Goal: Obtain resource: Obtain resource

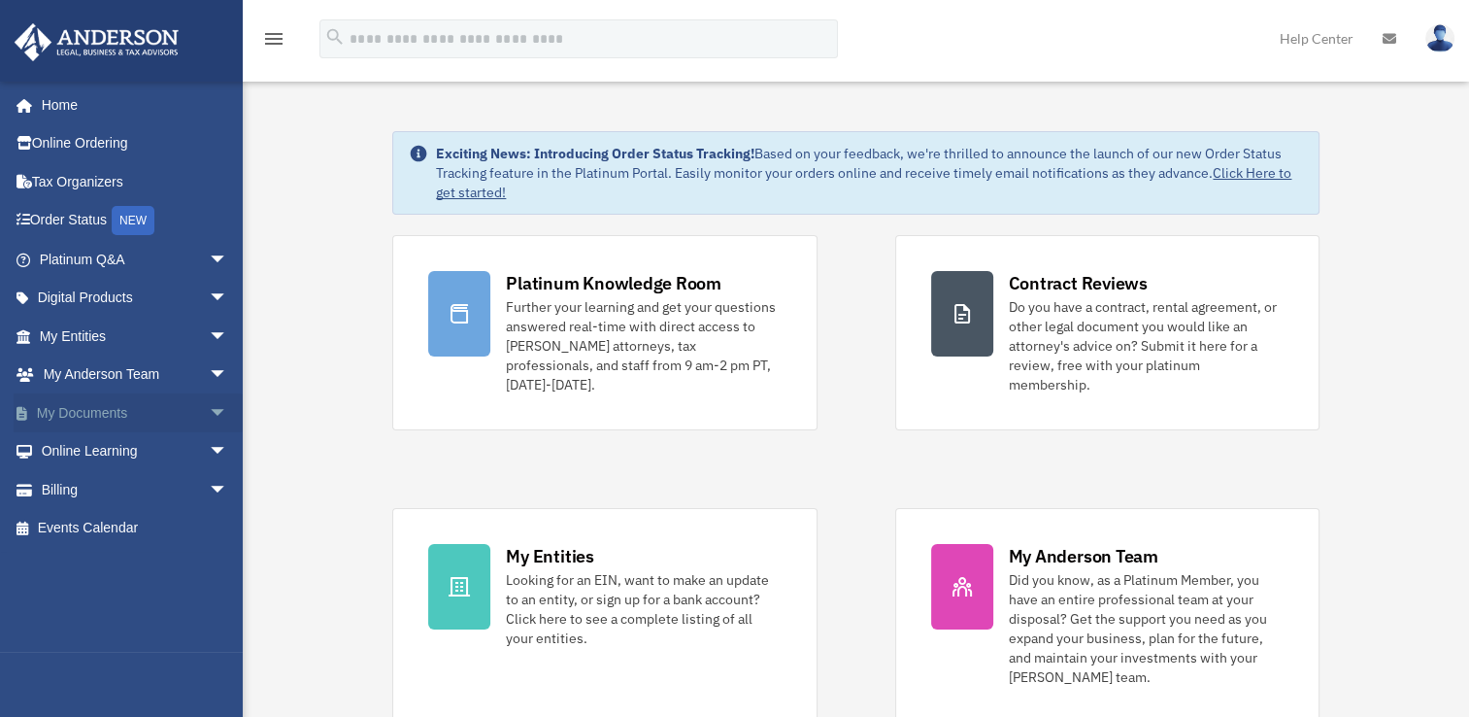
click at [67, 410] on link "My Documents arrow_drop_down" at bounding box center [136, 412] width 244 height 39
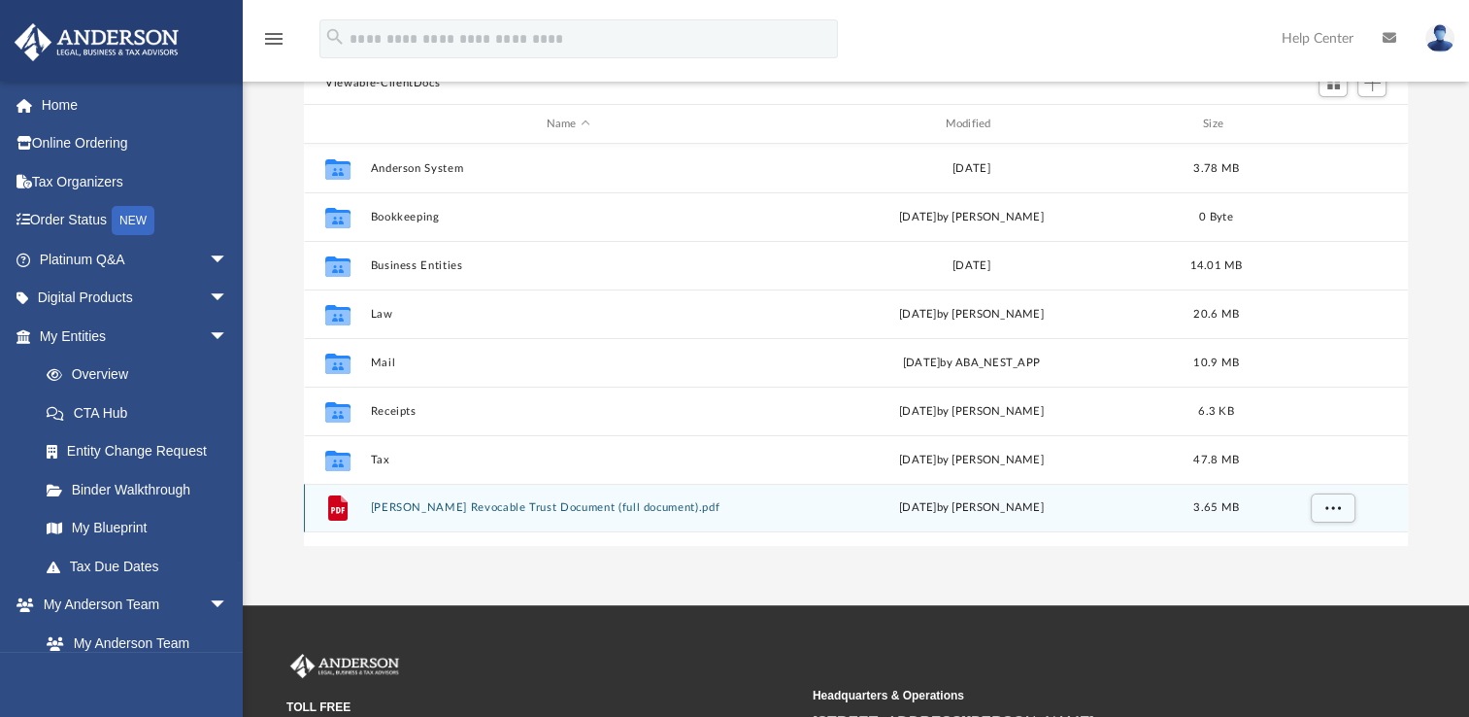
scroll to position [97, 0]
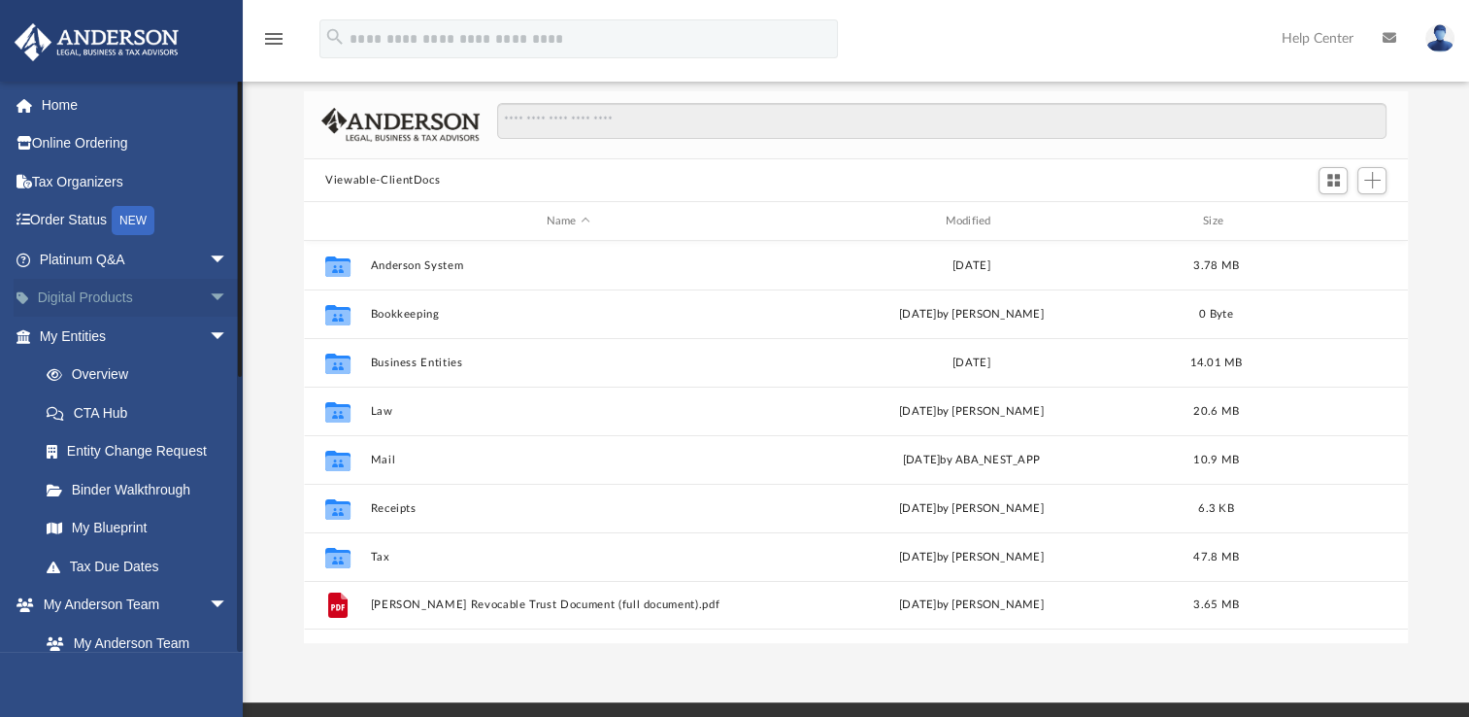
click at [91, 293] on link "Digital Products arrow_drop_down" at bounding box center [136, 298] width 244 height 39
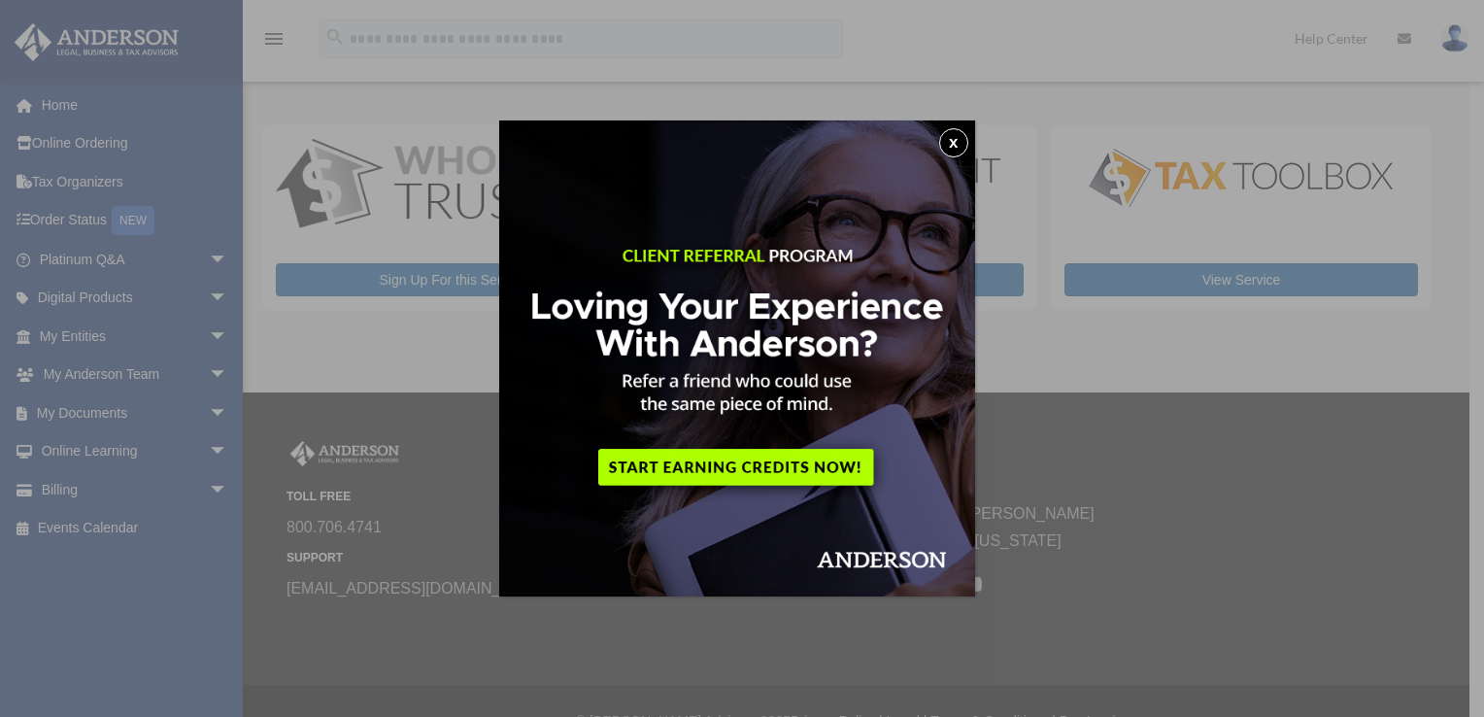
click at [955, 140] on button "x" at bounding box center [953, 142] width 29 height 29
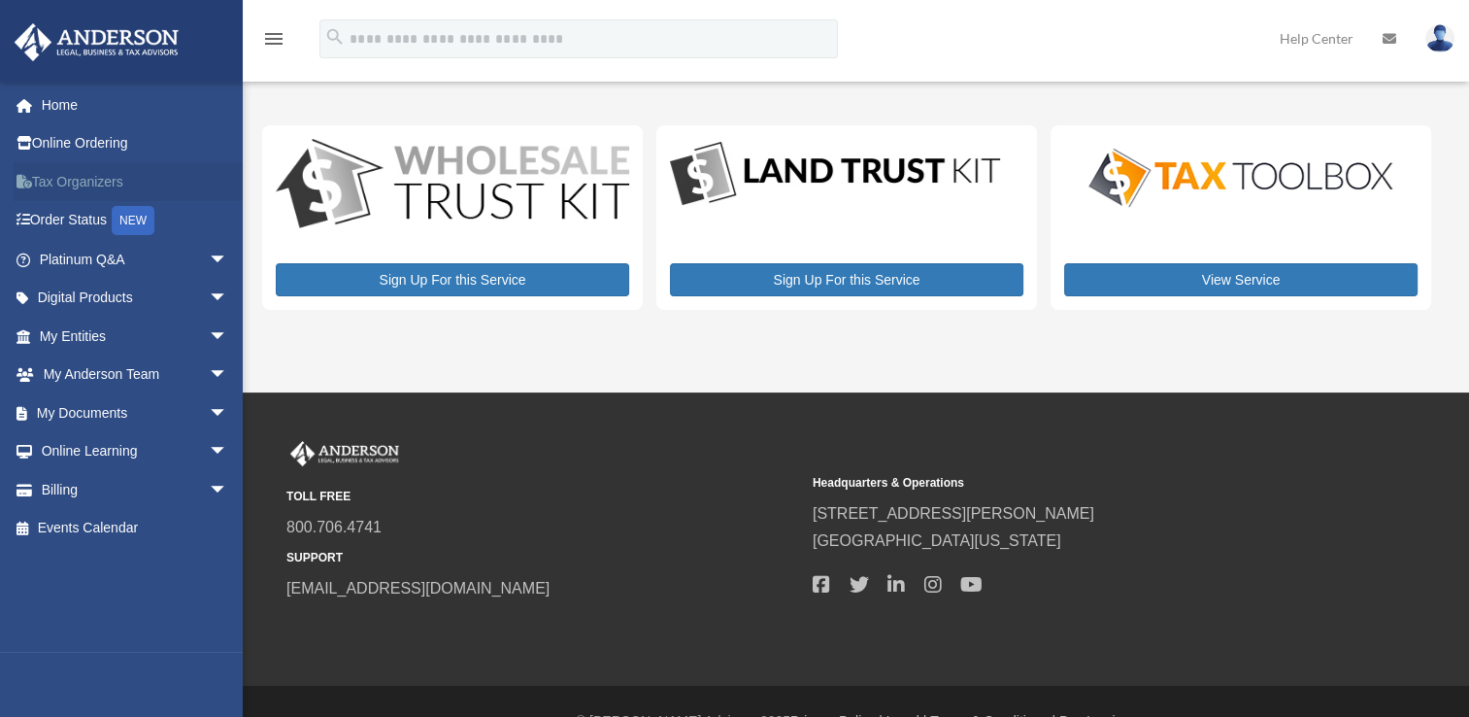
click at [62, 177] on link "Tax Organizers" at bounding box center [136, 181] width 244 height 39
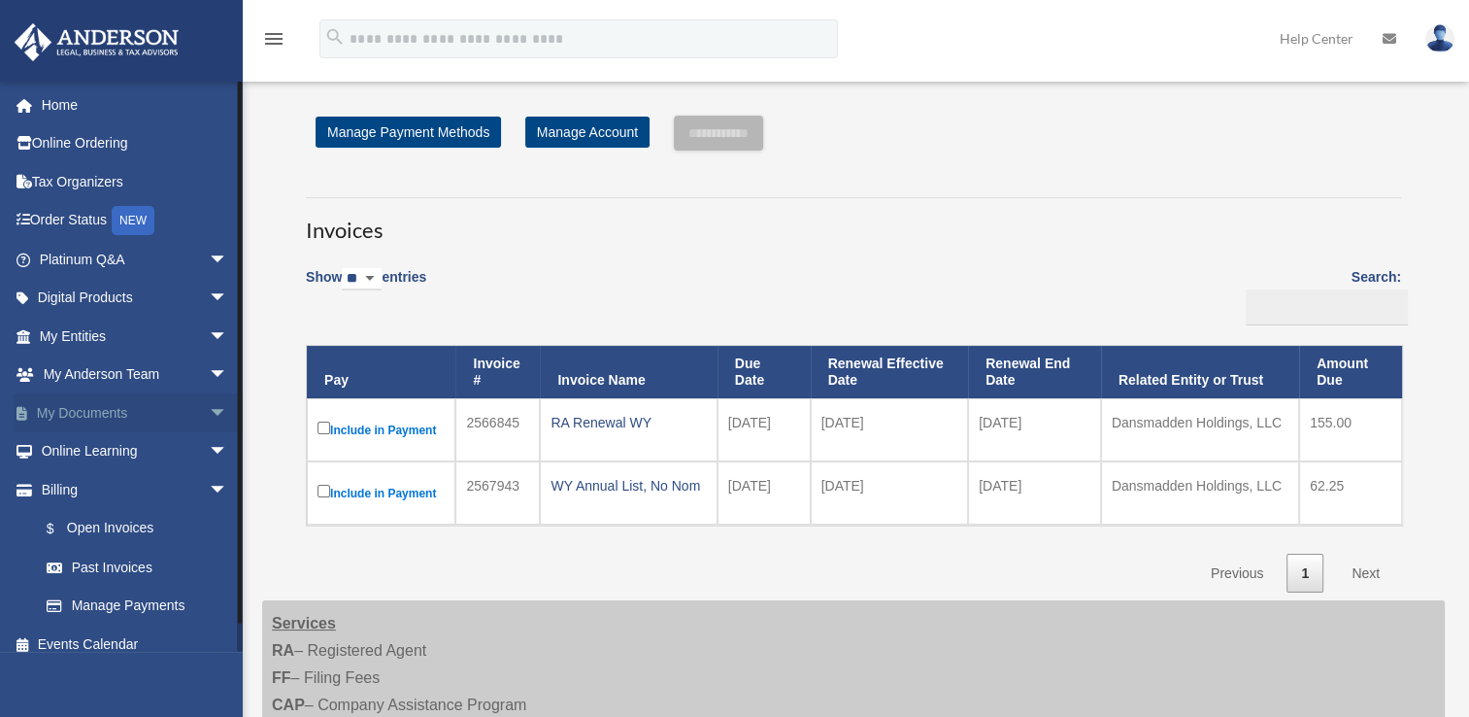
click at [54, 405] on link "My Documents arrow_drop_down" at bounding box center [136, 412] width 244 height 39
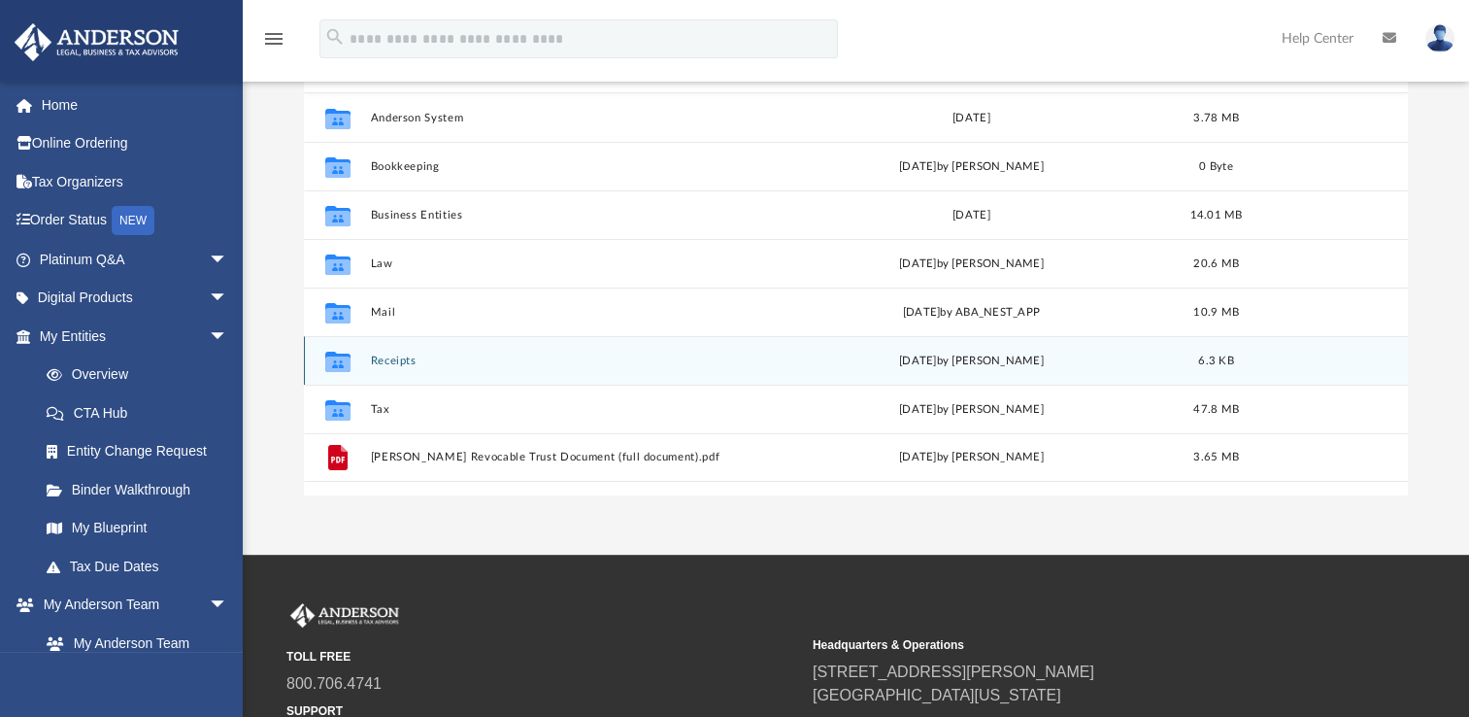
scroll to position [291, 0]
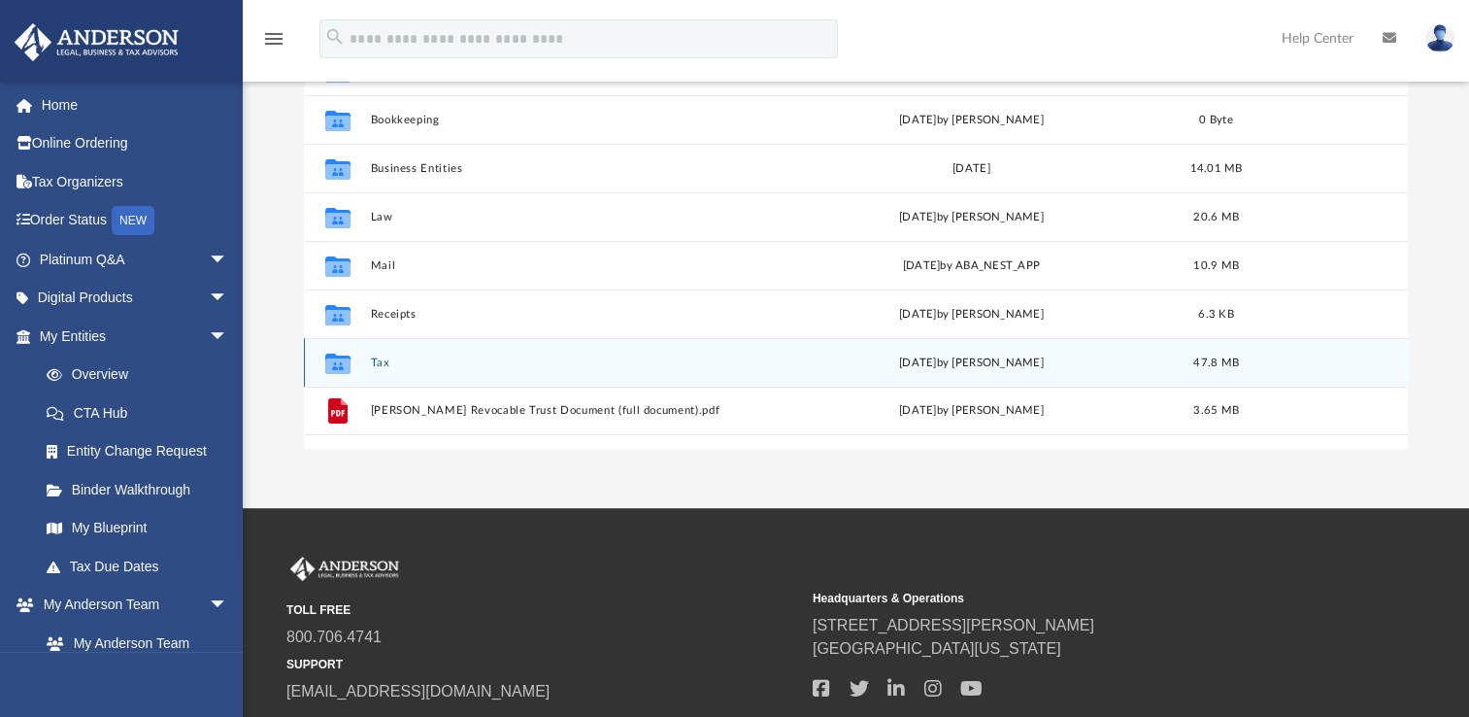
click at [381, 359] on button "Tax" at bounding box center [568, 362] width 395 height 13
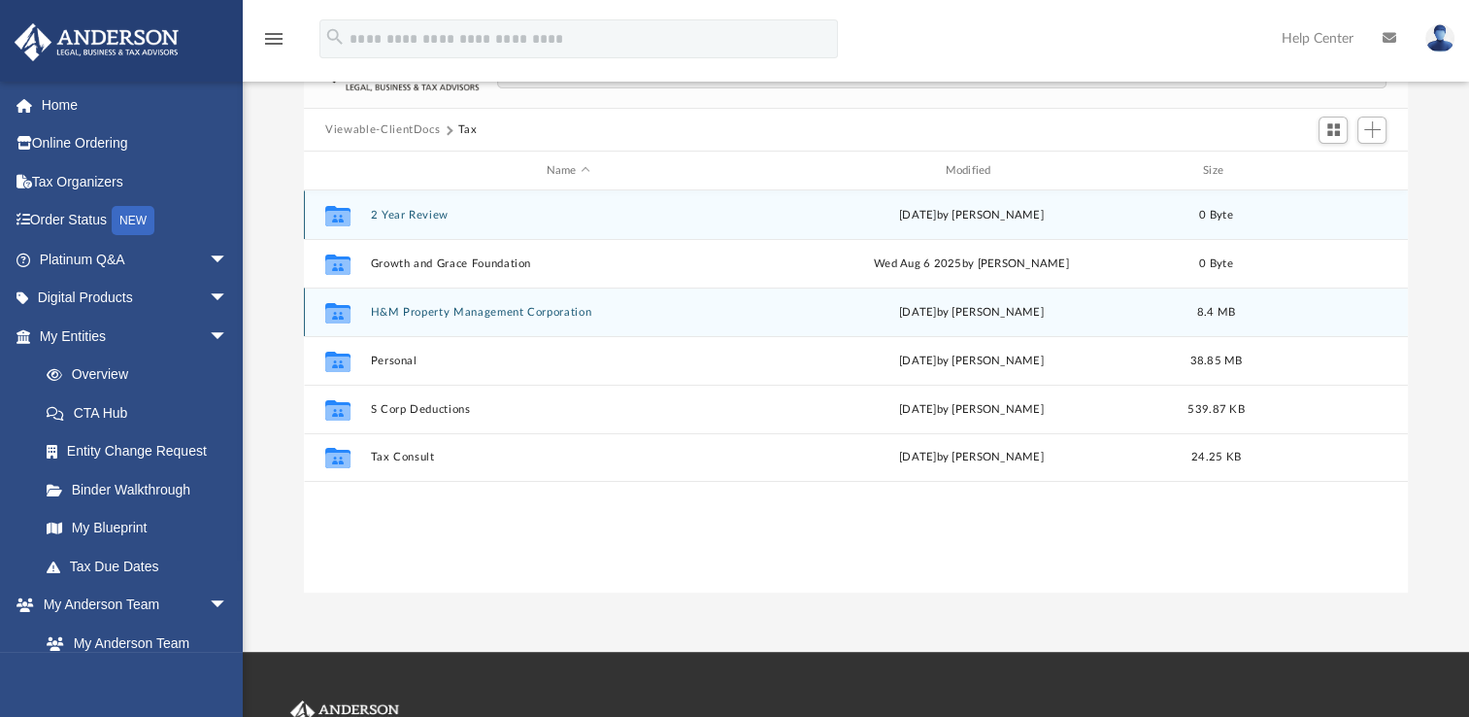
scroll to position [194, 0]
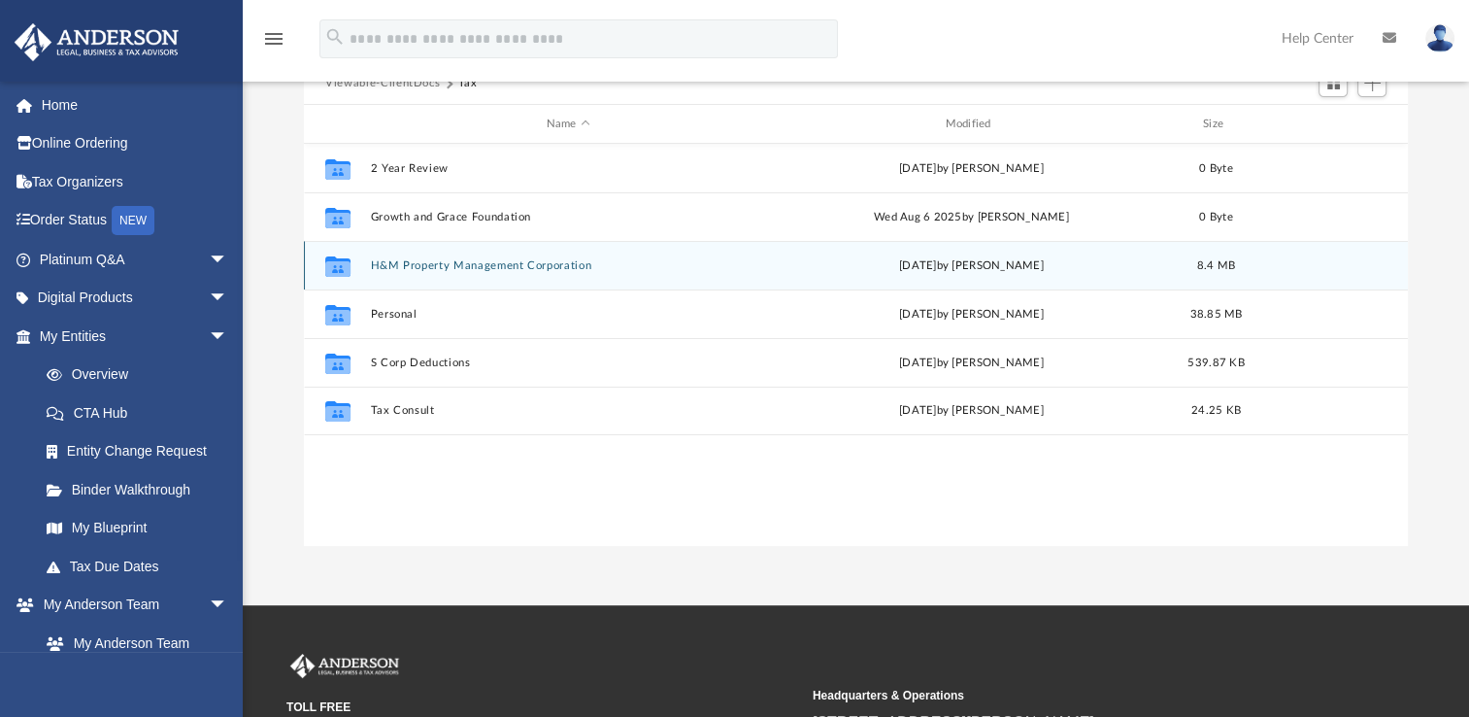
click at [405, 260] on button "H&M Property Management Corporation" at bounding box center [568, 265] width 395 height 13
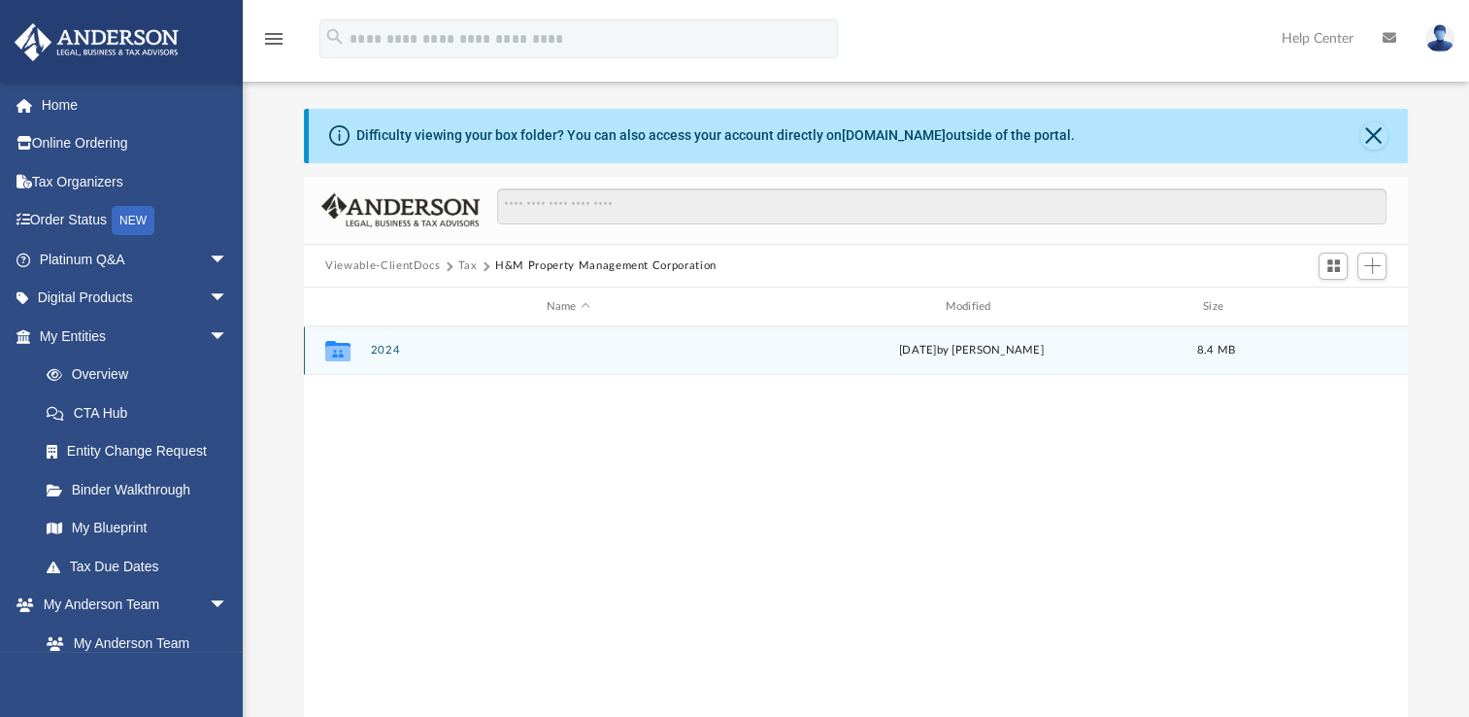
scroll to position [0, 0]
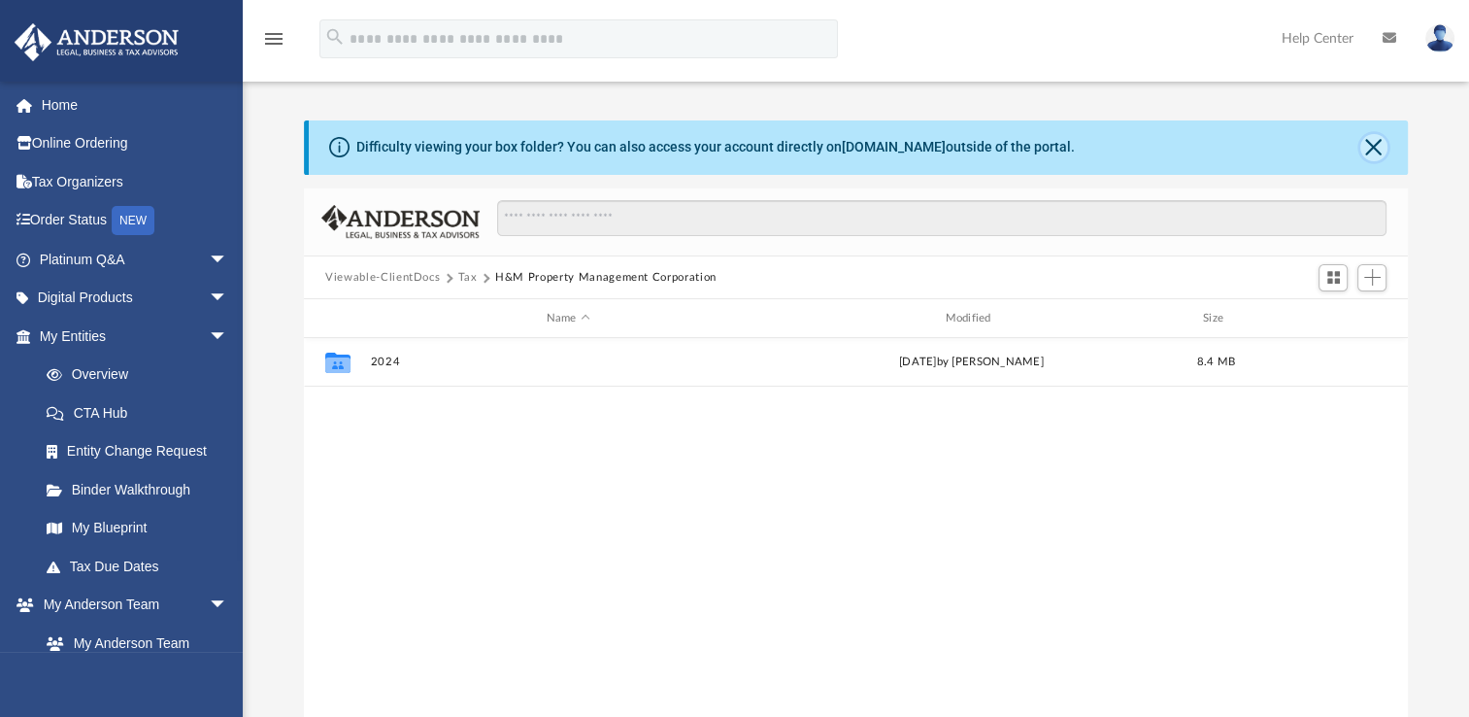
click at [1375, 150] on button "Close" at bounding box center [1374, 147] width 27 height 27
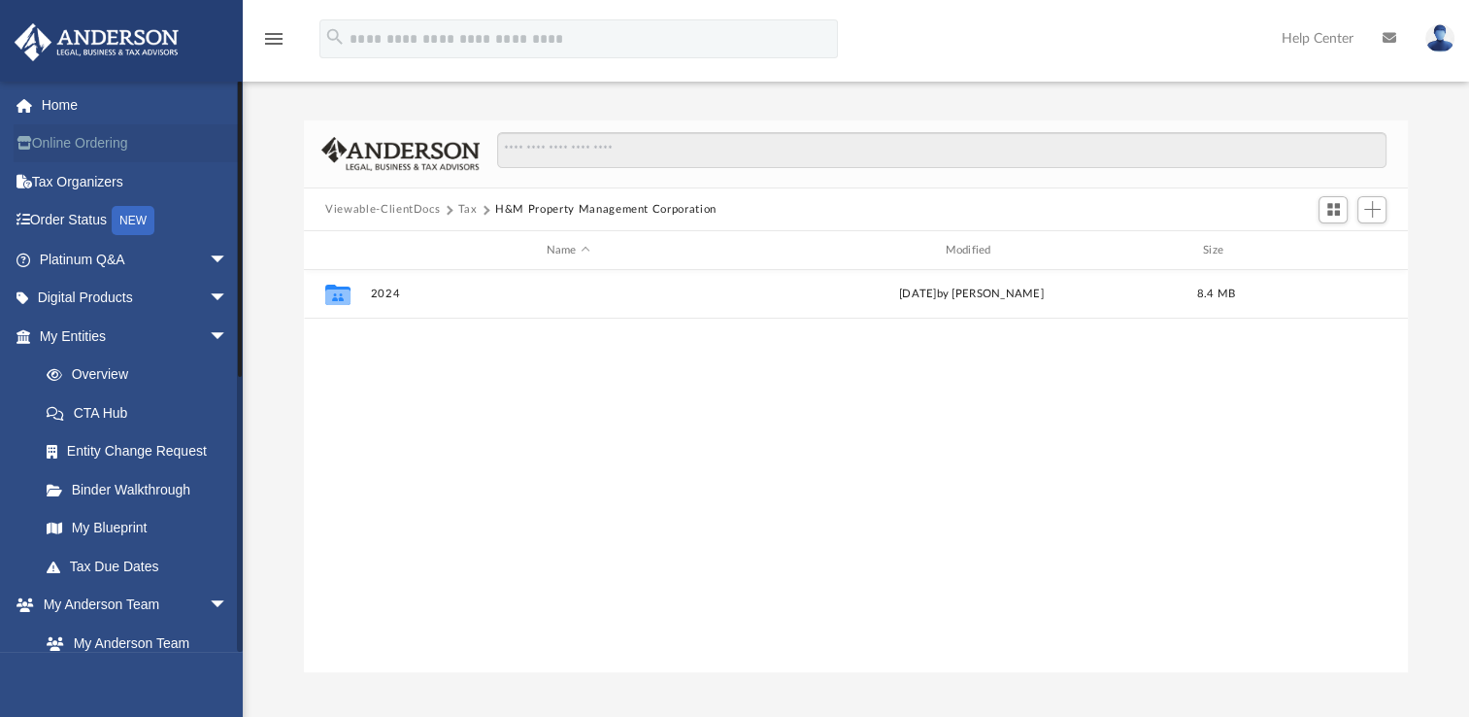
click at [56, 142] on link "Online Ordering" at bounding box center [136, 143] width 244 height 39
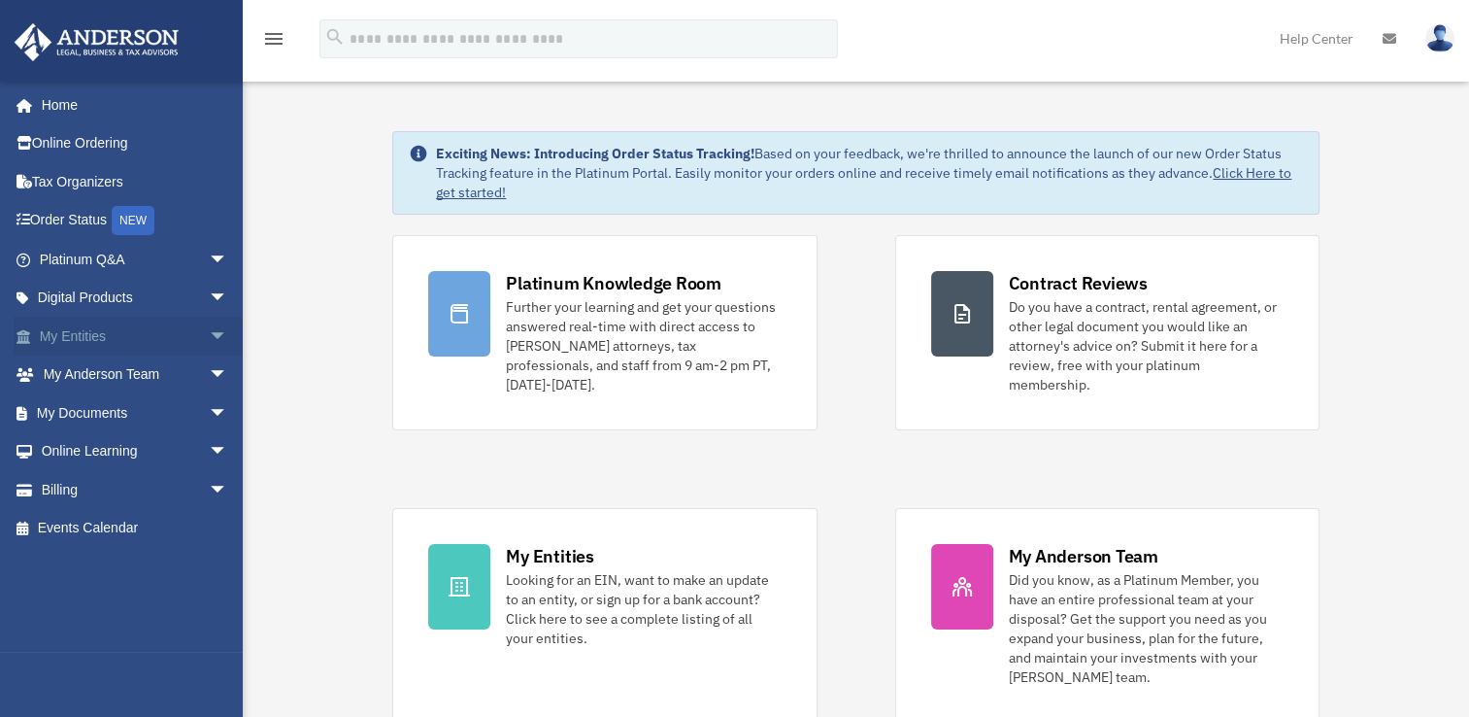
click at [67, 332] on link "My Entities arrow_drop_down" at bounding box center [136, 336] width 244 height 39
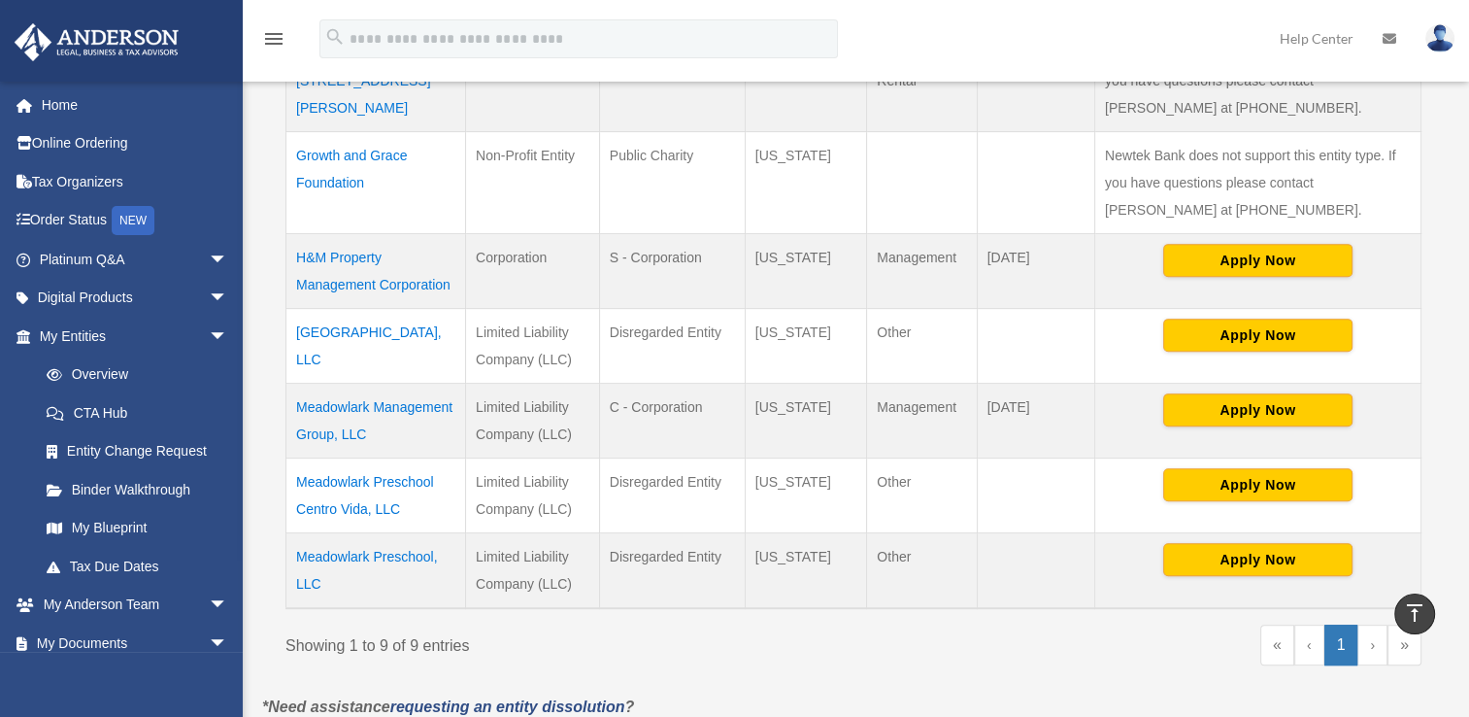
scroll to position [680, 0]
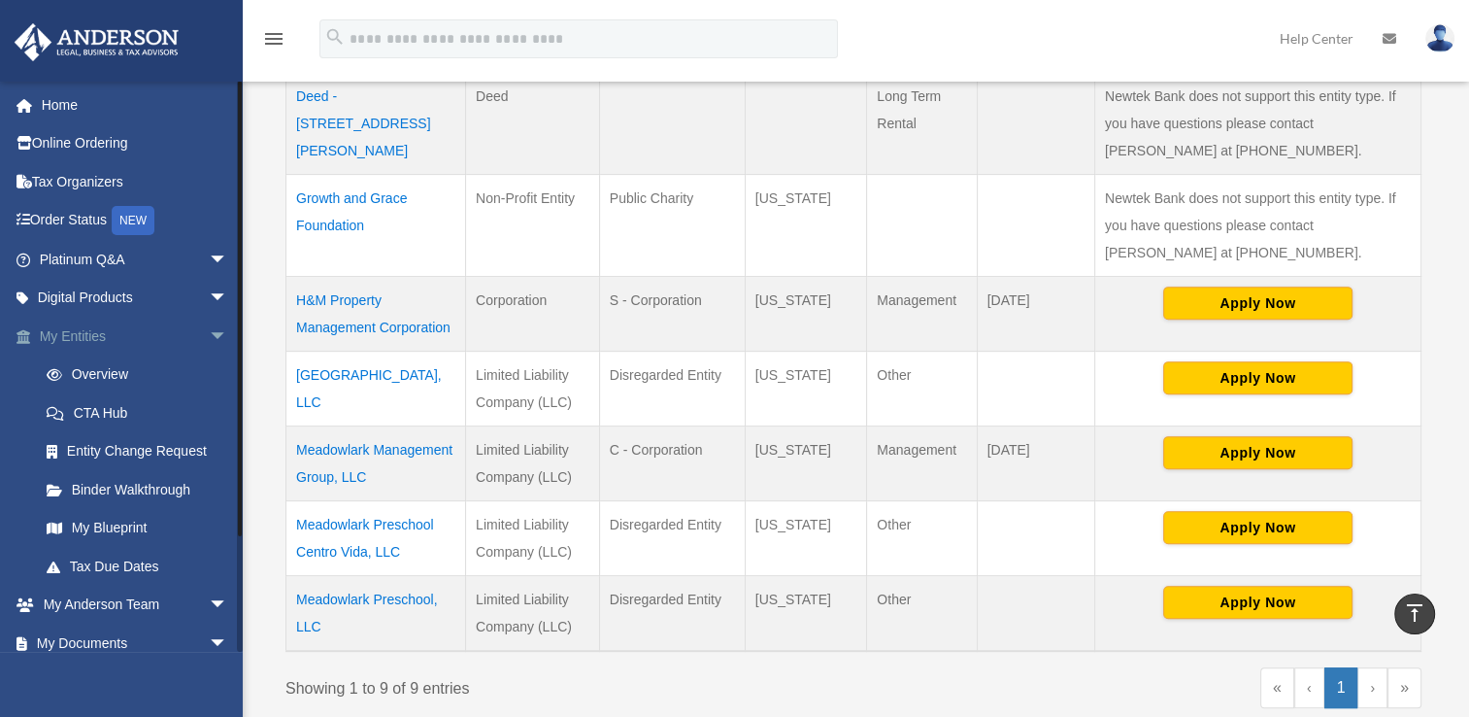
click at [47, 332] on link "My Entities arrow_drop_down" at bounding box center [136, 336] width 244 height 39
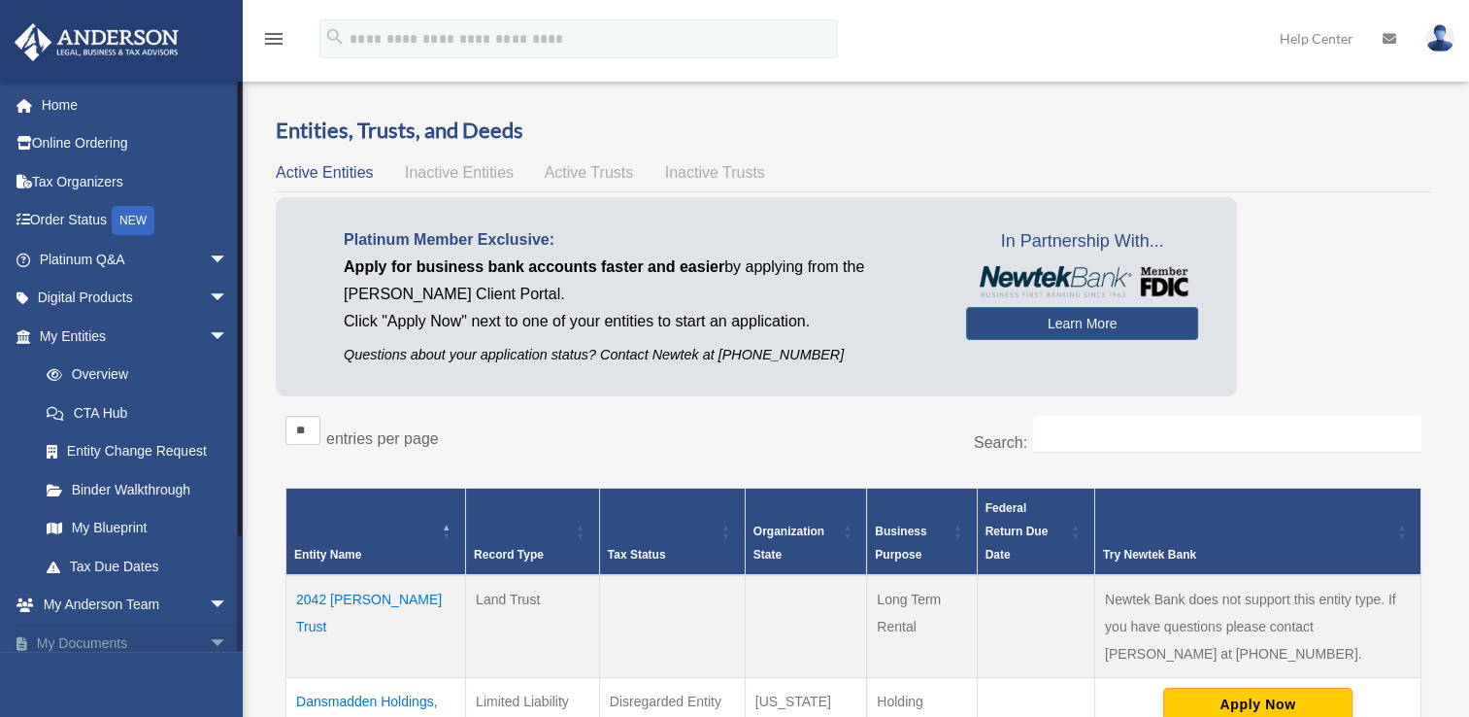
click at [90, 637] on link "My Documents arrow_drop_down" at bounding box center [136, 642] width 244 height 39
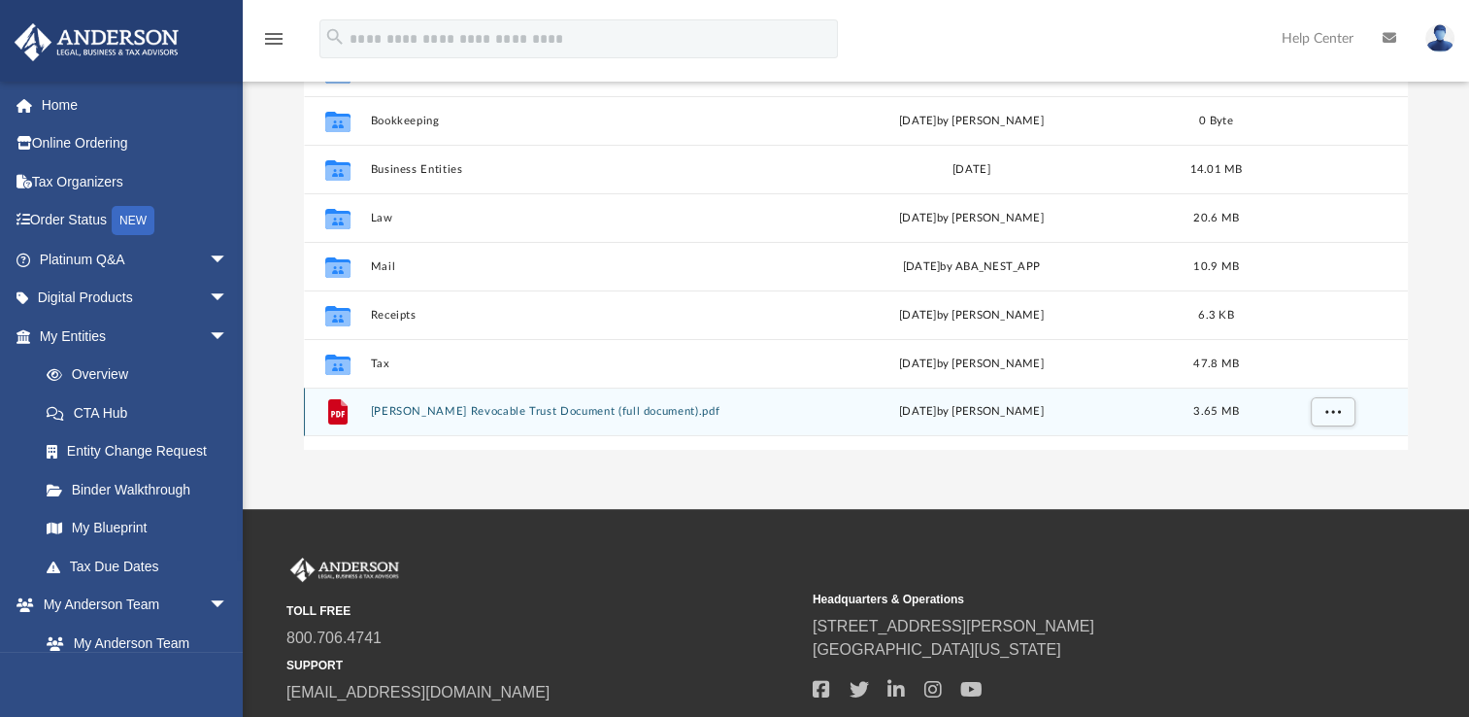
scroll to position [291, 0]
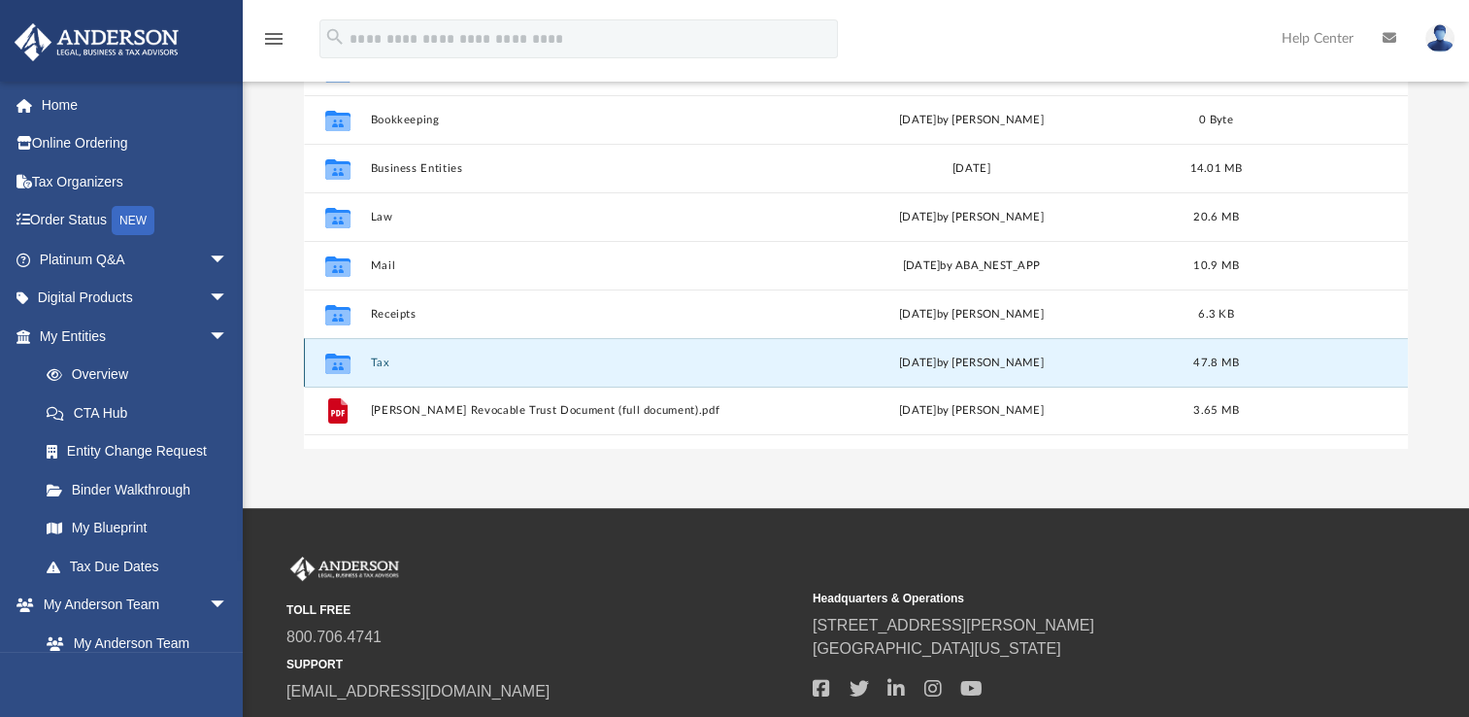
click at [378, 360] on button "Tax" at bounding box center [568, 362] width 395 height 13
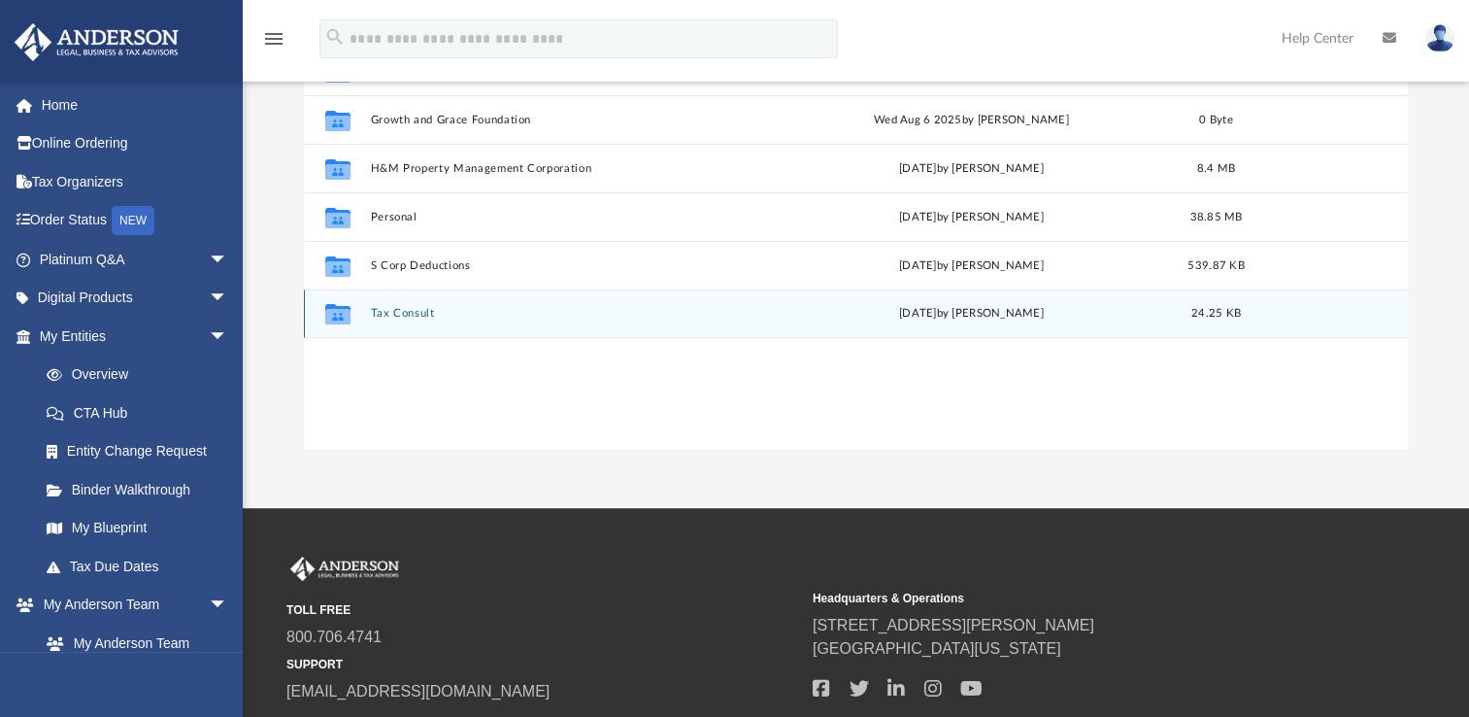
click at [404, 313] on button "Tax Consult" at bounding box center [568, 313] width 395 height 13
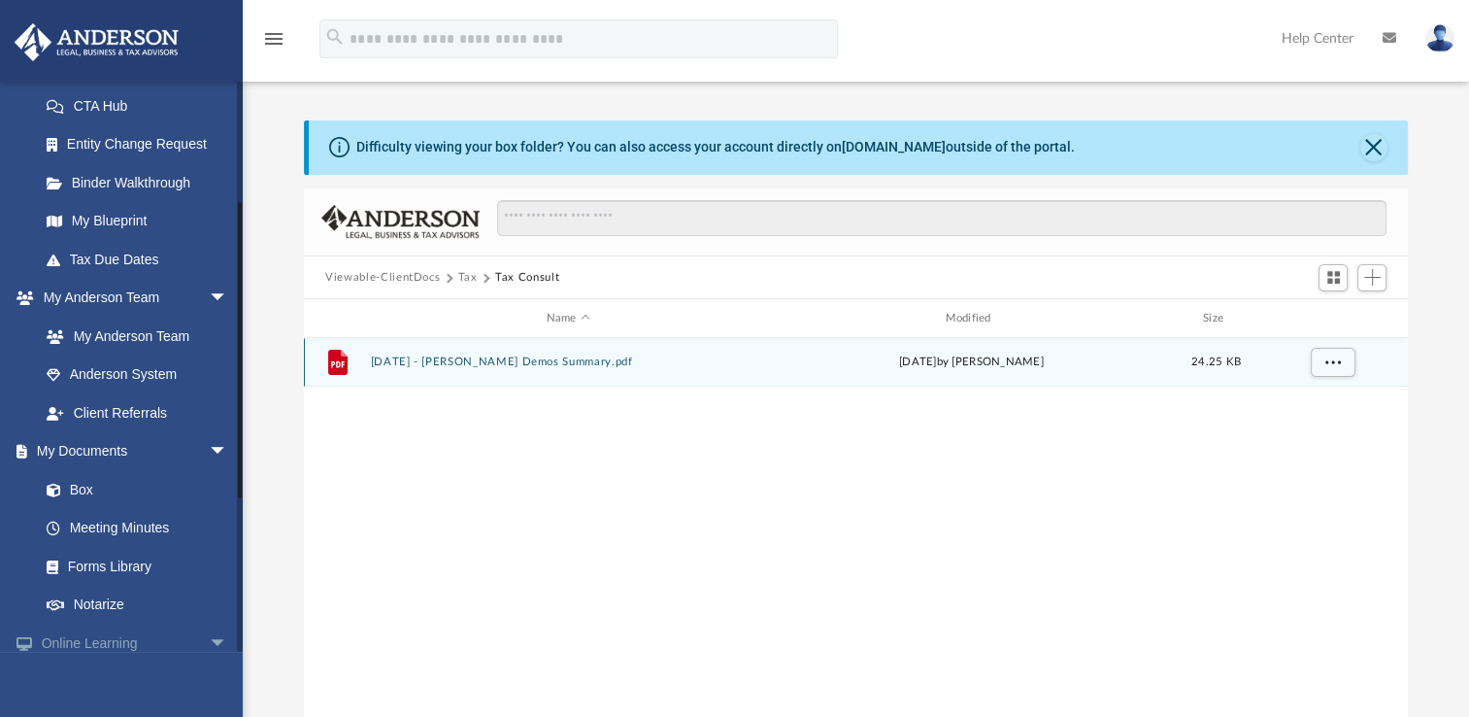
scroll to position [388, 0]
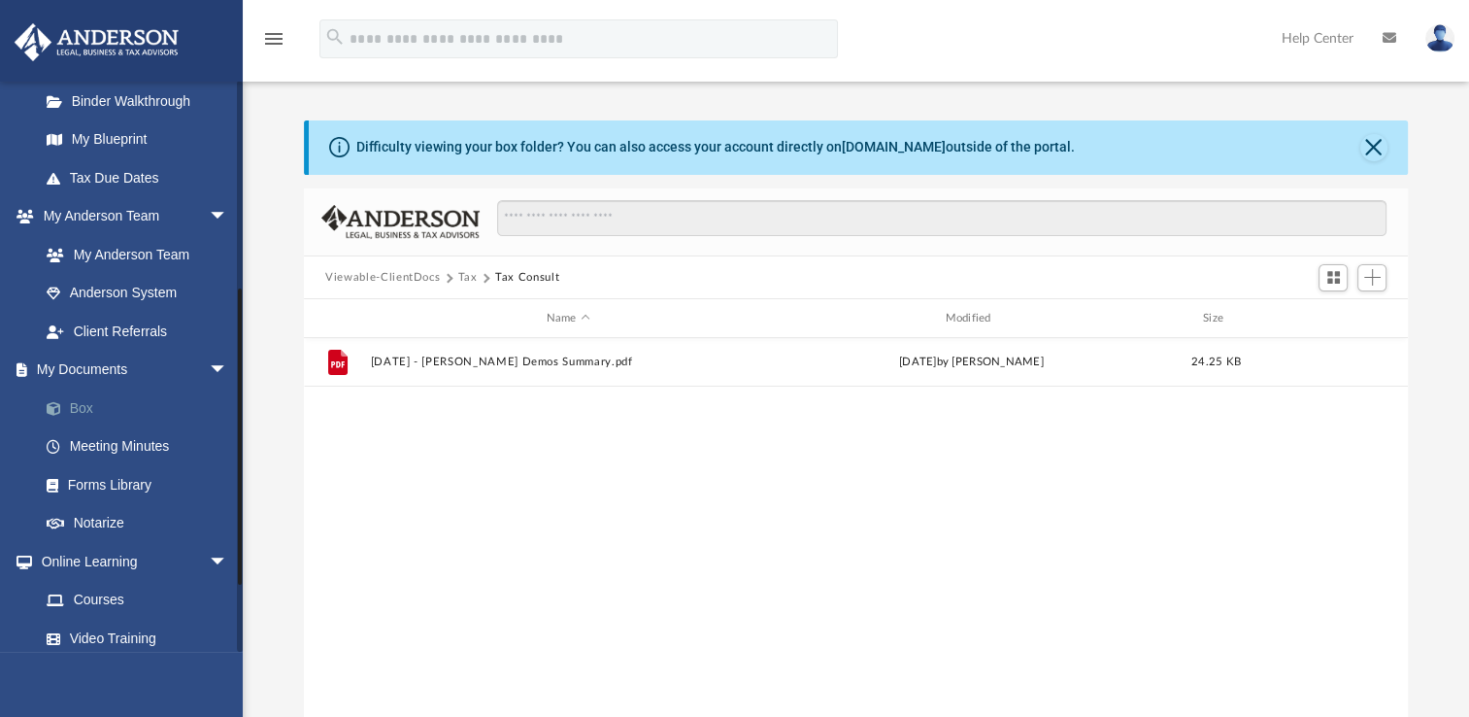
click at [83, 404] on link "Box" at bounding box center [142, 407] width 230 height 39
click at [1379, 142] on button "Close" at bounding box center [1374, 147] width 27 height 27
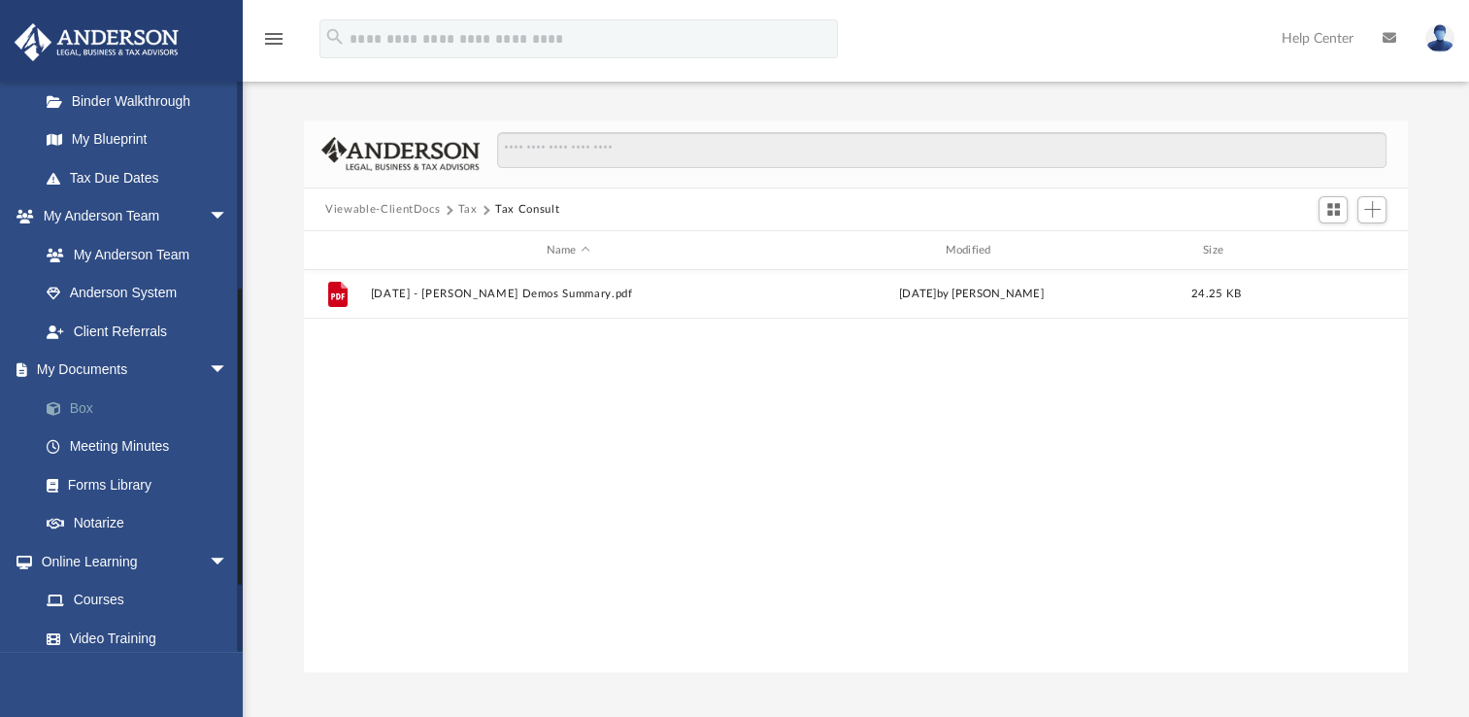
click at [90, 408] on link "Box" at bounding box center [142, 407] width 230 height 39
click at [73, 366] on link "My Documents arrow_drop_down" at bounding box center [136, 370] width 244 height 39
click at [71, 406] on link "Box" at bounding box center [142, 407] width 230 height 39
click at [467, 205] on button "Tax" at bounding box center [467, 209] width 19 height 17
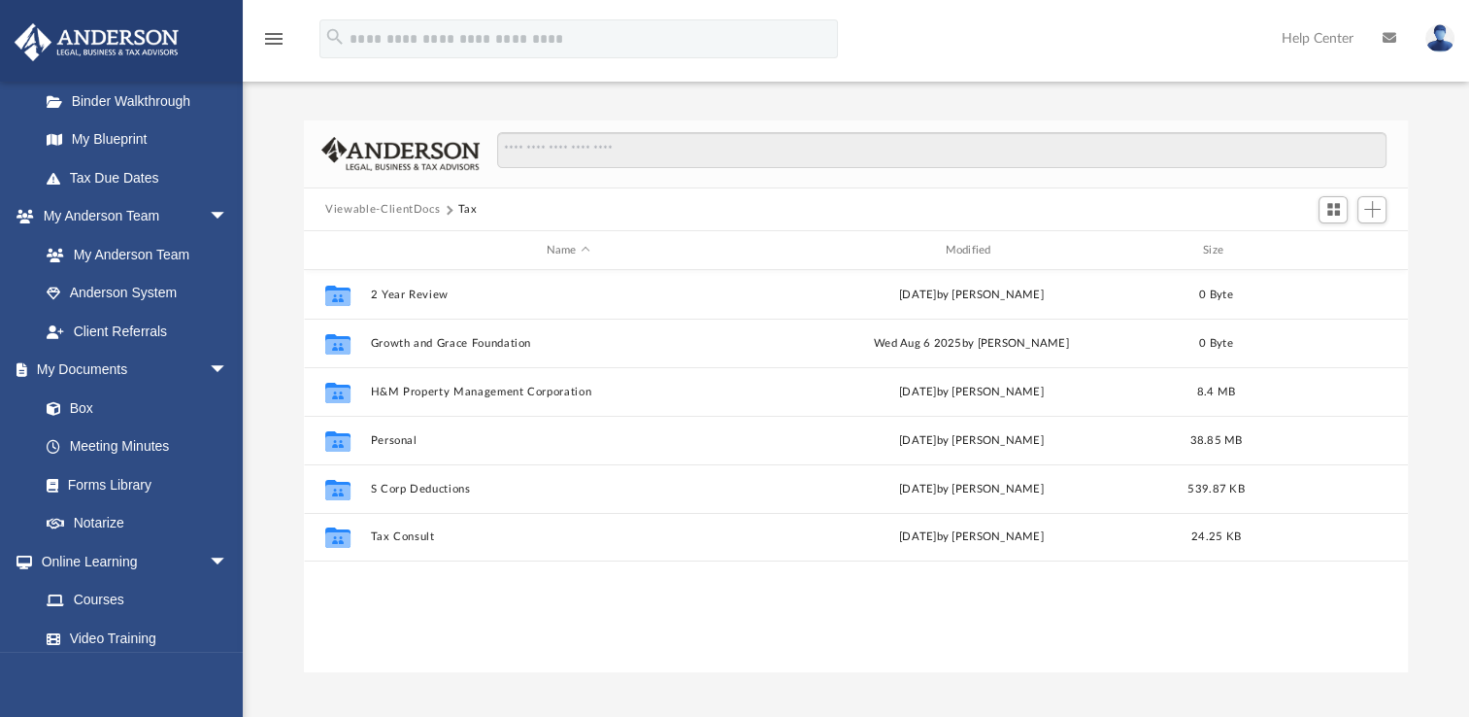
click at [407, 209] on button "Viewable-ClientDocs" at bounding box center [382, 209] width 115 height 17
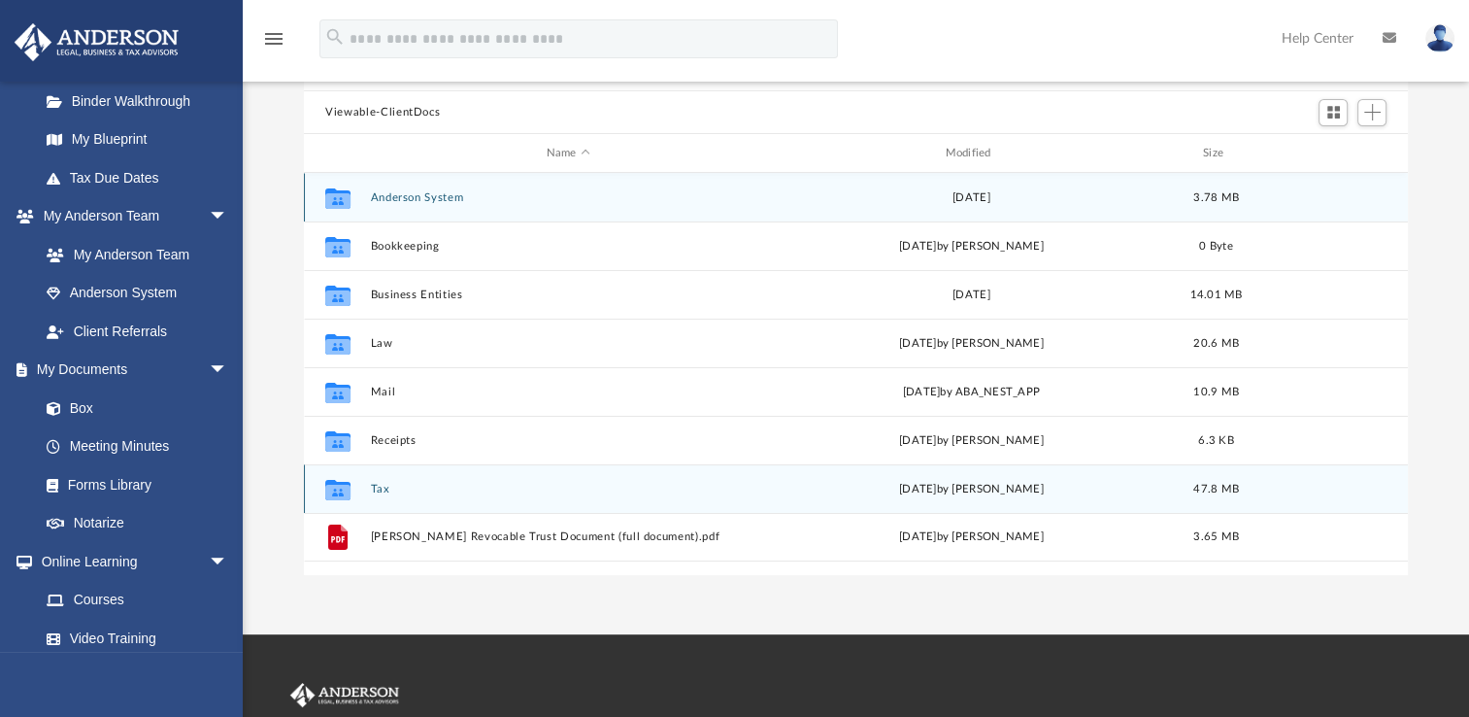
scroll to position [0, 0]
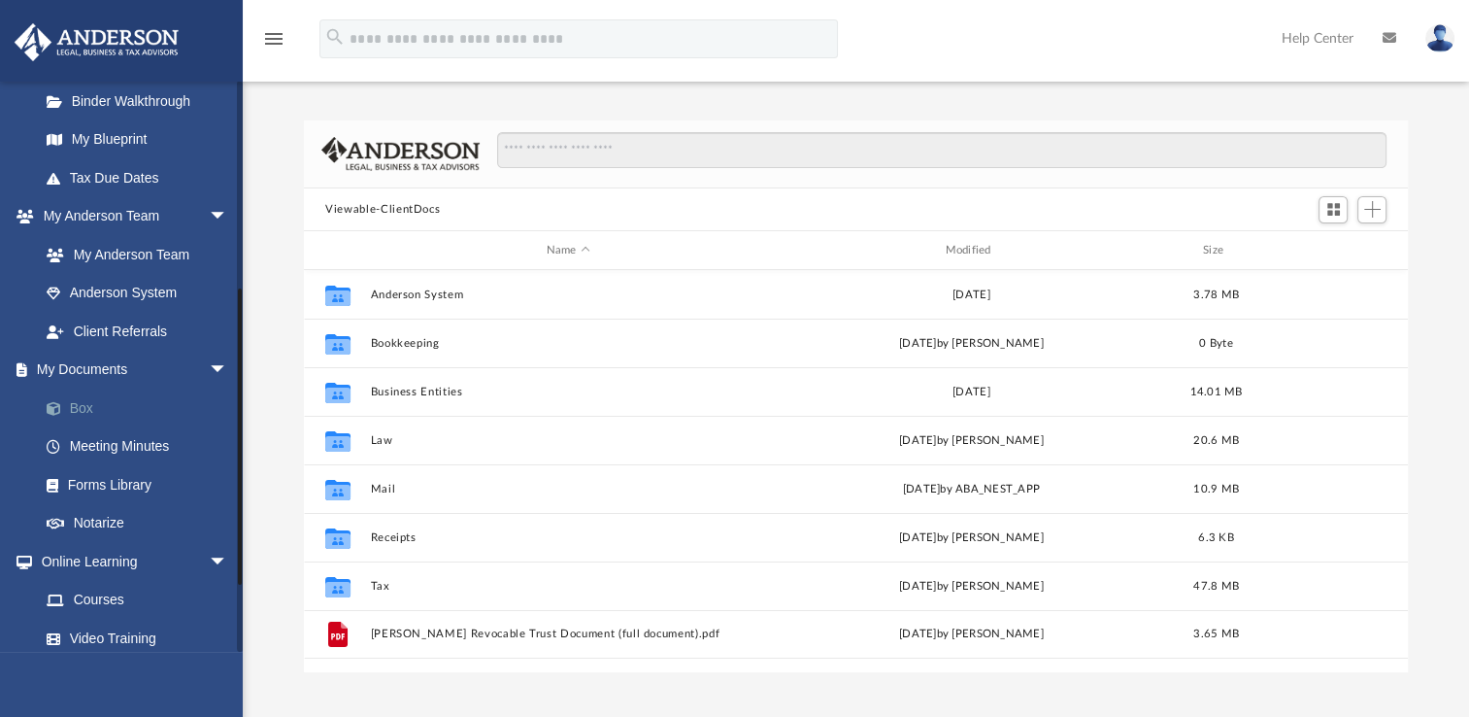
click at [85, 402] on link "Box" at bounding box center [142, 407] width 230 height 39
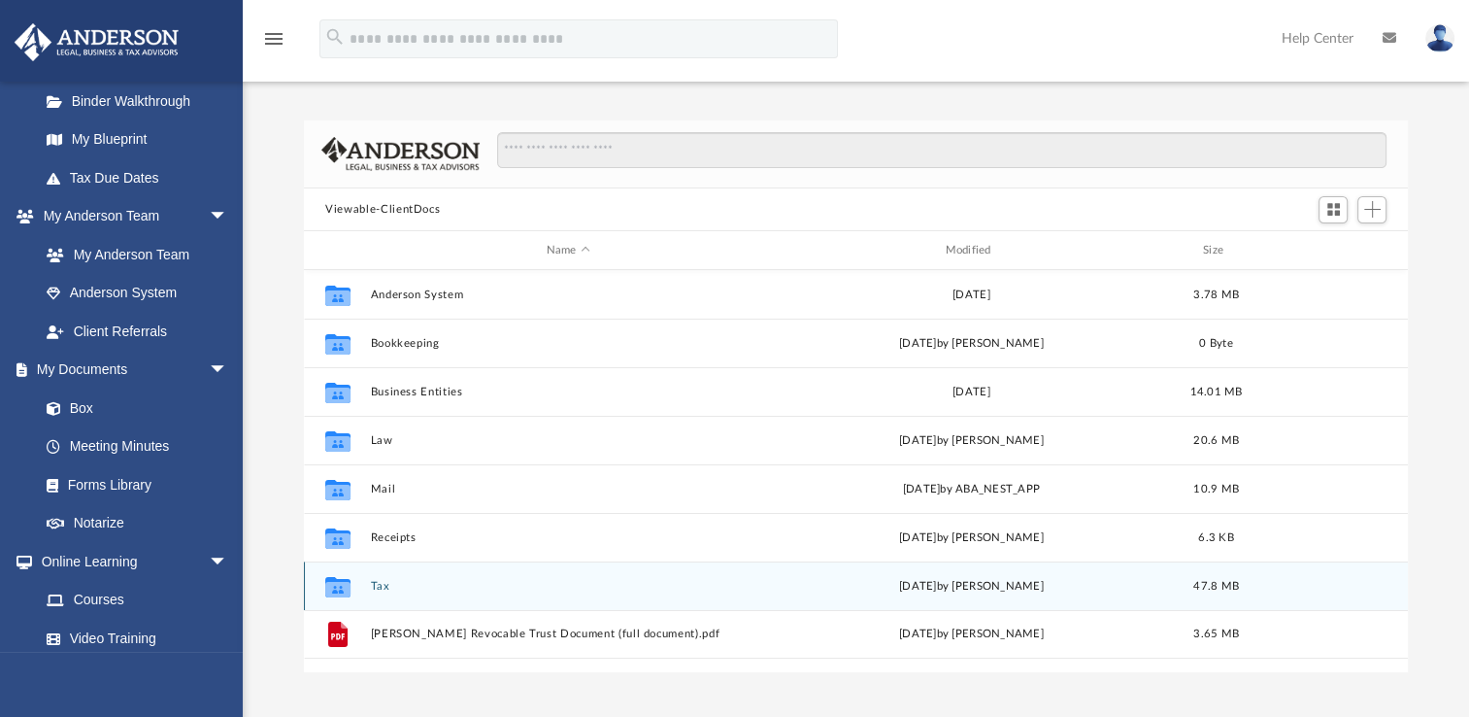
click at [387, 585] on button "Tax" at bounding box center [568, 586] width 395 height 13
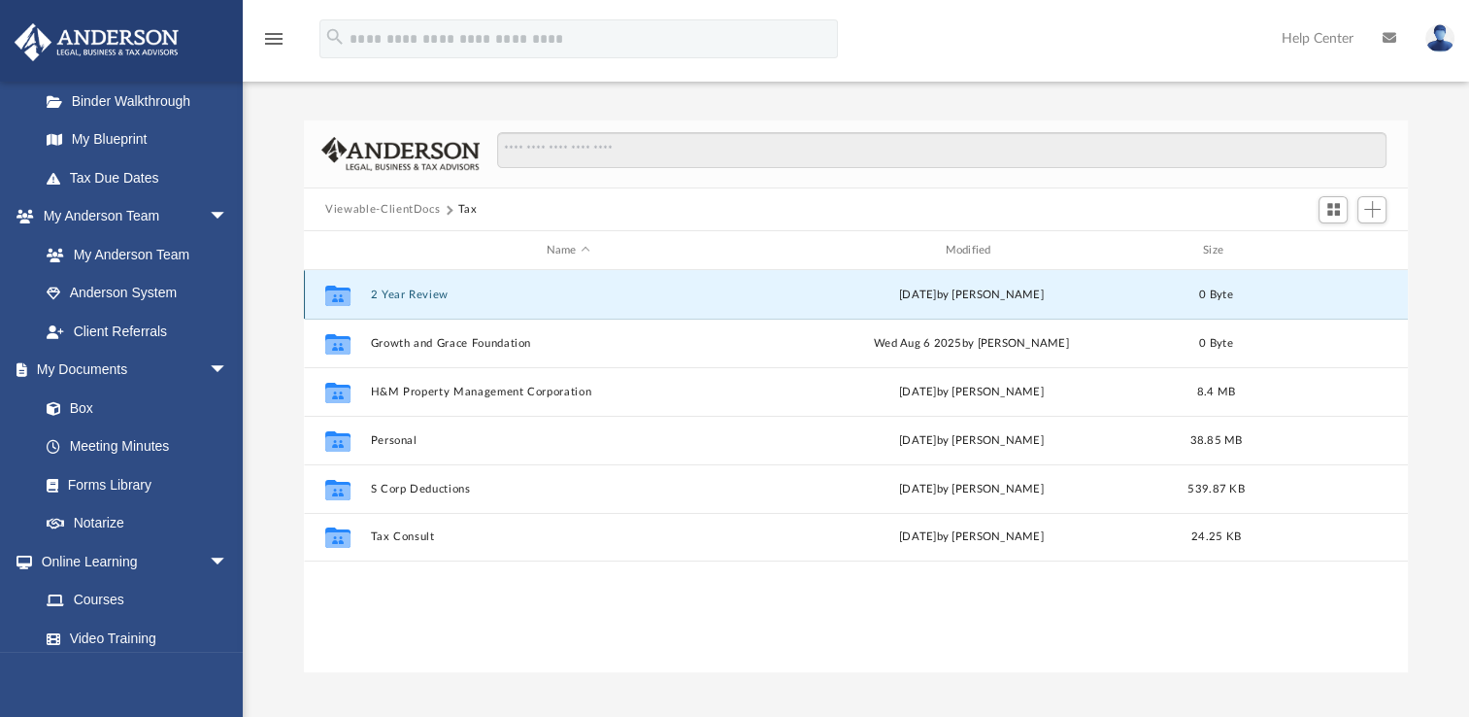
click at [403, 293] on button "2 Year Review" at bounding box center [568, 294] width 395 height 13
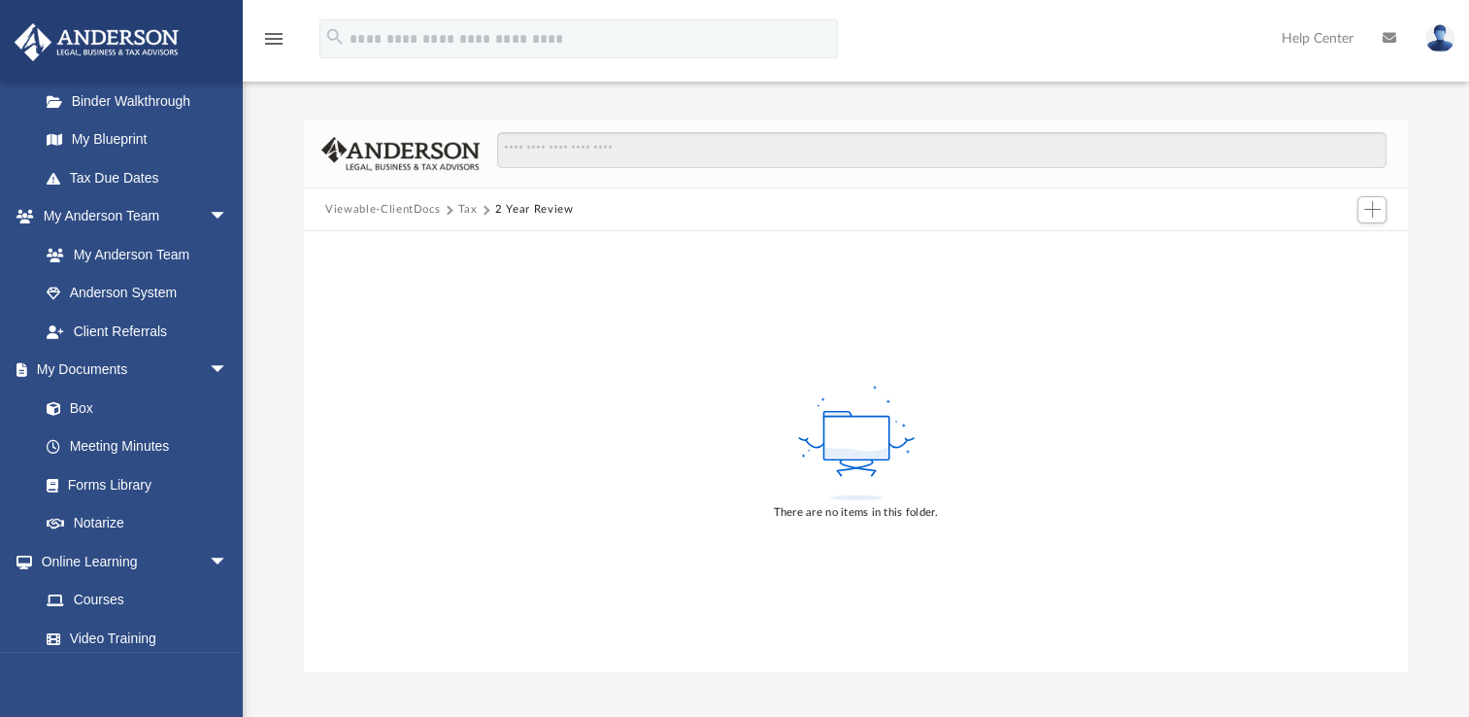
click at [521, 208] on button "2 Year Review" at bounding box center [534, 209] width 78 height 17
click at [400, 209] on button "Viewable-ClientDocs" at bounding box center [382, 209] width 115 height 17
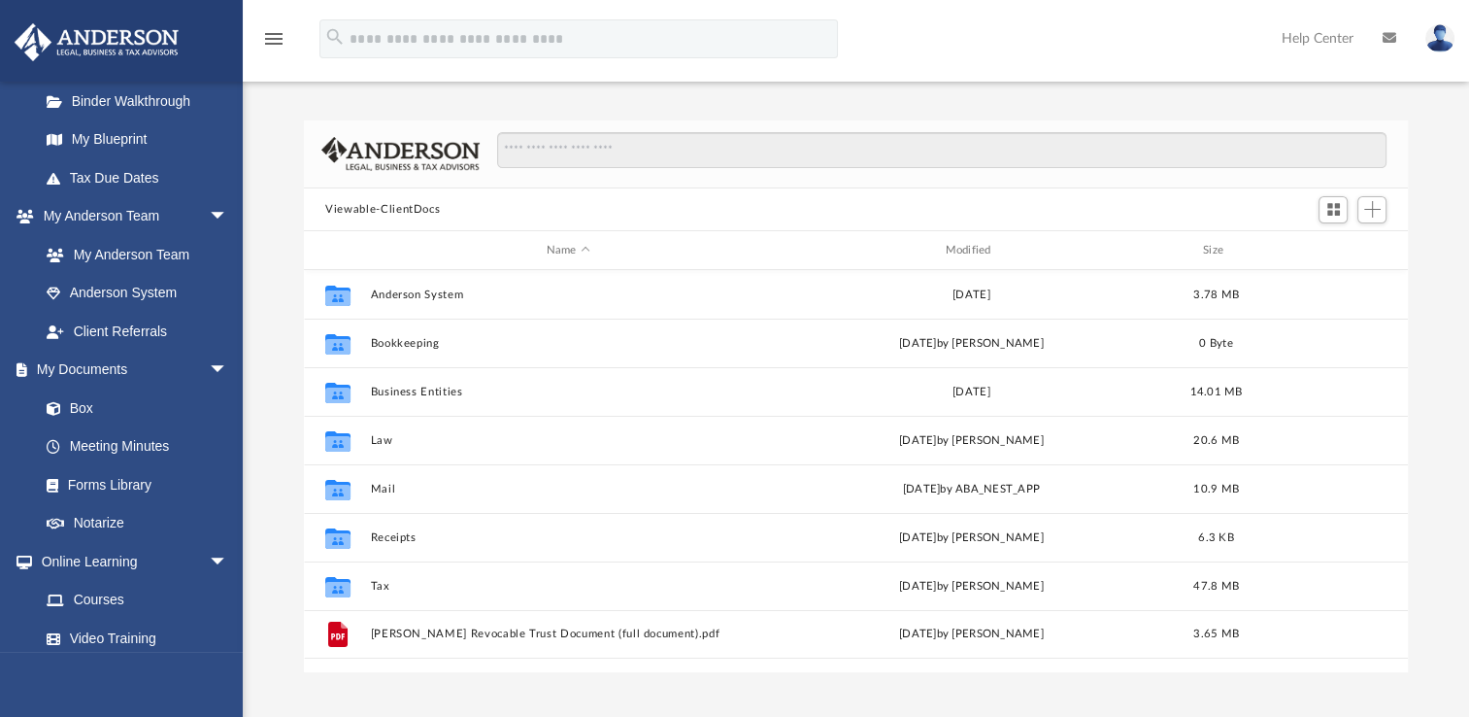
scroll to position [426, 1088]
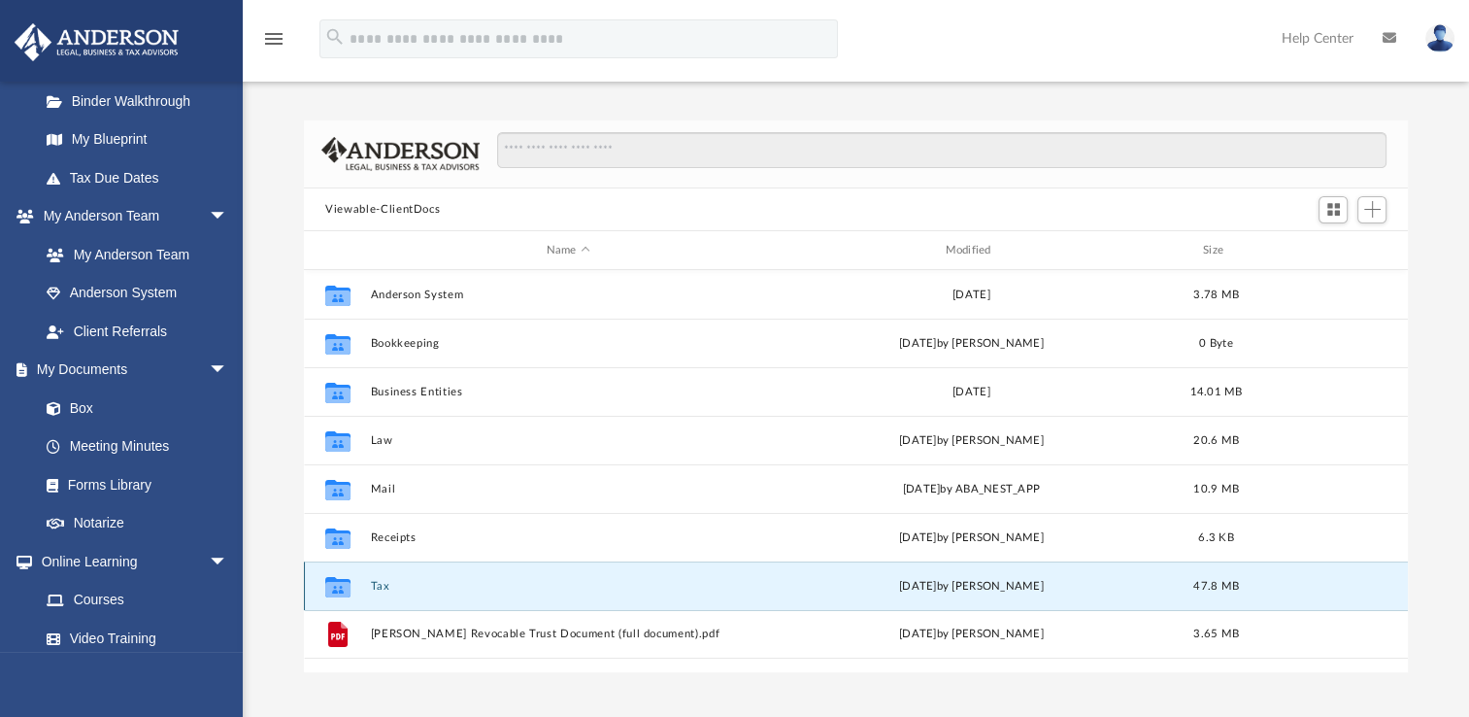
click at [378, 582] on button "Tax" at bounding box center [568, 586] width 395 height 13
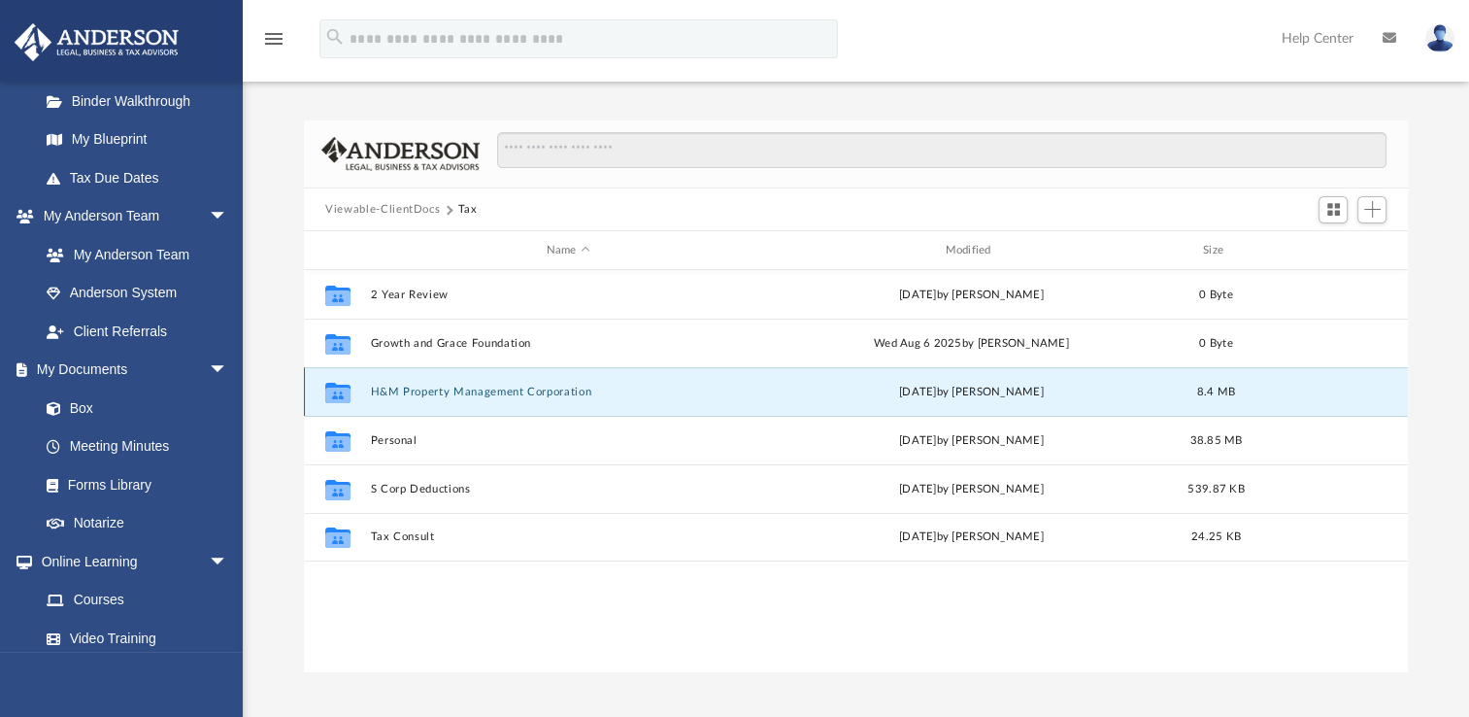
click at [405, 387] on button "H&M Property Management Corporation" at bounding box center [568, 392] width 395 height 13
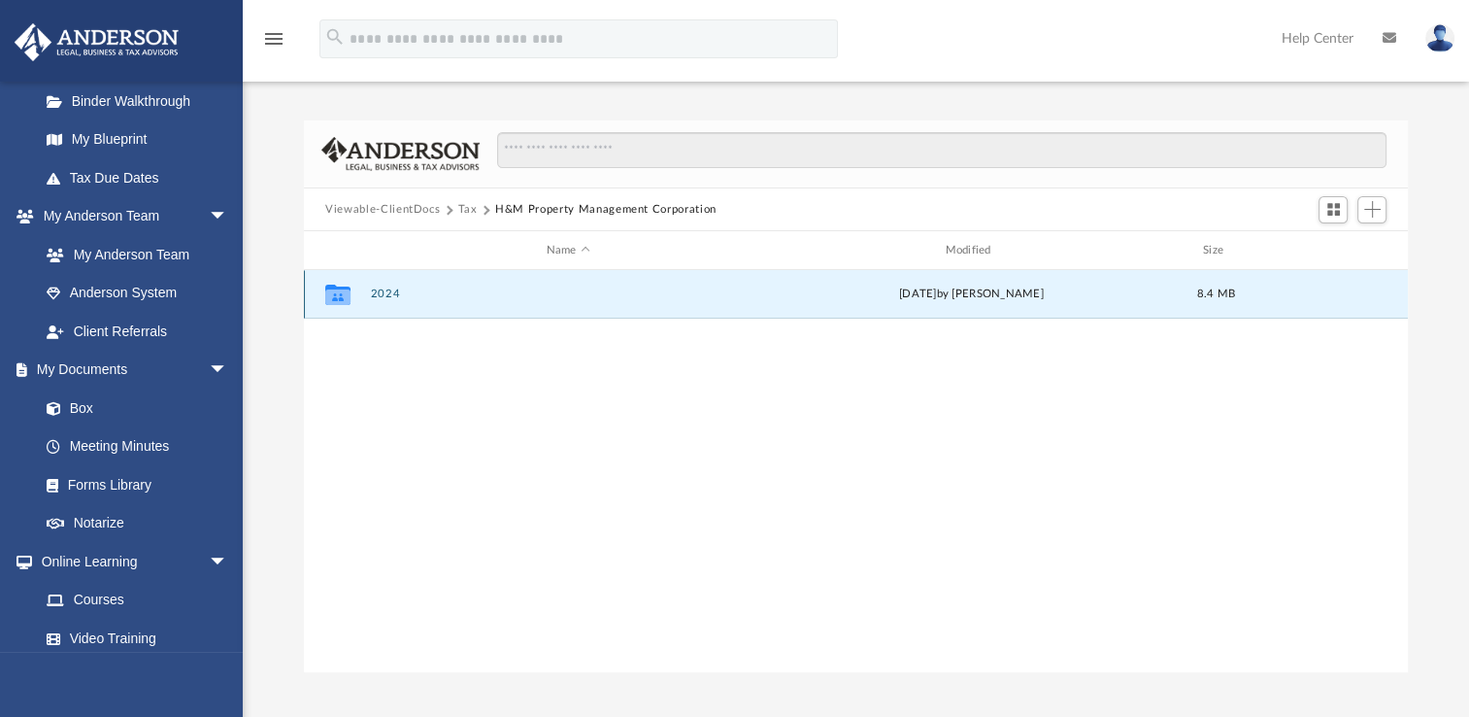
click at [385, 291] on button "2024" at bounding box center [568, 293] width 395 height 13
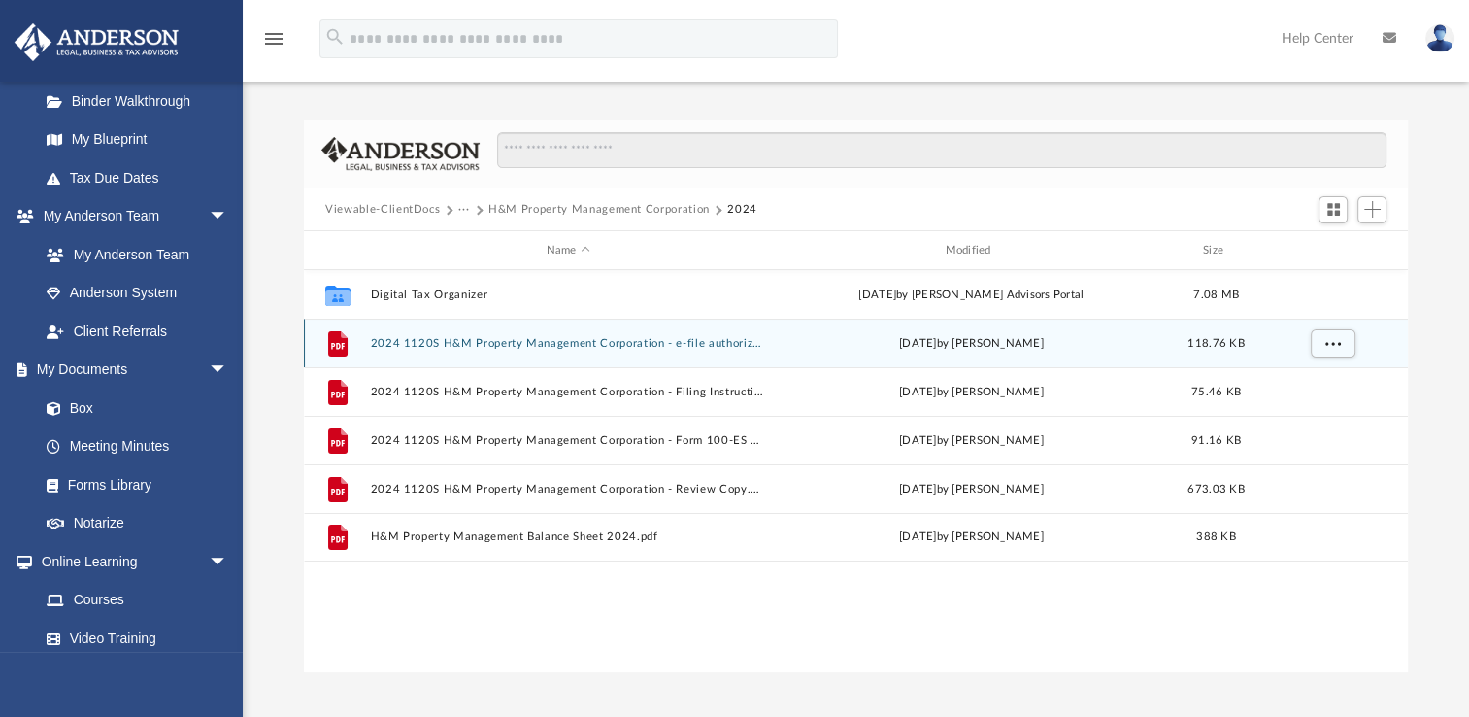
click at [495, 337] on button "2024 1120S H&M Property Management Corporation - e-file authorization - please …" at bounding box center [568, 343] width 395 height 13
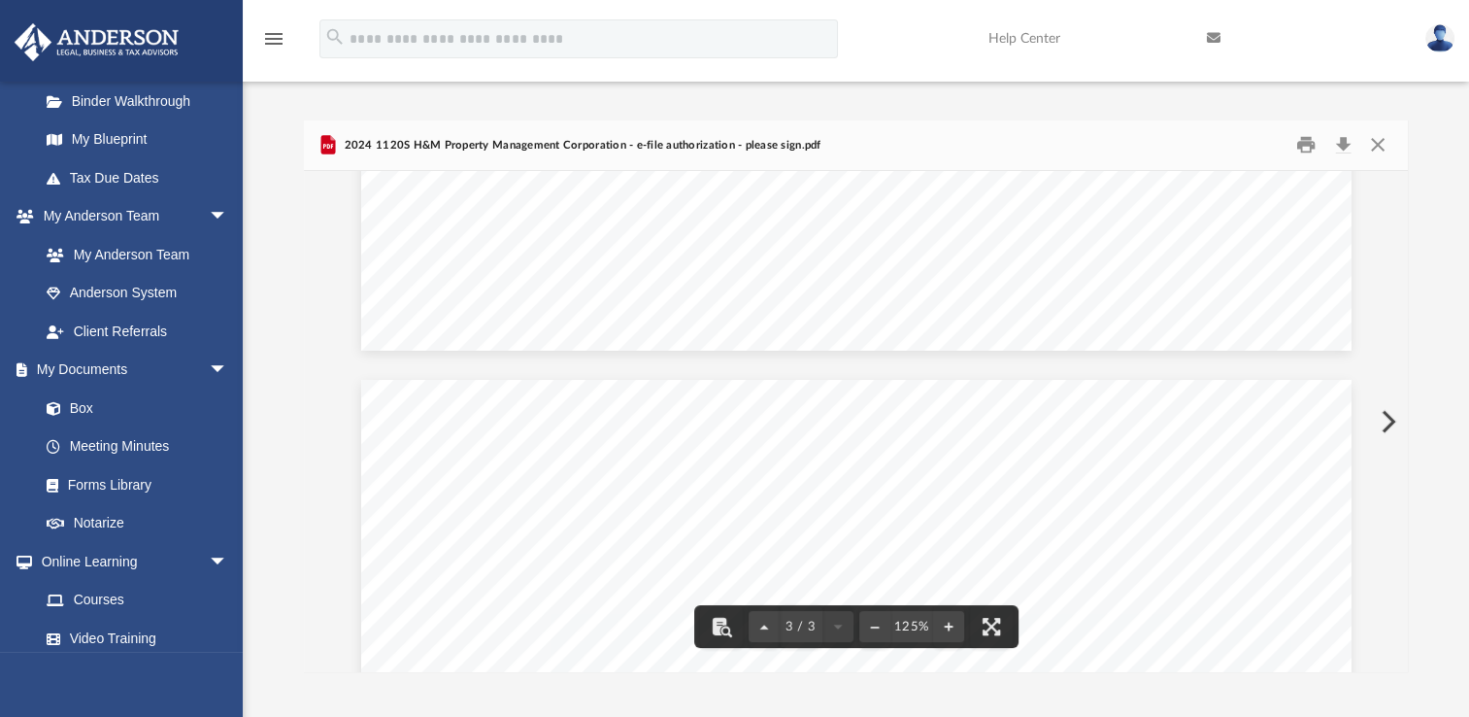
scroll to position [2136, 0]
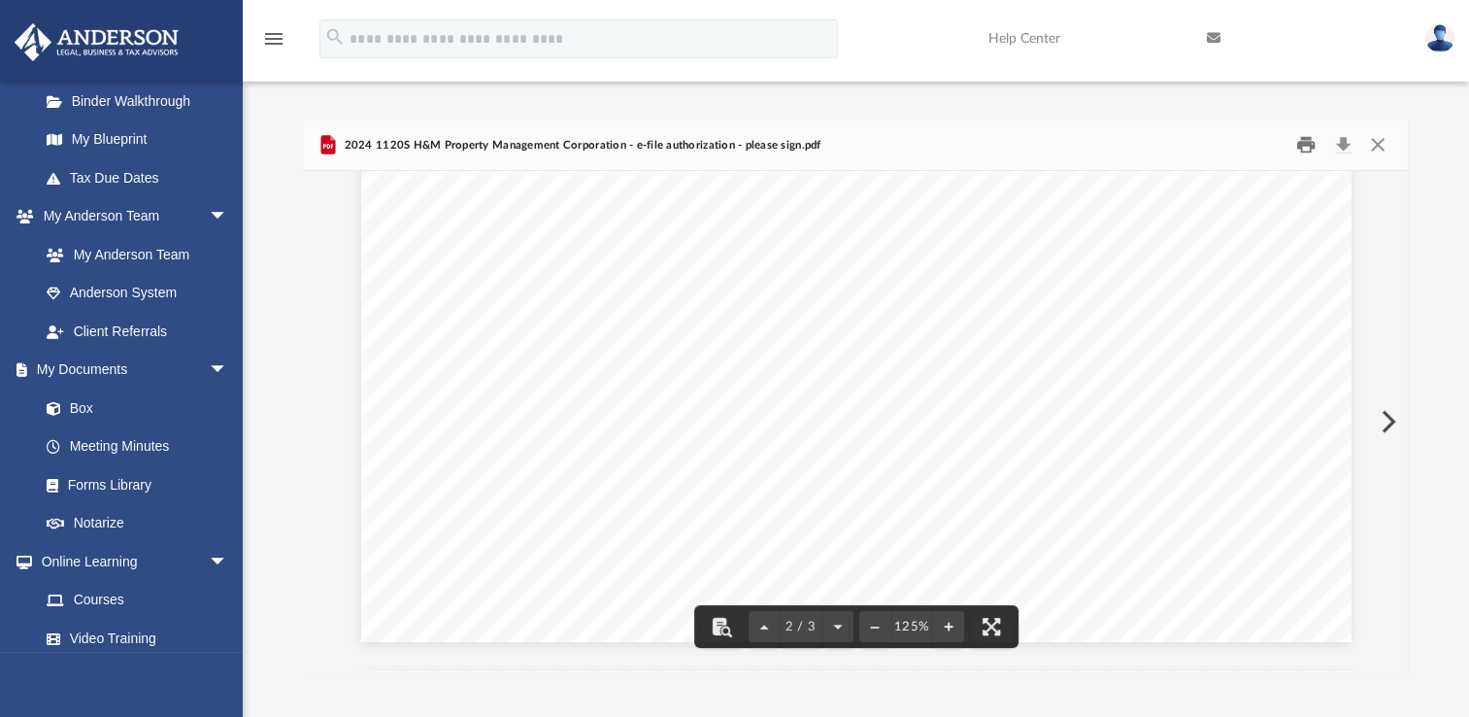
click at [1307, 146] on button "Print" at bounding box center [1306, 145] width 39 height 30
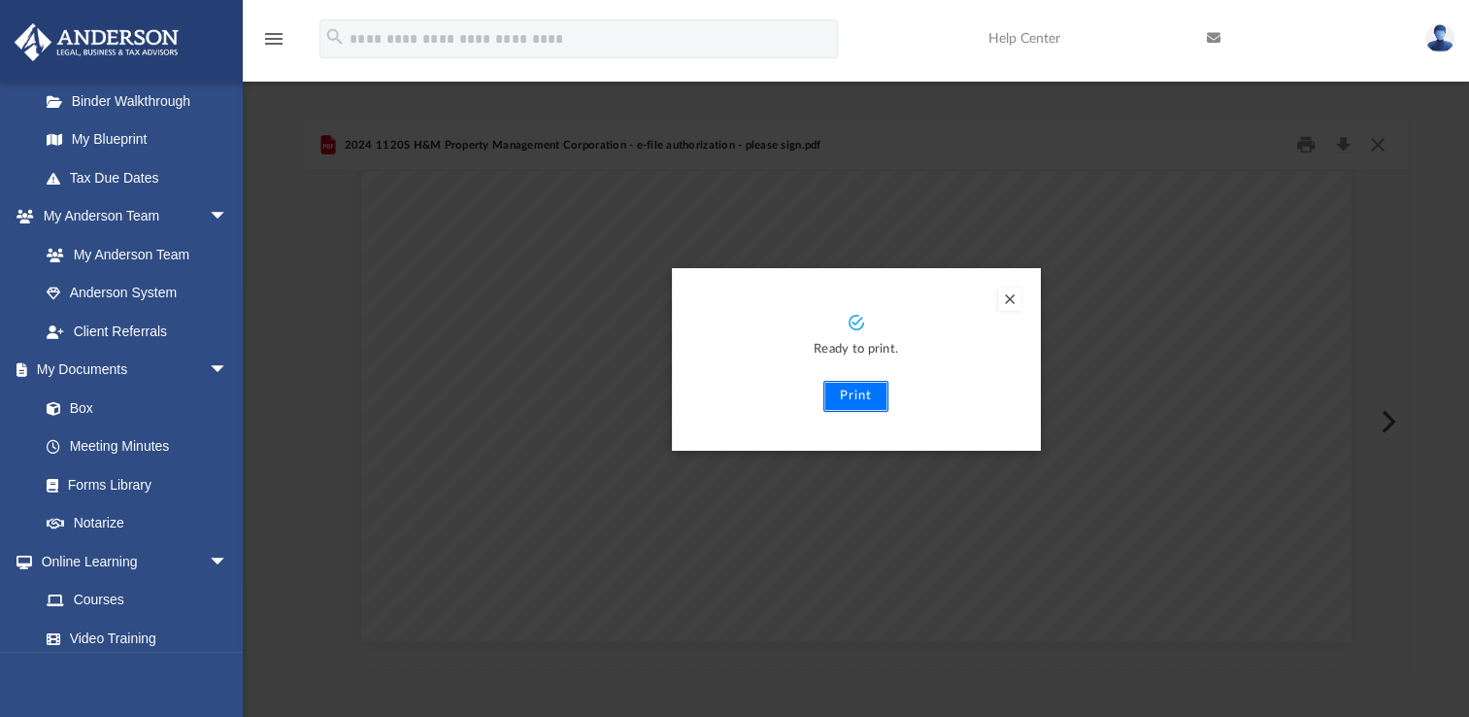
click at [859, 392] on button "Print" at bounding box center [856, 396] width 65 height 31
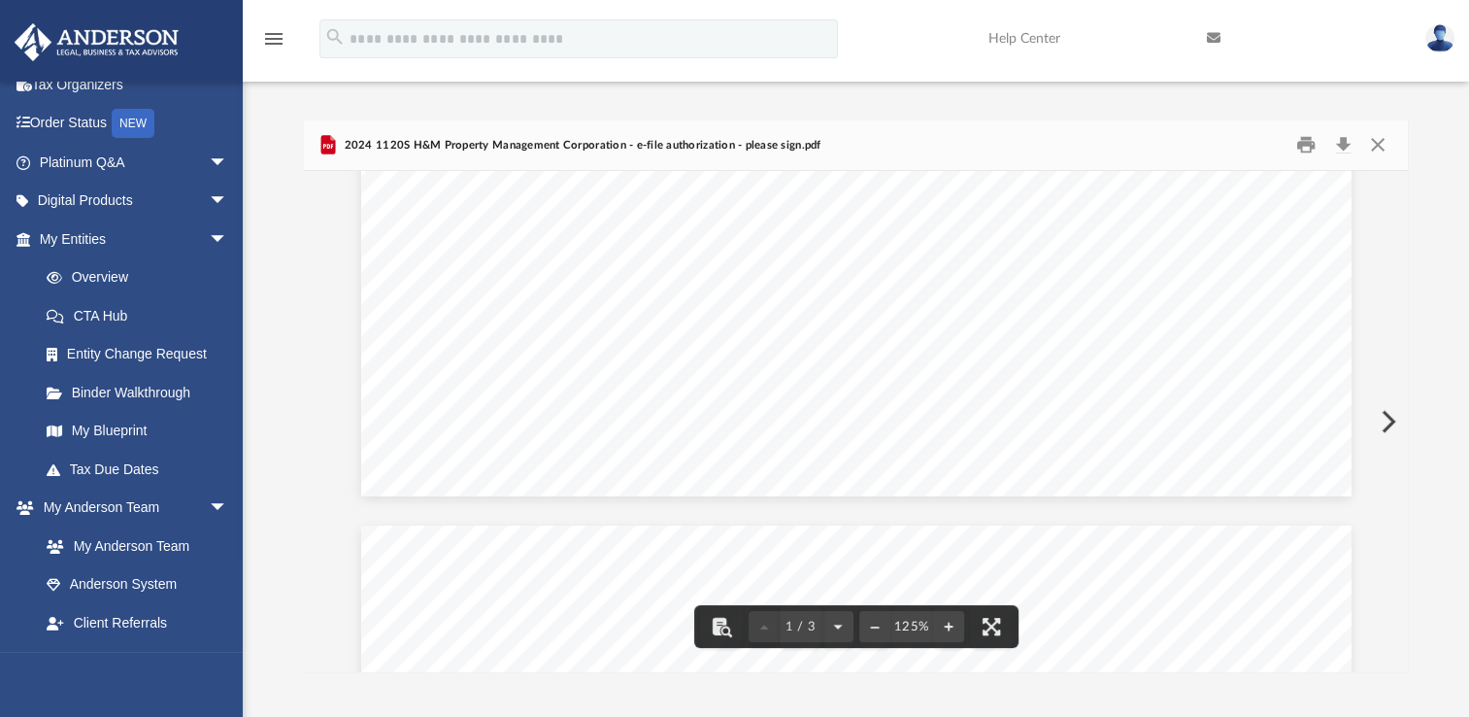
scroll to position [1457, 0]
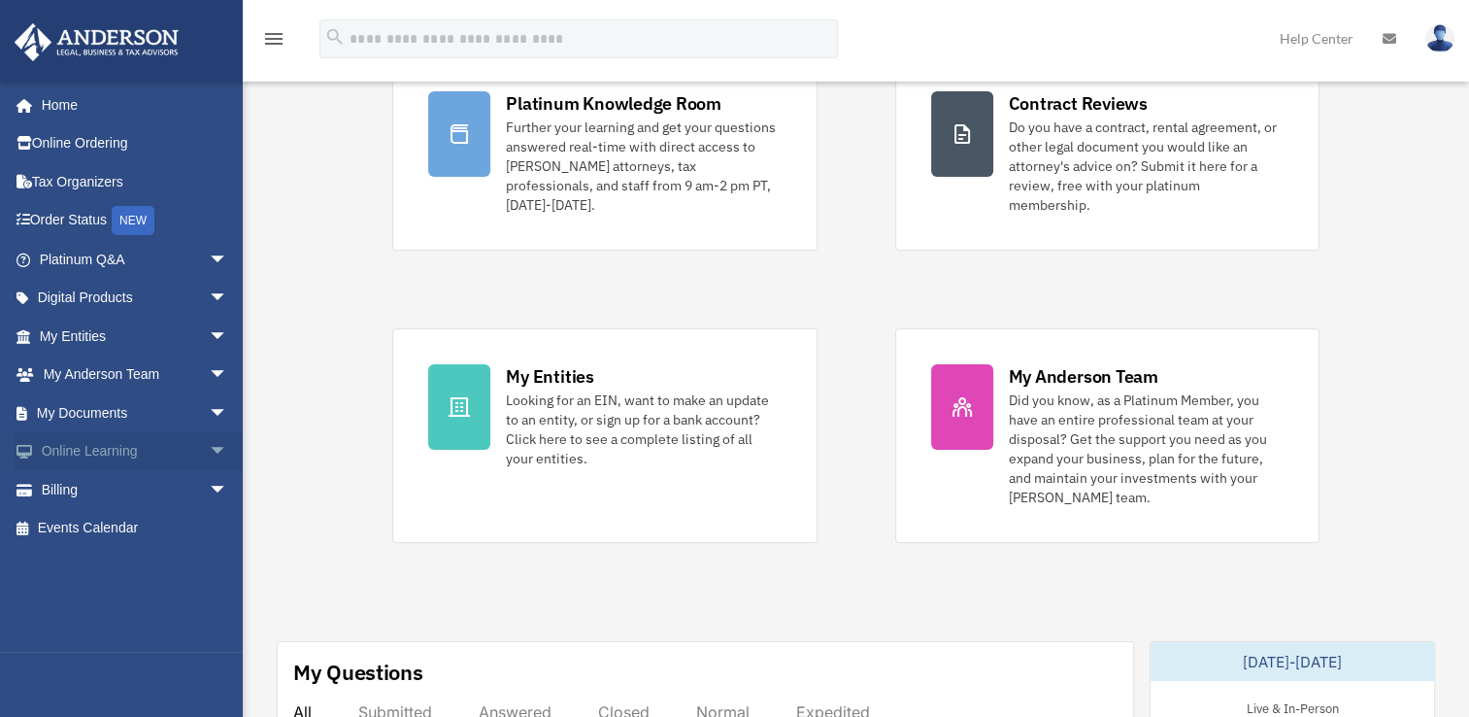
scroll to position [291, 0]
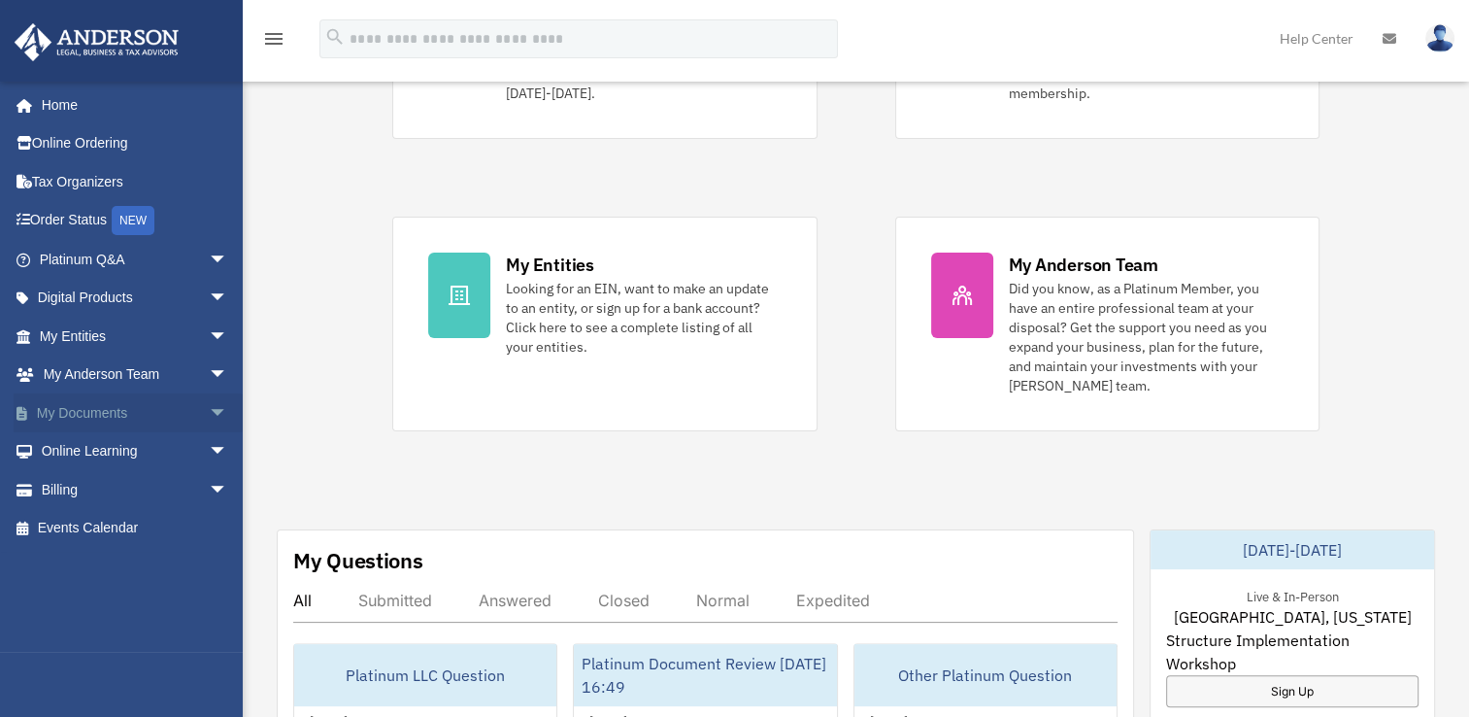
click at [57, 401] on link "My Documents arrow_drop_down" at bounding box center [136, 412] width 244 height 39
click at [209, 409] on span "arrow_drop_down" at bounding box center [228, 413] width 39 height 40
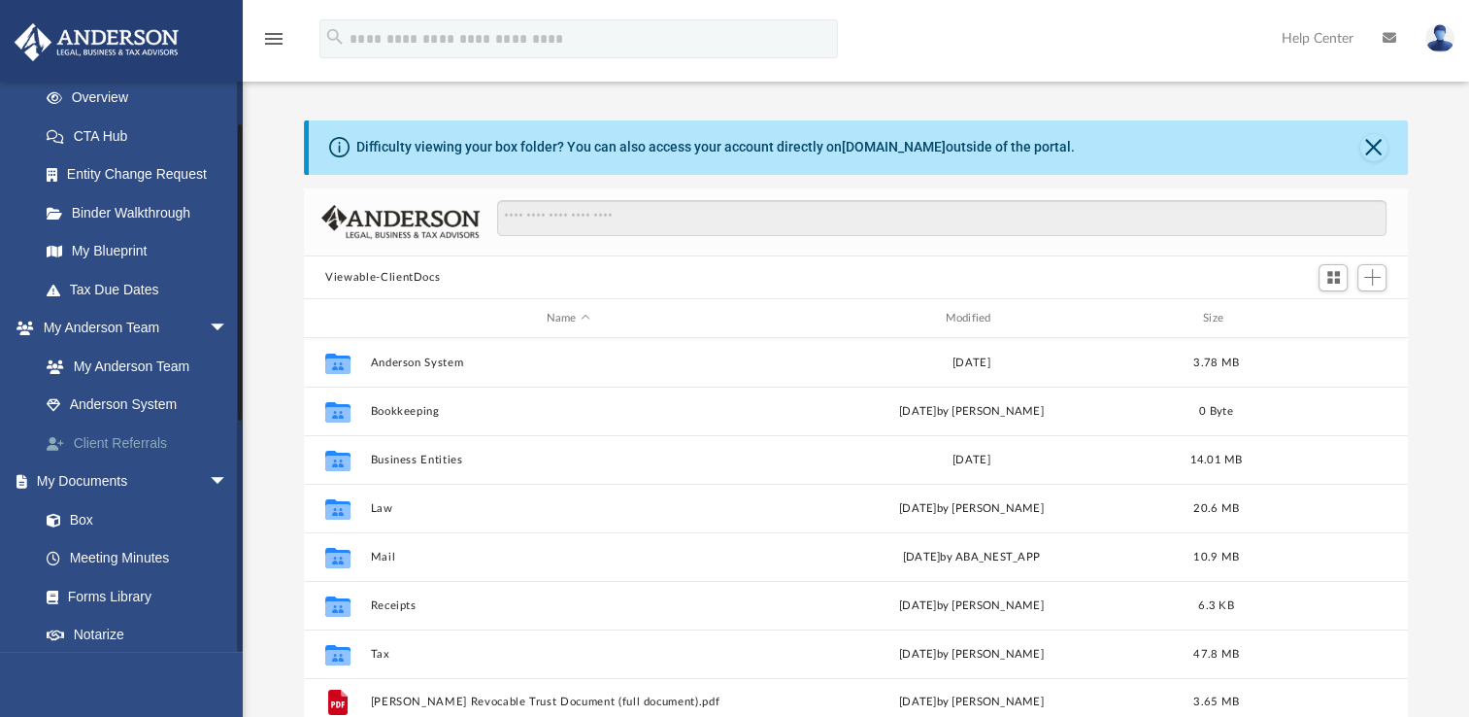
scroll to position [388, 0]
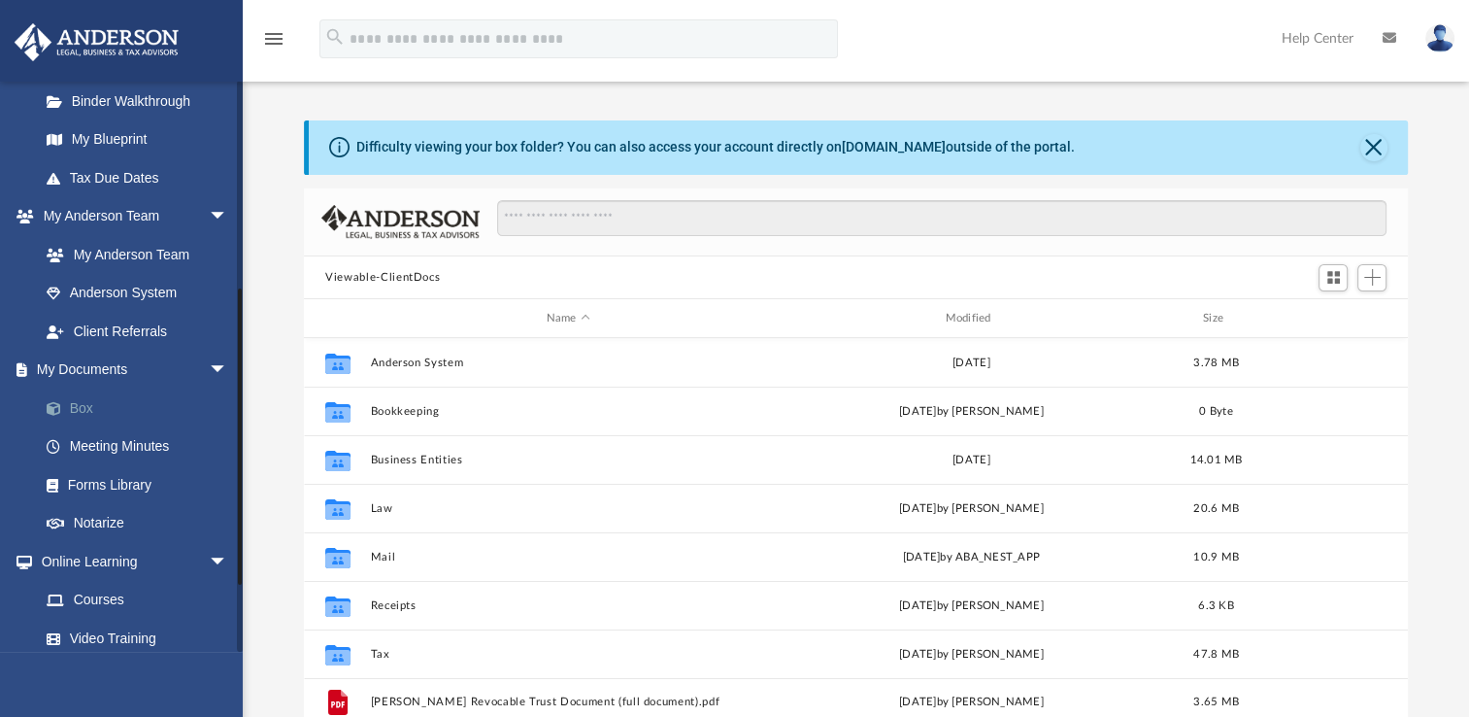
click at [80, 407] on link "Box" at bounding box center [142, 407] width 230 height 39
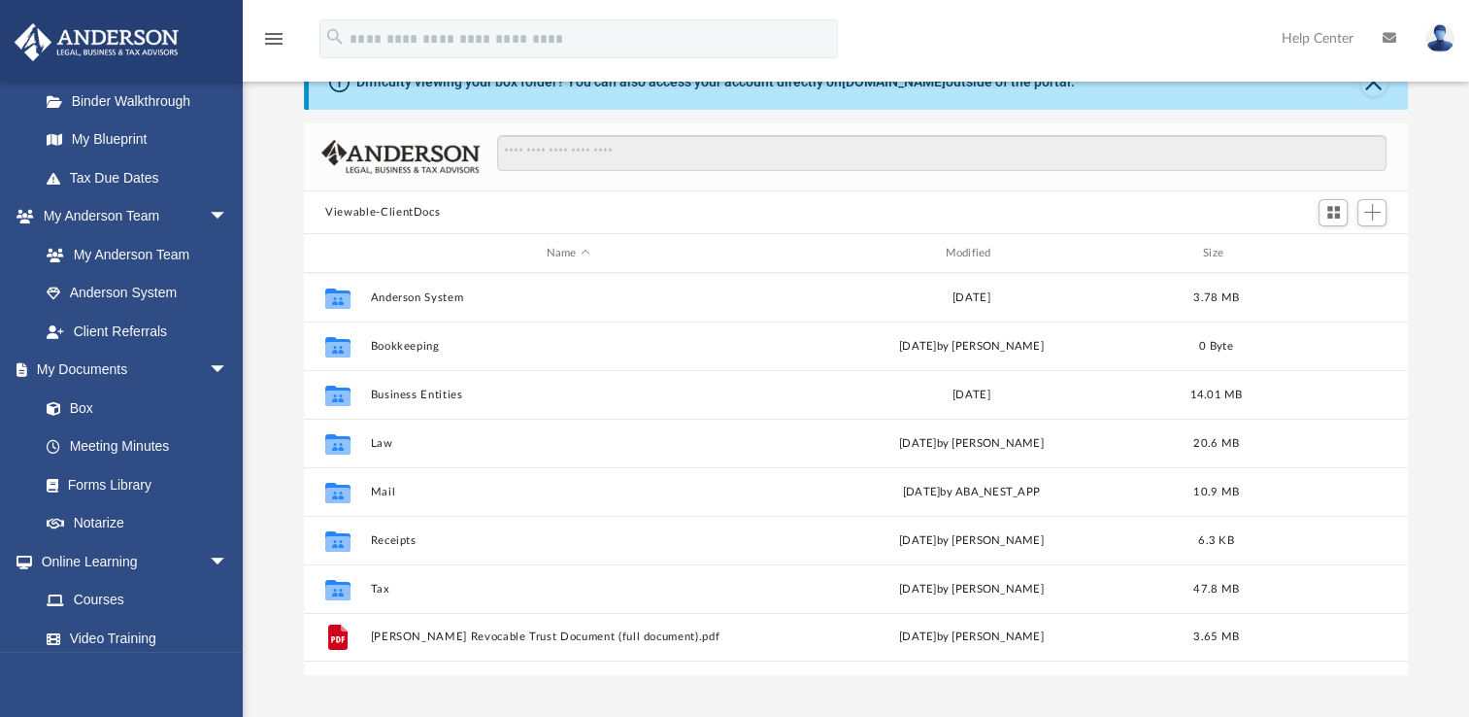
scroll to position [194, 0]
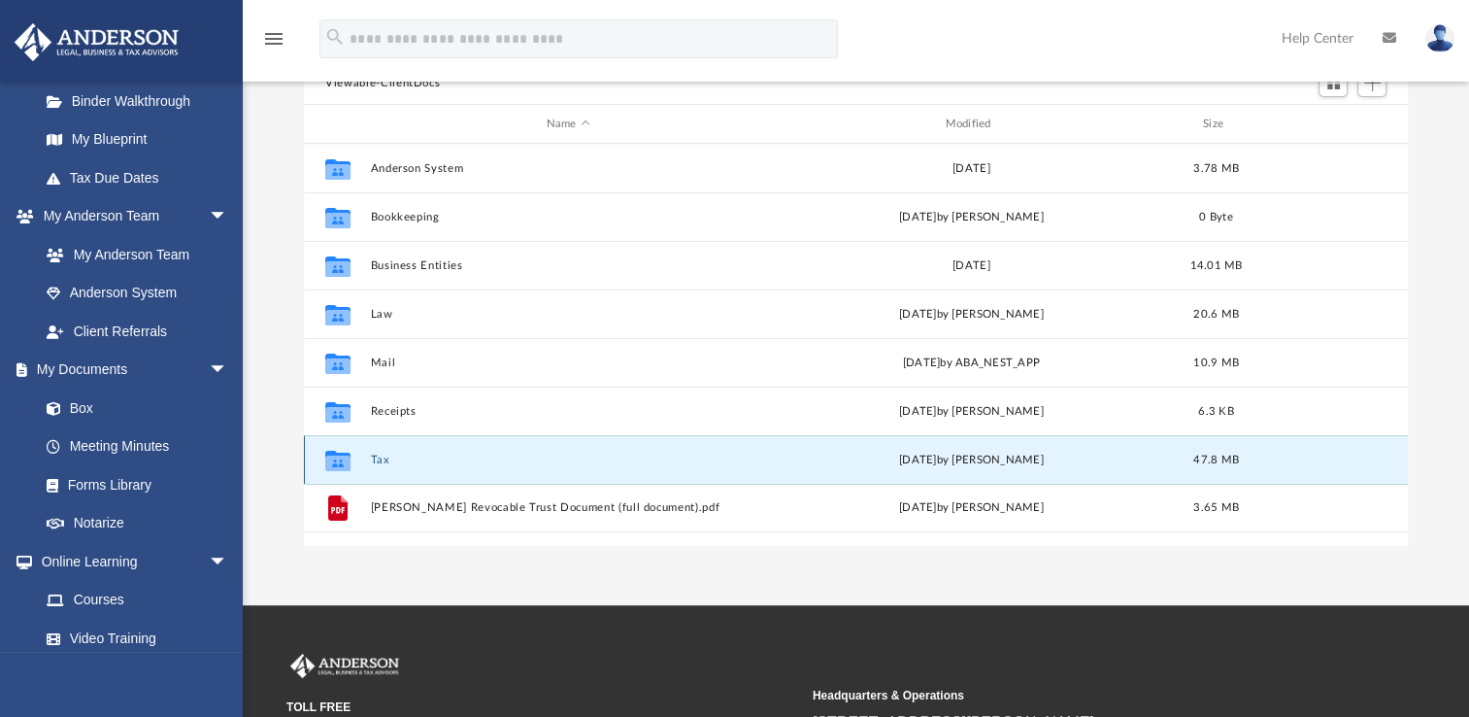
click at [382, 461] on button "Tax" at bounding box center [568, 460] width 395 height 13
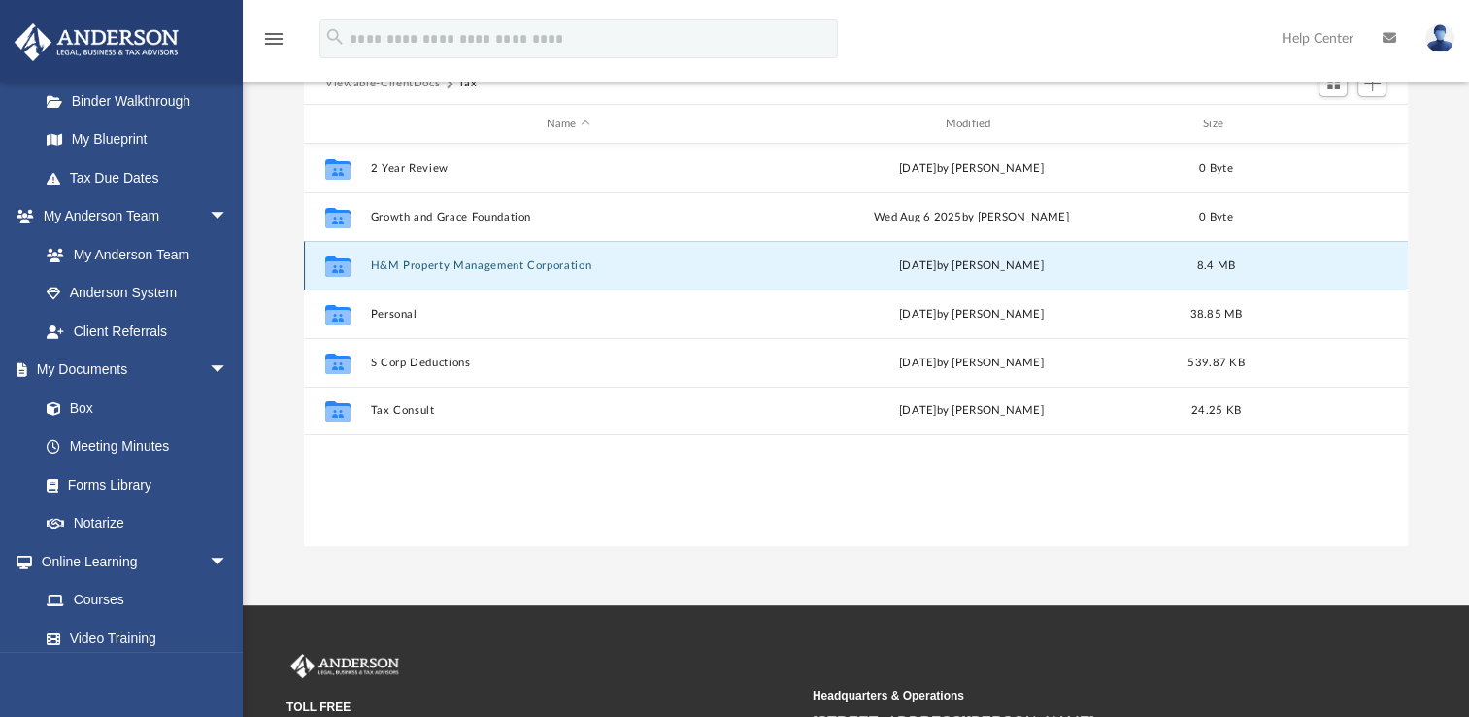
click at [437, 263] on button "H&M Property Management Corporation" at bounding box center [568, 265] width 395 height 13
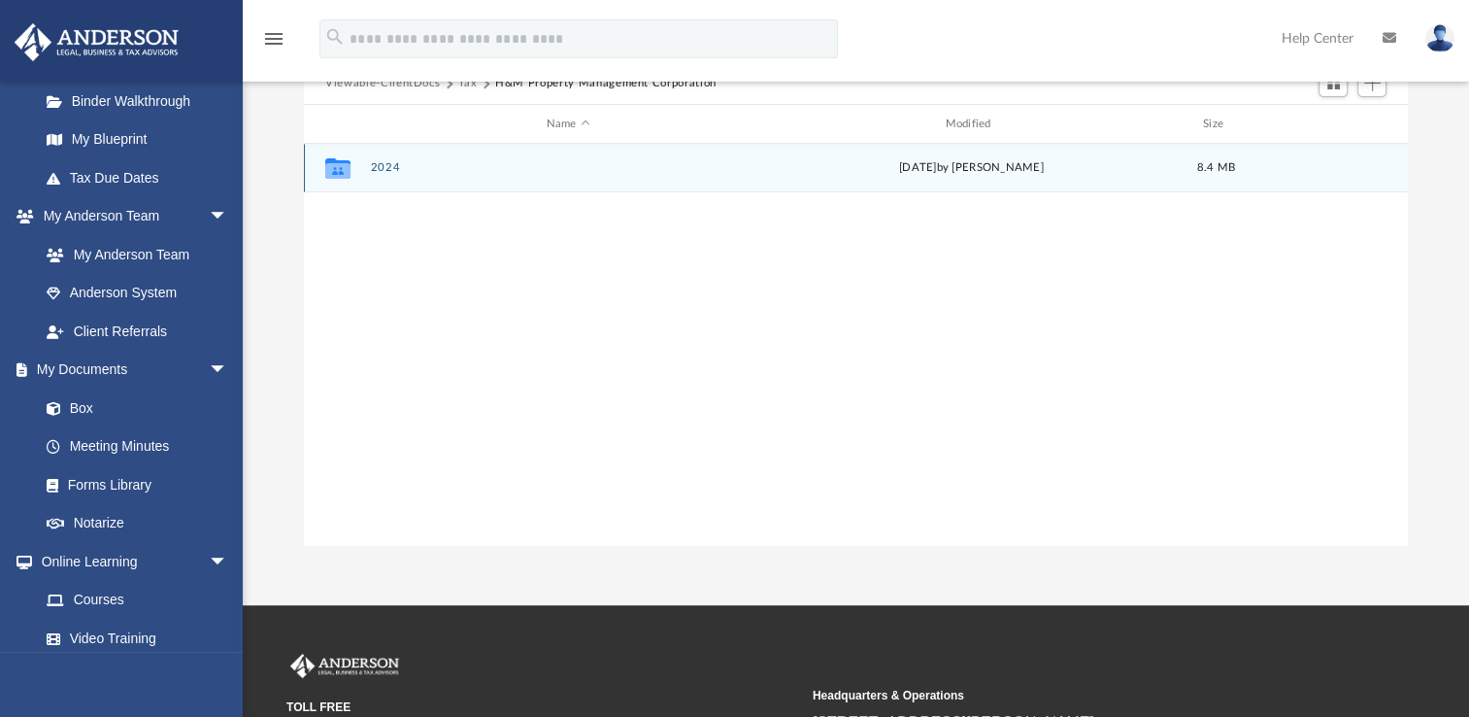
click at [385, 167] on button "2024" at bounding box center [568, 167] width 395 height 13
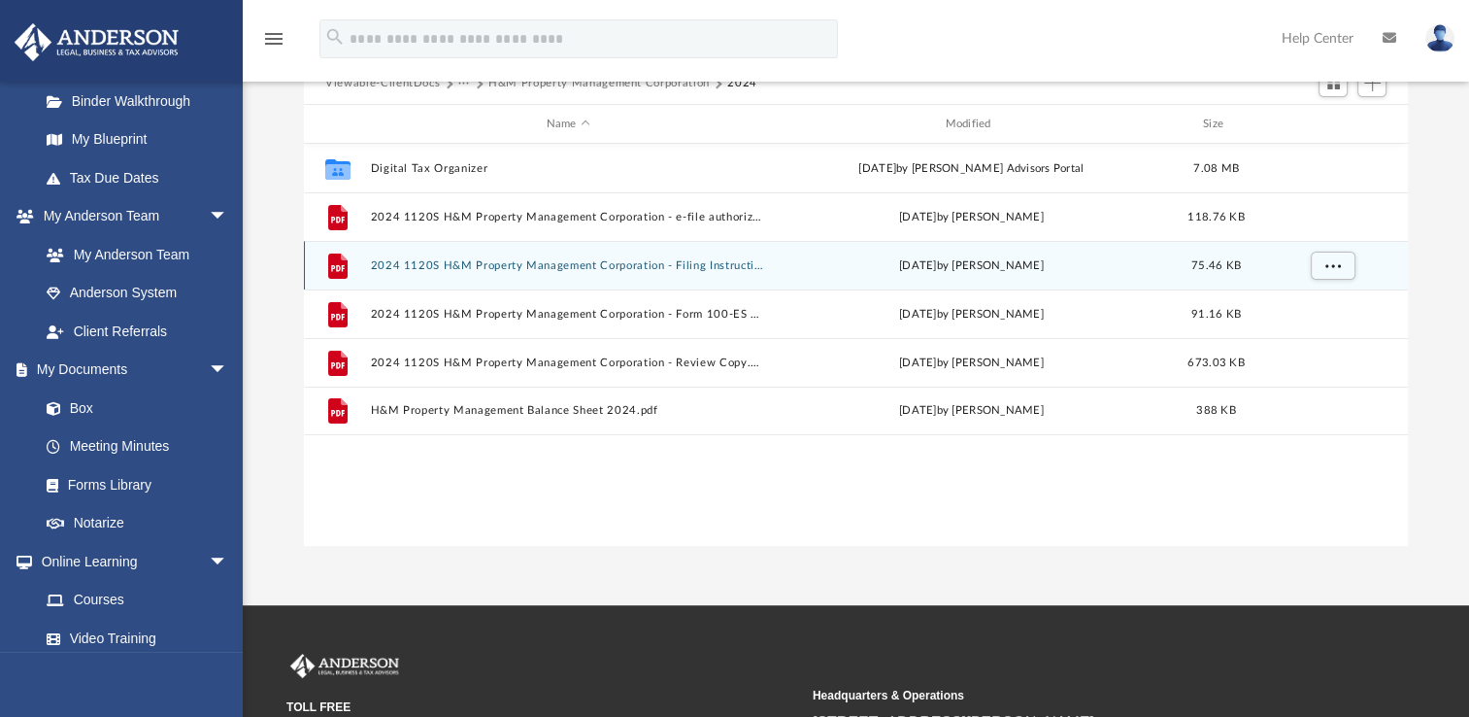
click at [431, 264] on button "2024 1120S H&M Property Management Corporation - Filing Instructions.pdf" at bounding box center [568, 265] width 395 height 13
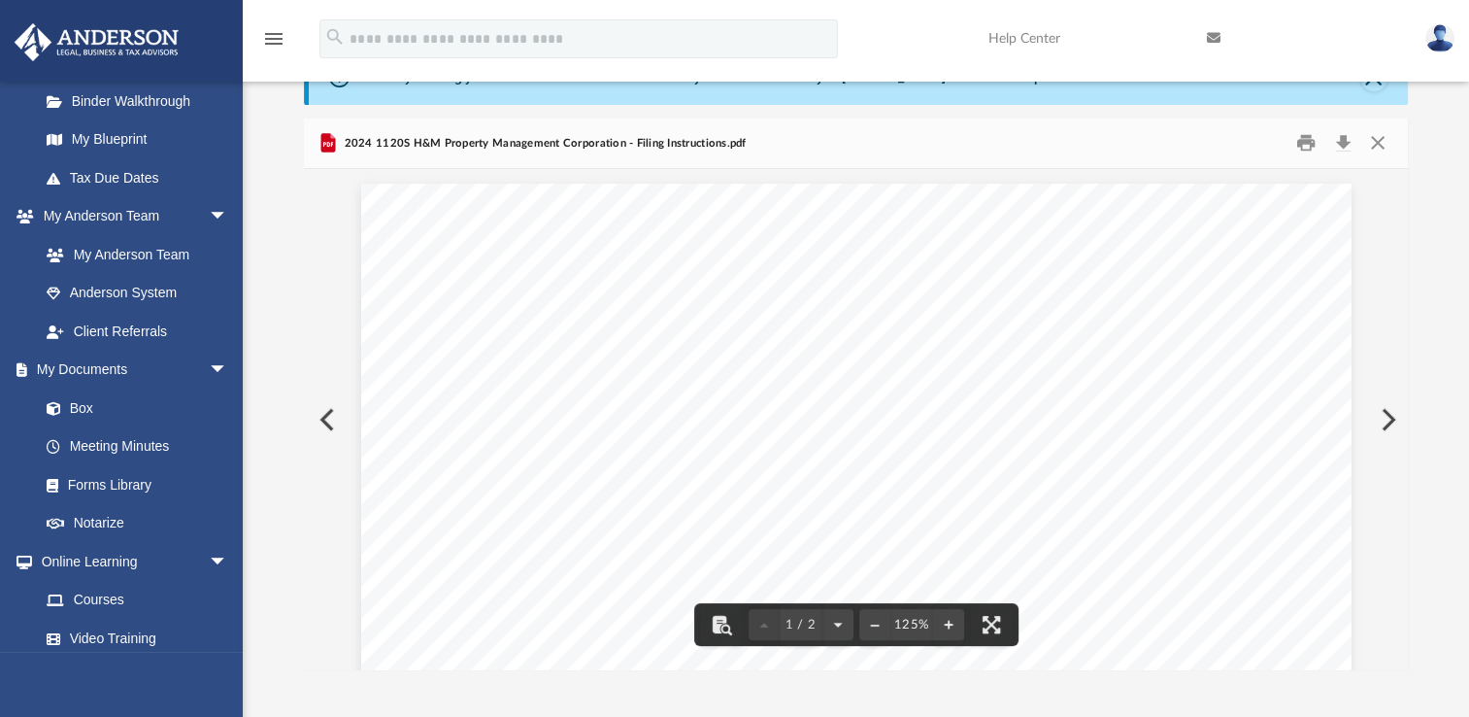
scroll to position [0, 0]
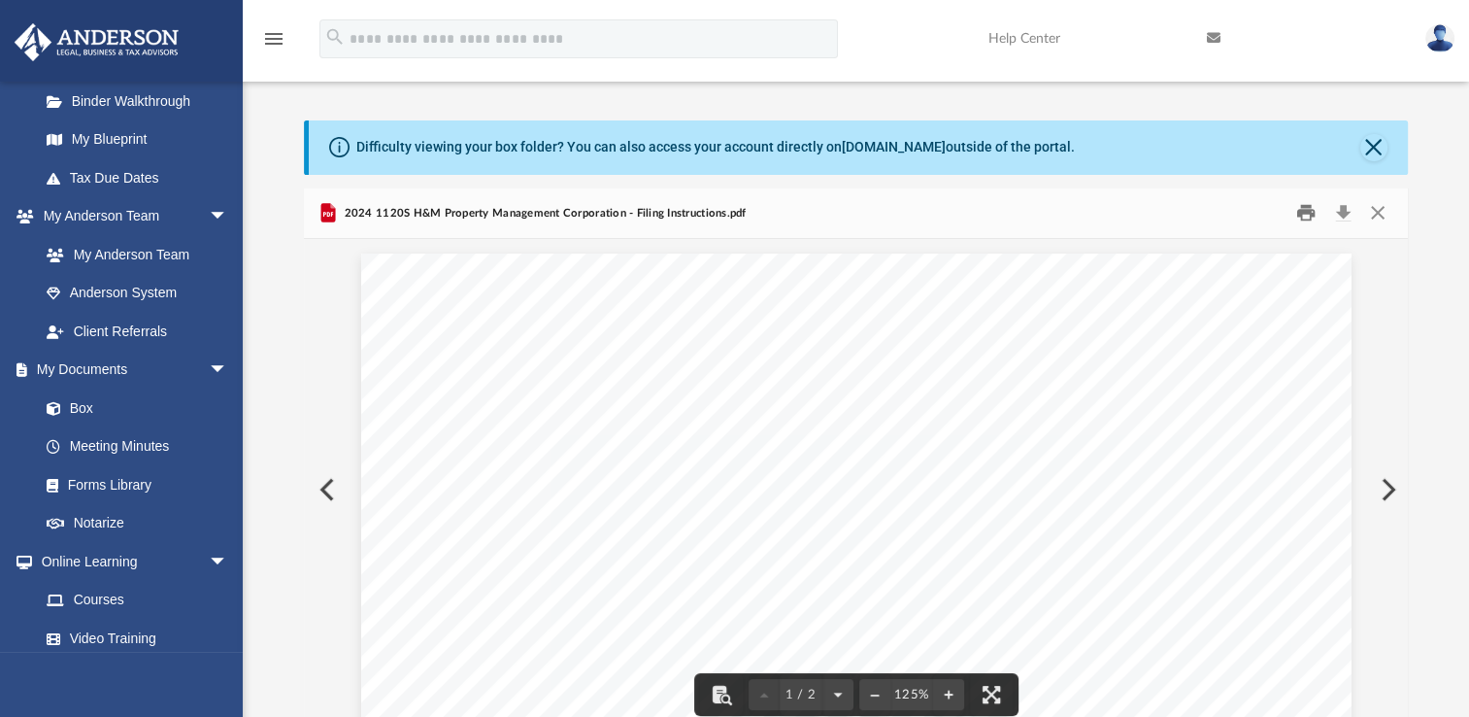
click at [1304, 212] on button "Print" at bounding box center [1306, 213] width 39 height 30
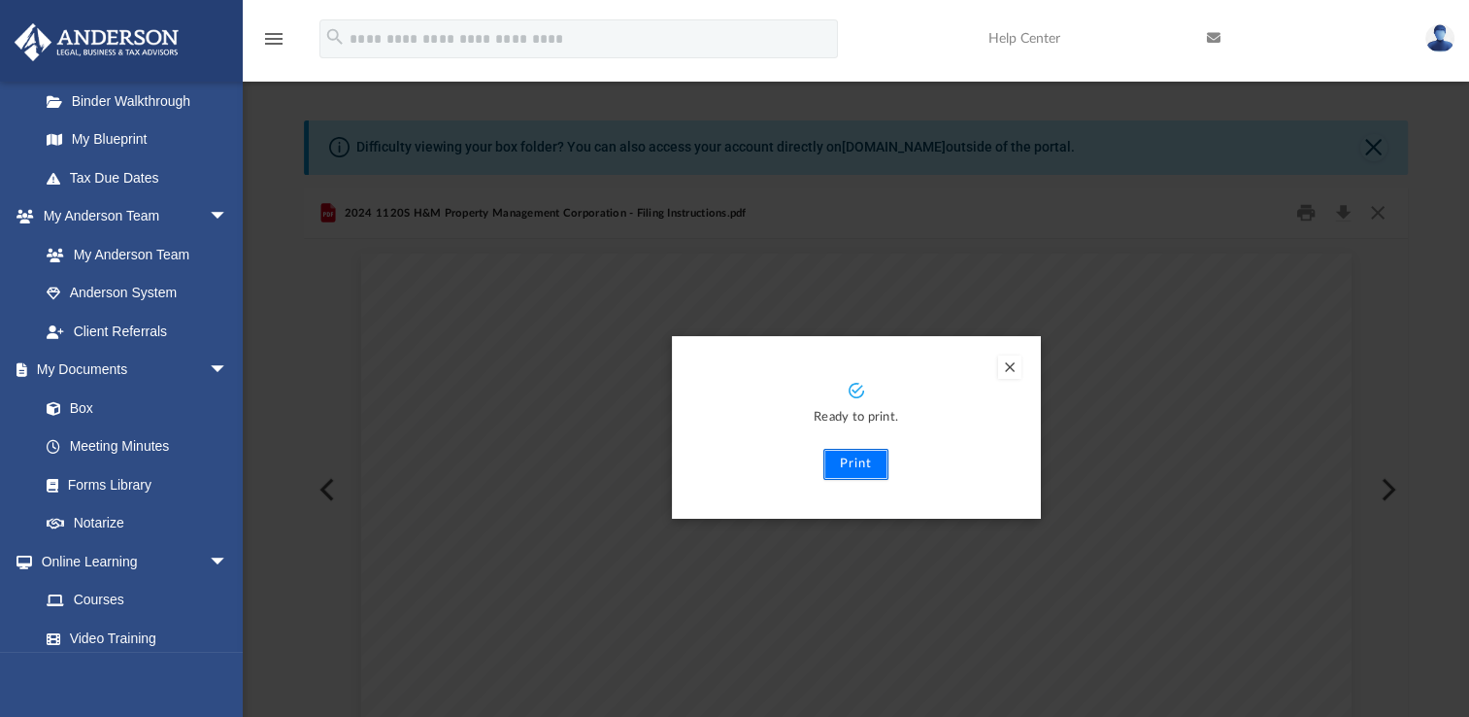
click at [871, 464] on button "Print" at bounding box center [856, 464] width 65 height 31
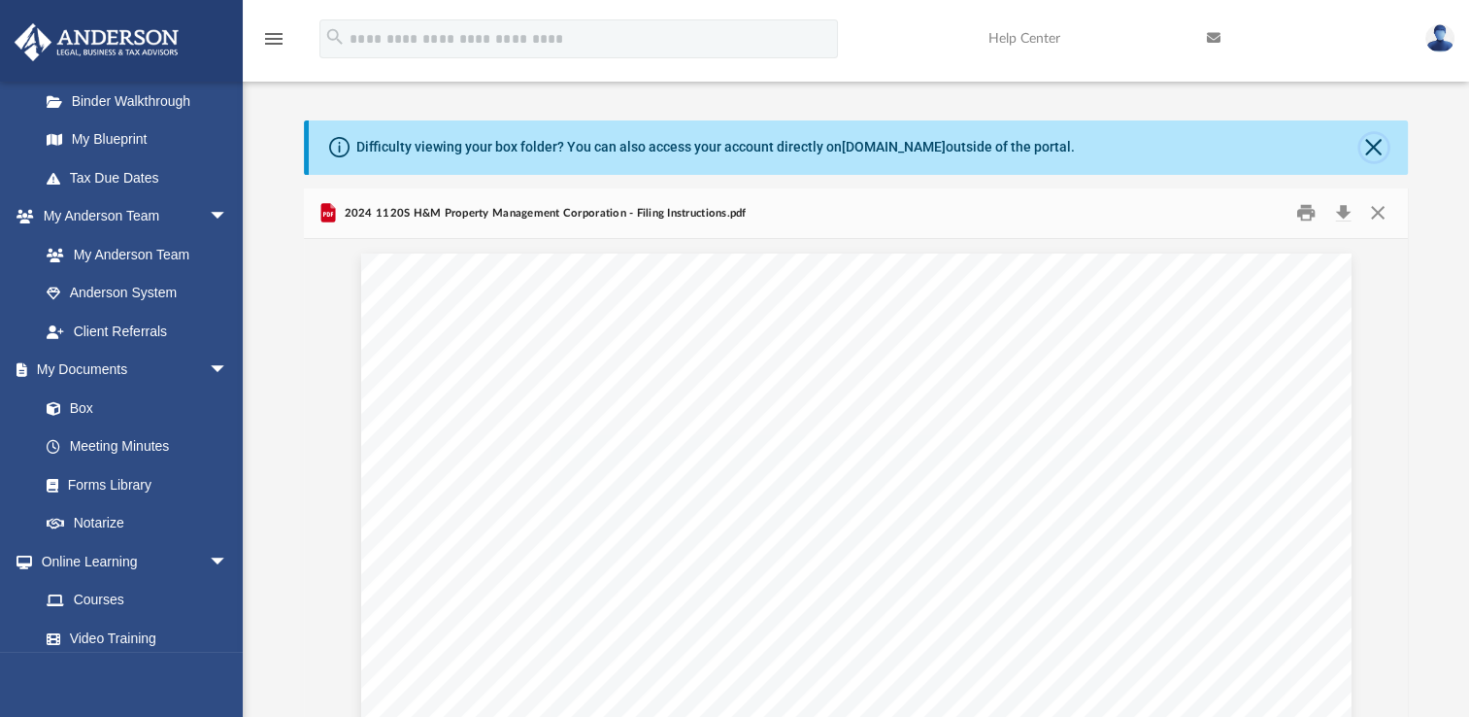
click at [1375, 143] on button "Close" at bounding box center [1374, 147] width 27 height 27
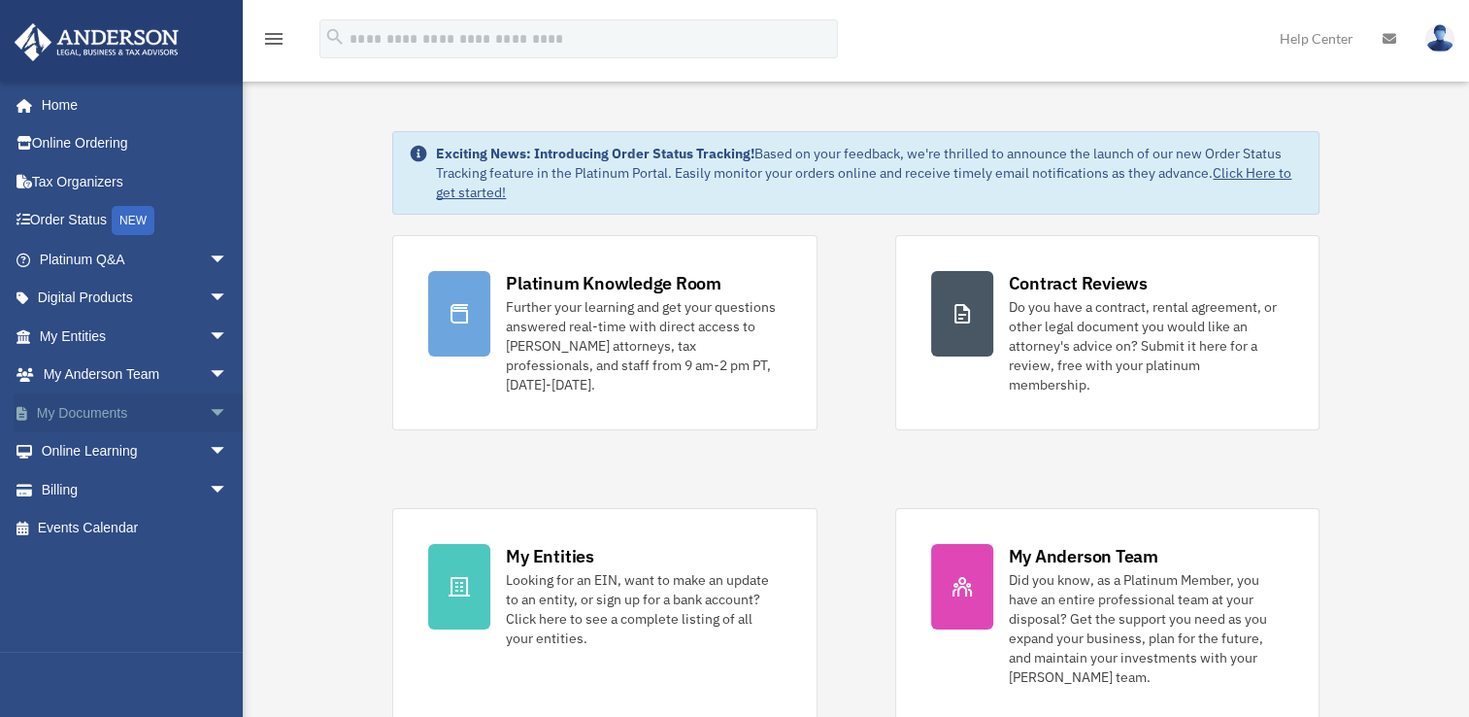
click at [52, 411] on link "My Documents arrow_drop_down" at bounding box center [136, 412] width 244 height 39
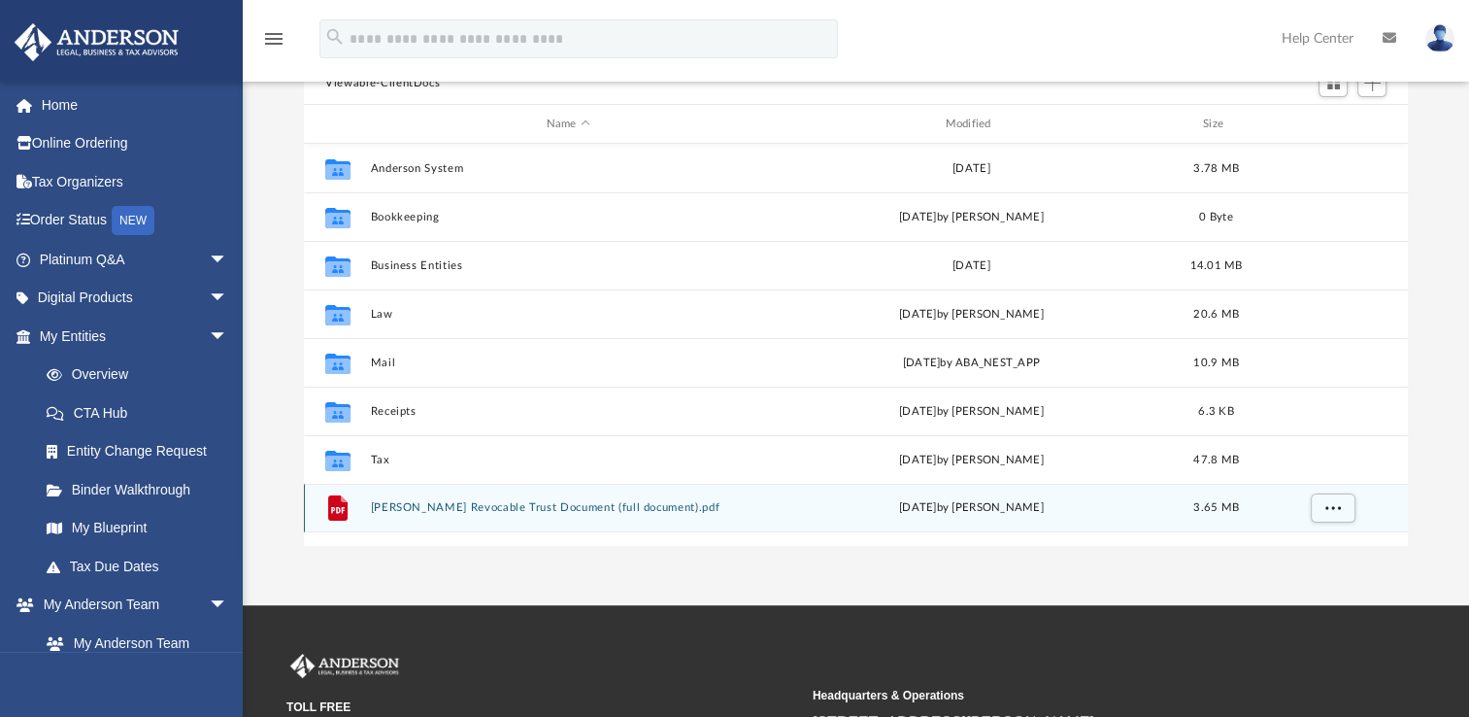
scroll to position [97, 0]
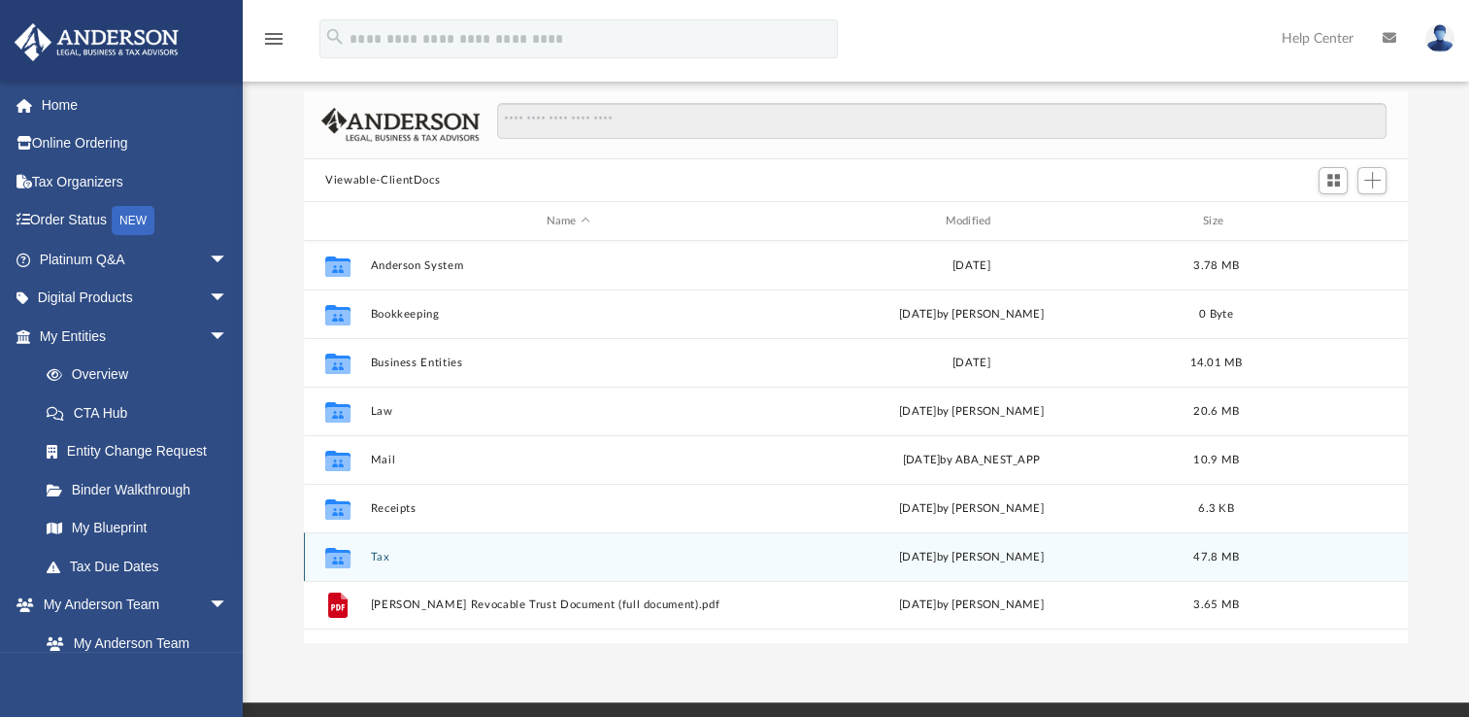
click at [377, 550] on div "Collaborated Folder Tax [DATE] by [PERSON_NAME] 47.8 MB" at bounding box center [856, 556] width 1104 height 49
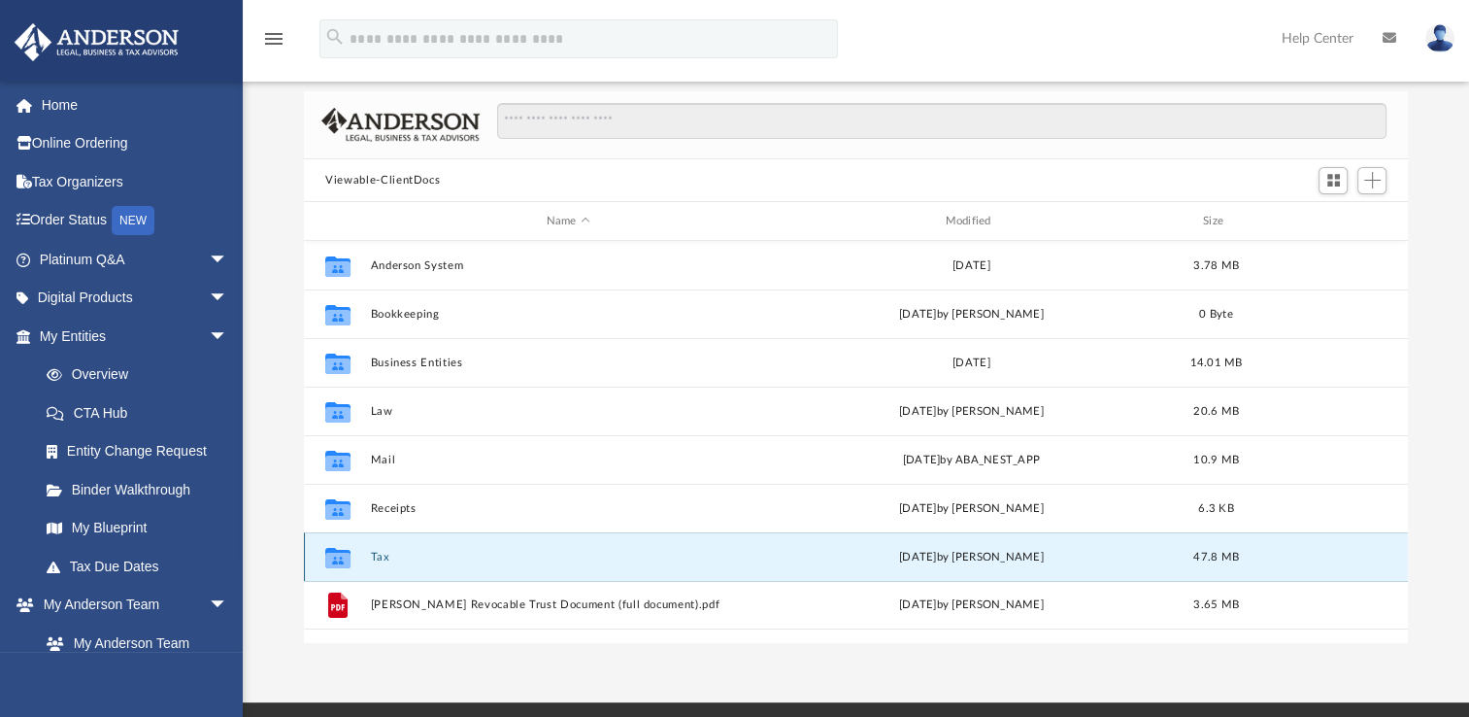
click at [383, 555] on button "Tax" at bounding box center [568, 557] width 395 height 13
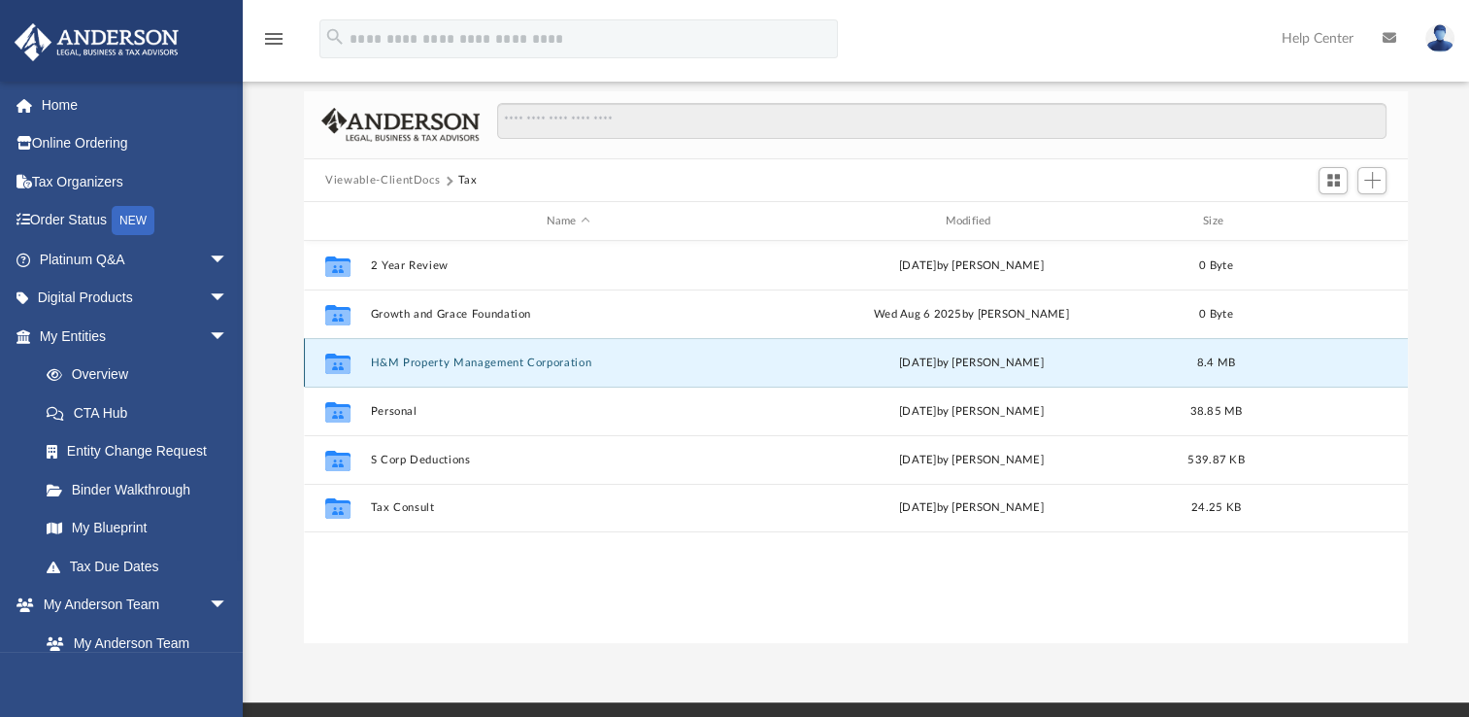
click at [420, 359] on button "H&M Property Management Corporation" at bounding box center [568, 362] width 395 height 13
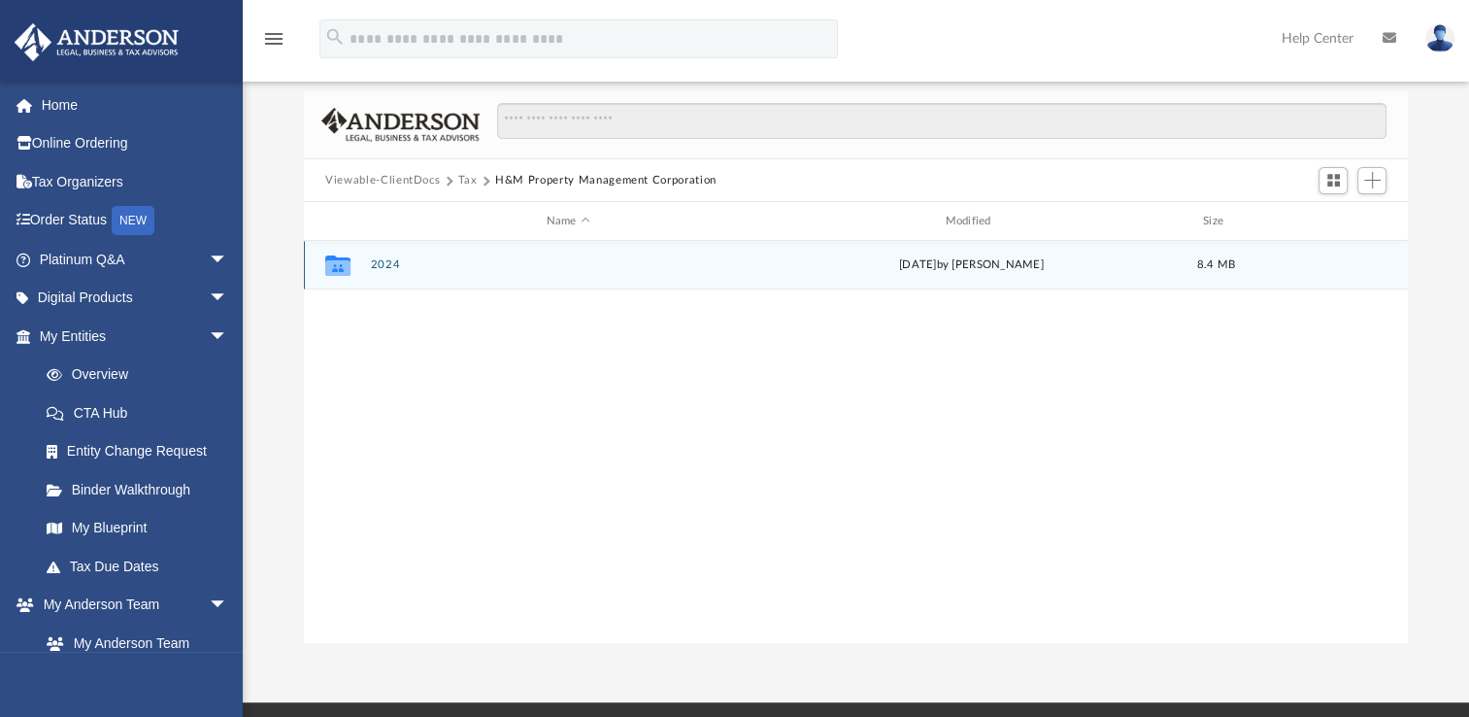
click at [386, 260] on button "2024" at bounding box center [568, 264] width 395 height 13
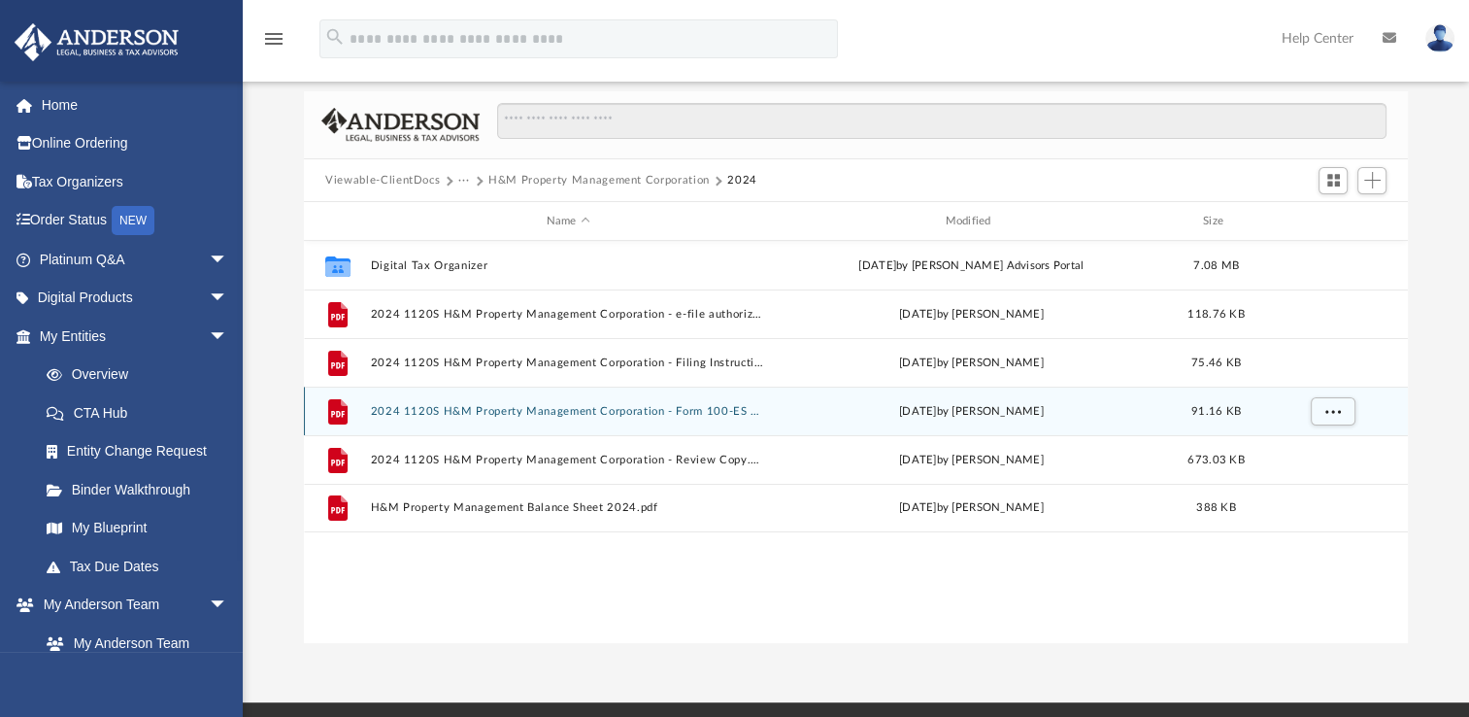
click at [461, 408] on button "2024 1120S H&M Property Management Corporation - Form 100-ES Estimated Tax Vouc…" at bounding box center [568, 411] width 395 height 13
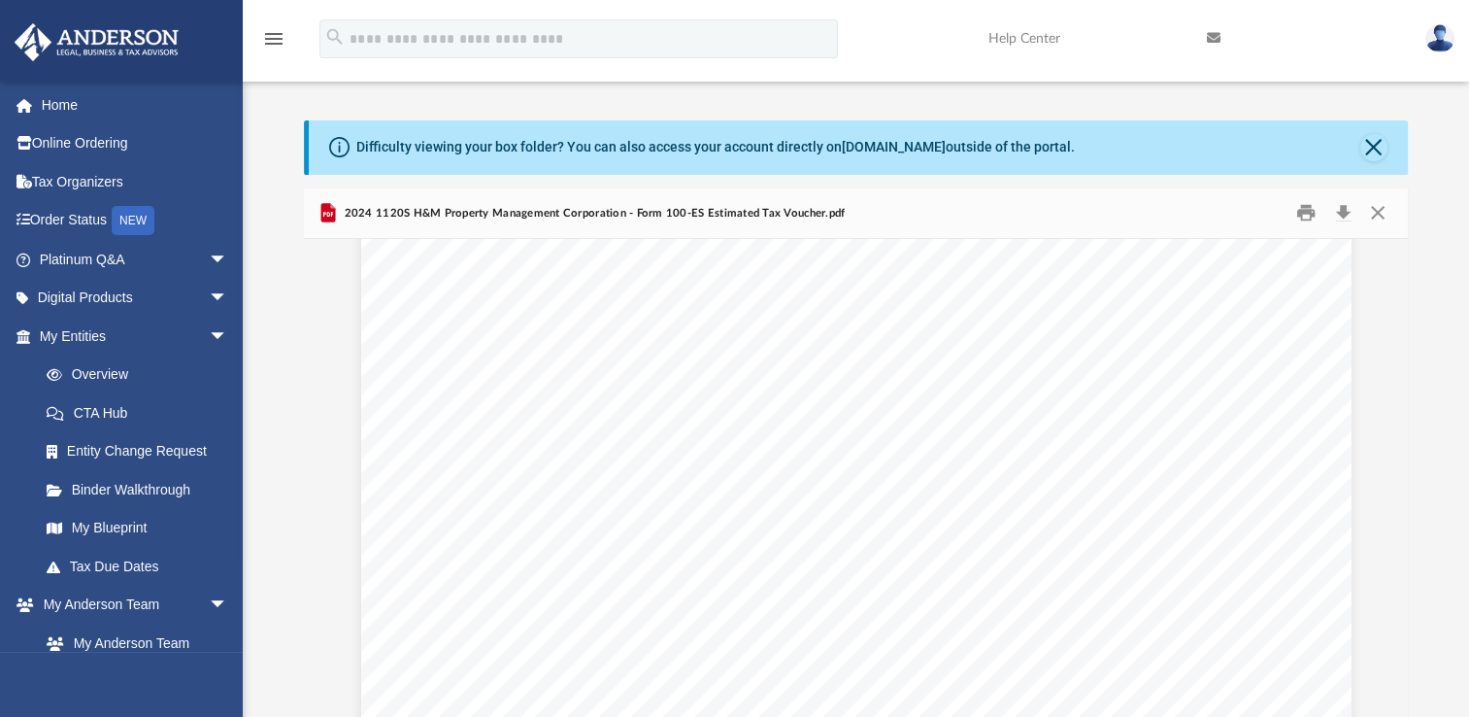
scroll to position [6053, 0]
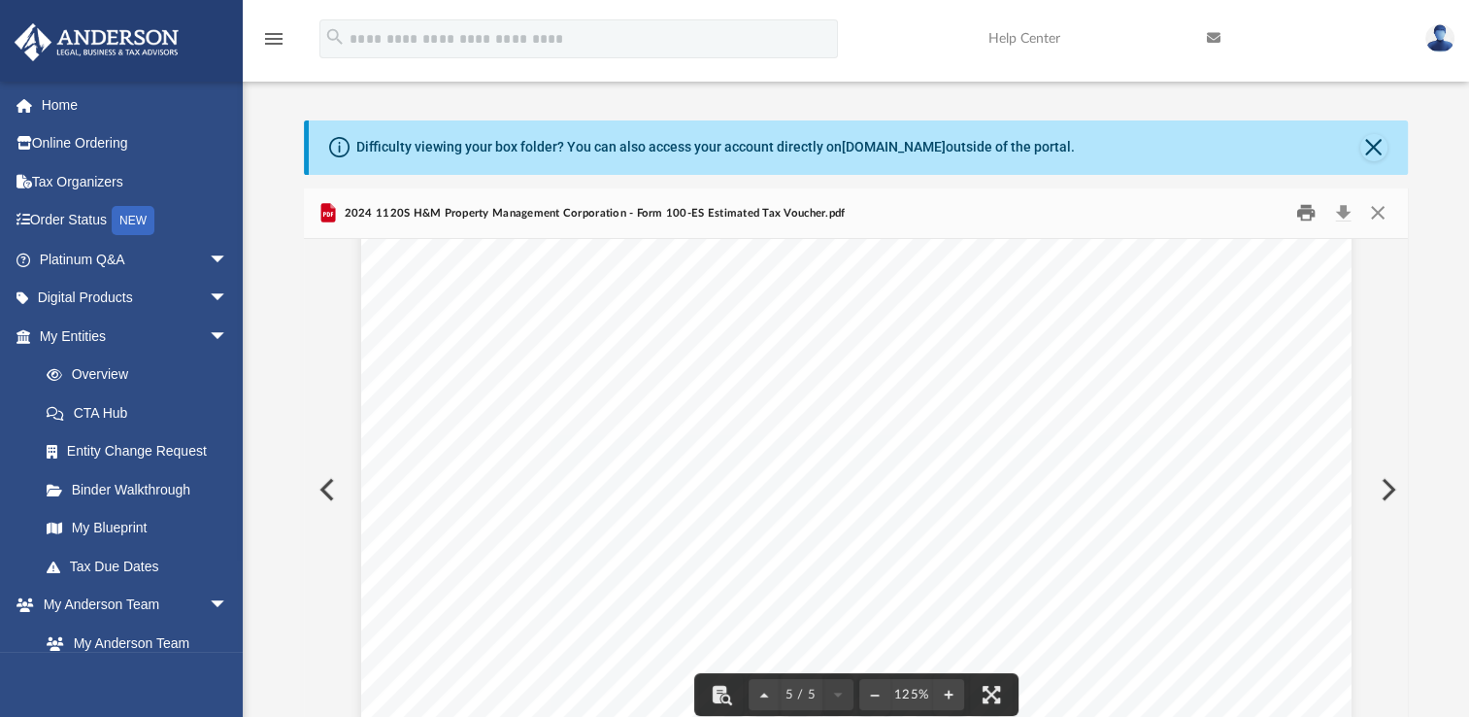
click at [1309, 208] on button "Print" at bounding box center [1306, 213] width 39 height 30
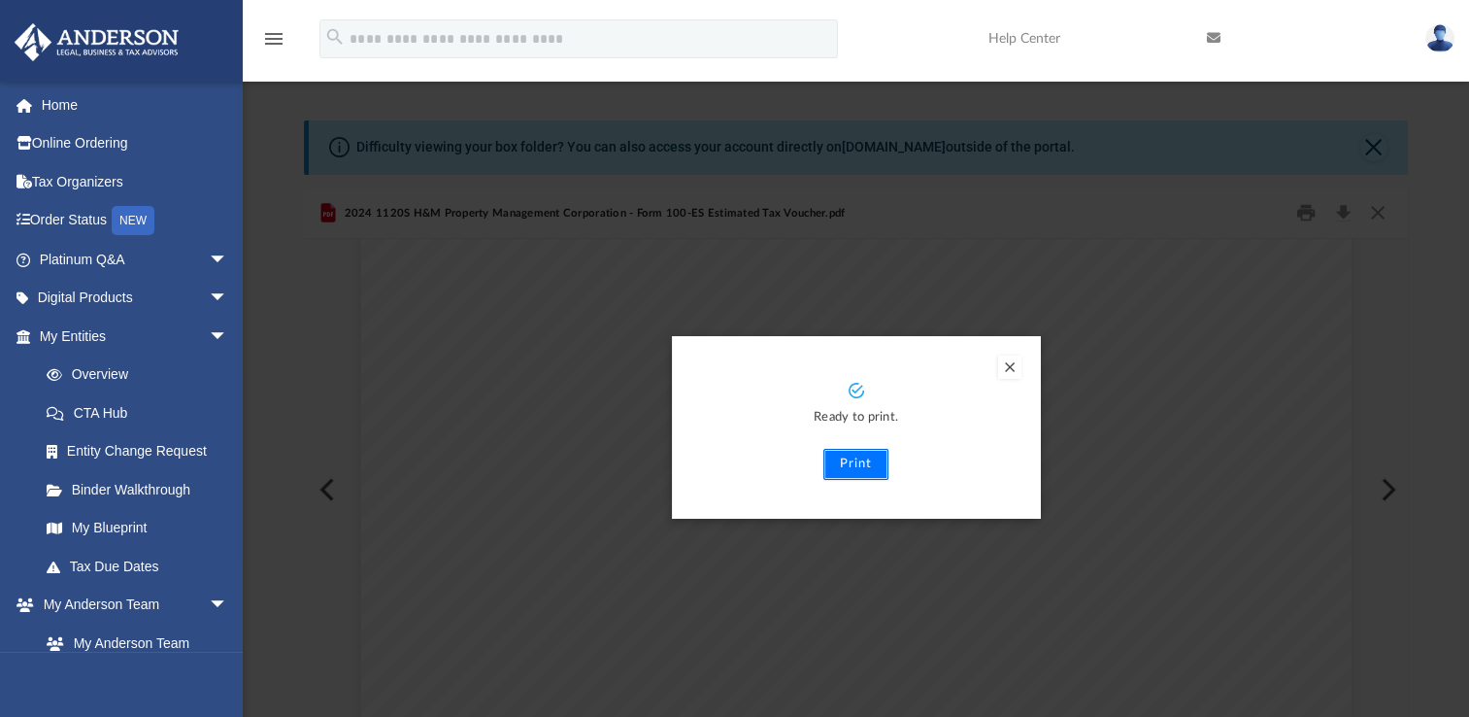
click at [860, 464] on button "Print" at bounding box center [856, 464] width 65 height 31
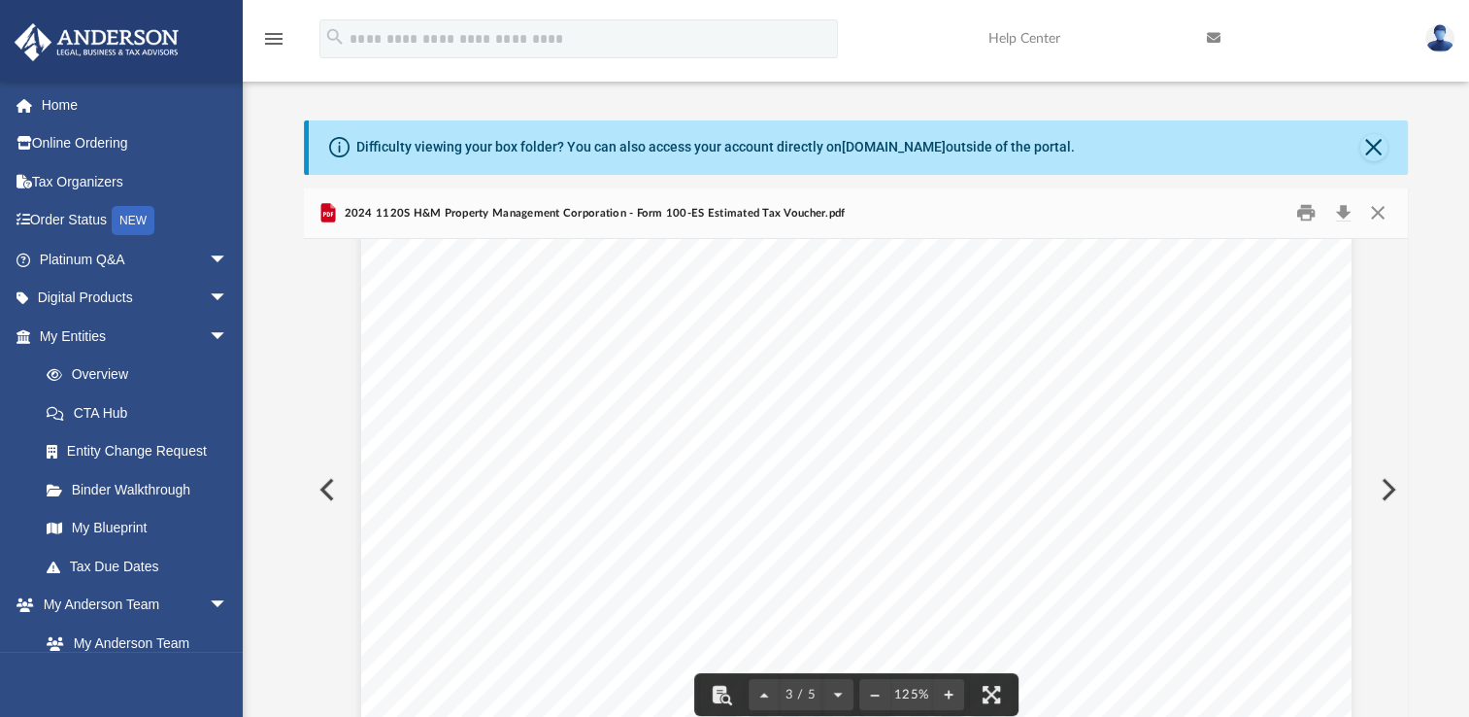
scroll to position [2557, 0]
click at [326, 480] on button "Preview" at bounding box center [325, 489] width 43 height 54
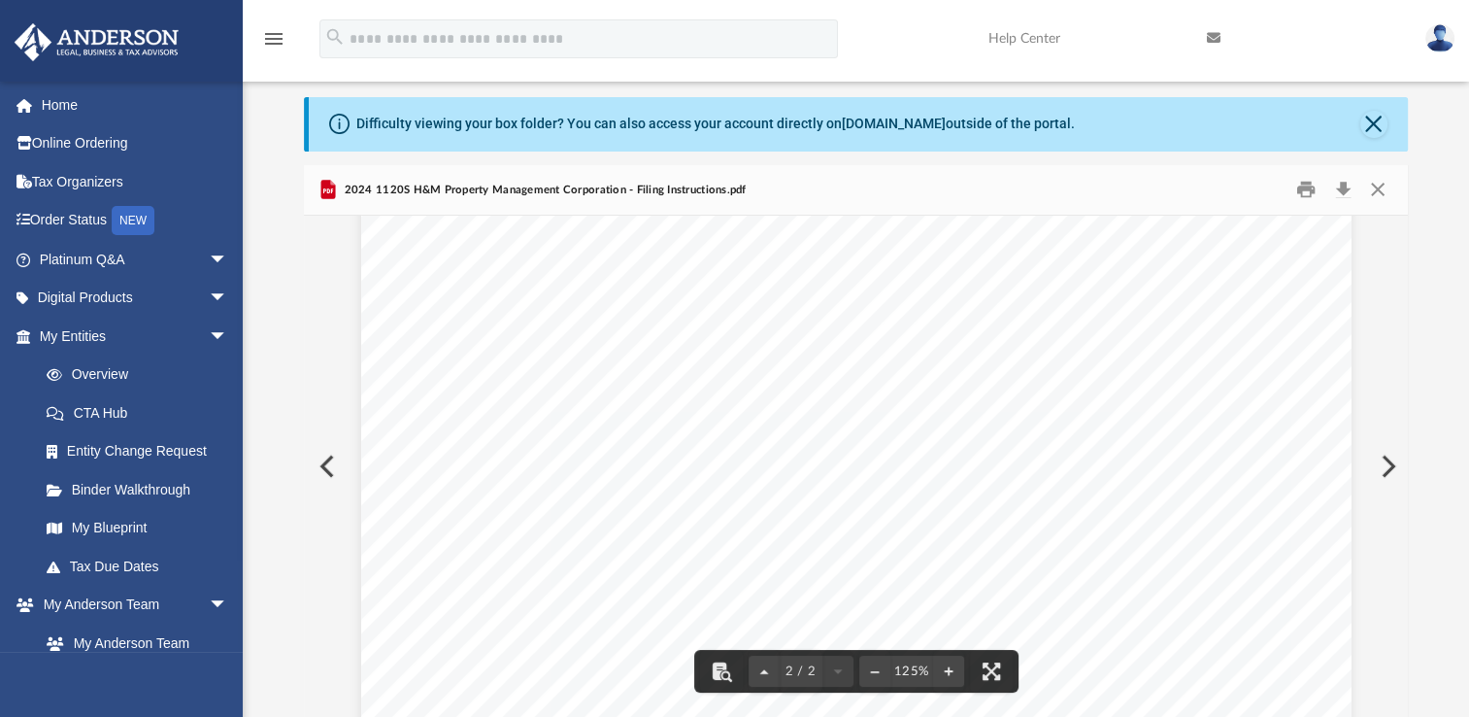
scroll to position [1457, 0]
click at [330, 456] on button "Preview" at bounding box center [325, 466] width 43 height 54
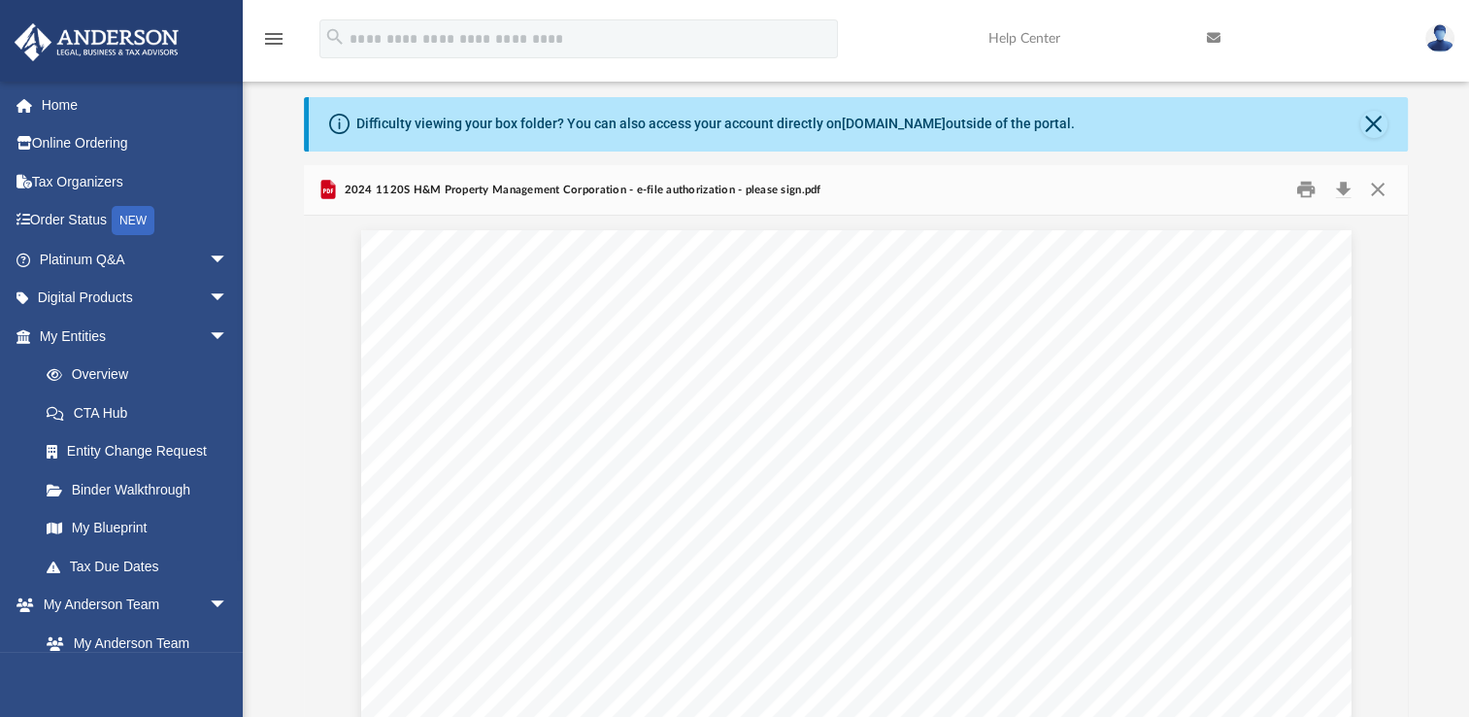
scroll to position [0, 0]
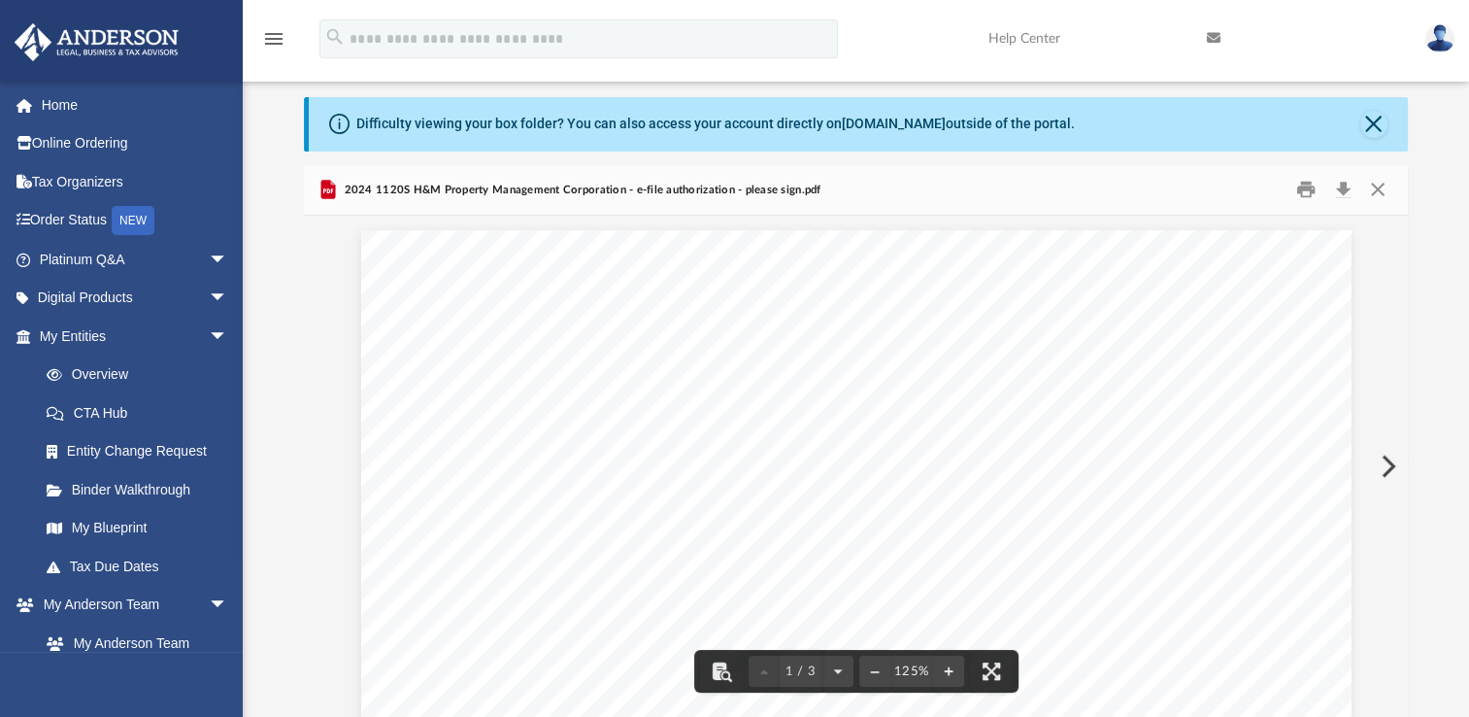
click at [1449, 319] on div "Difficulty viewing your box folder? You can also access your account directly o…" at bounding box center [856, 407] width 1227 height 621
click at [1387, 456] on button "Preview" at bounding box center [1386, 466] width 43 height 54
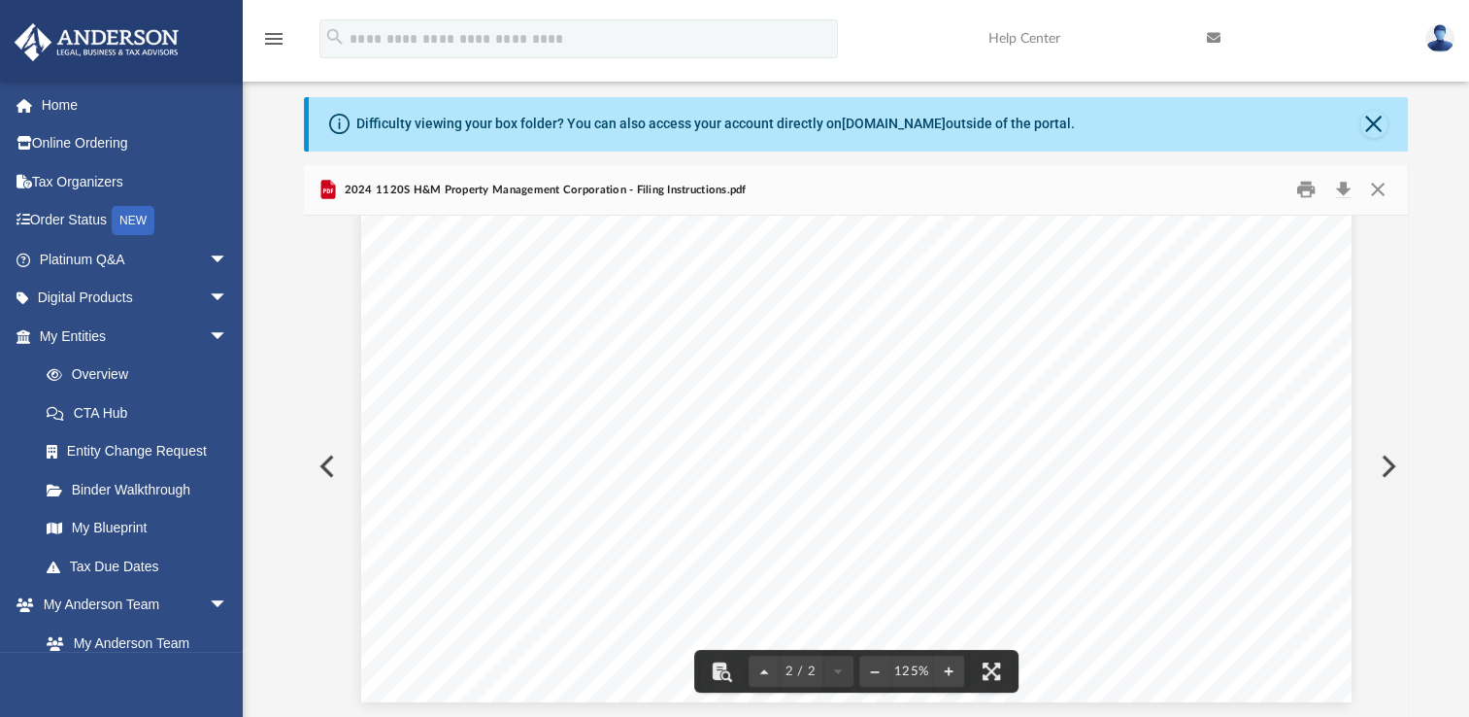
click at [1383, 463] on button "Preview" at bounding box center [1386, 466] width 43 height 54
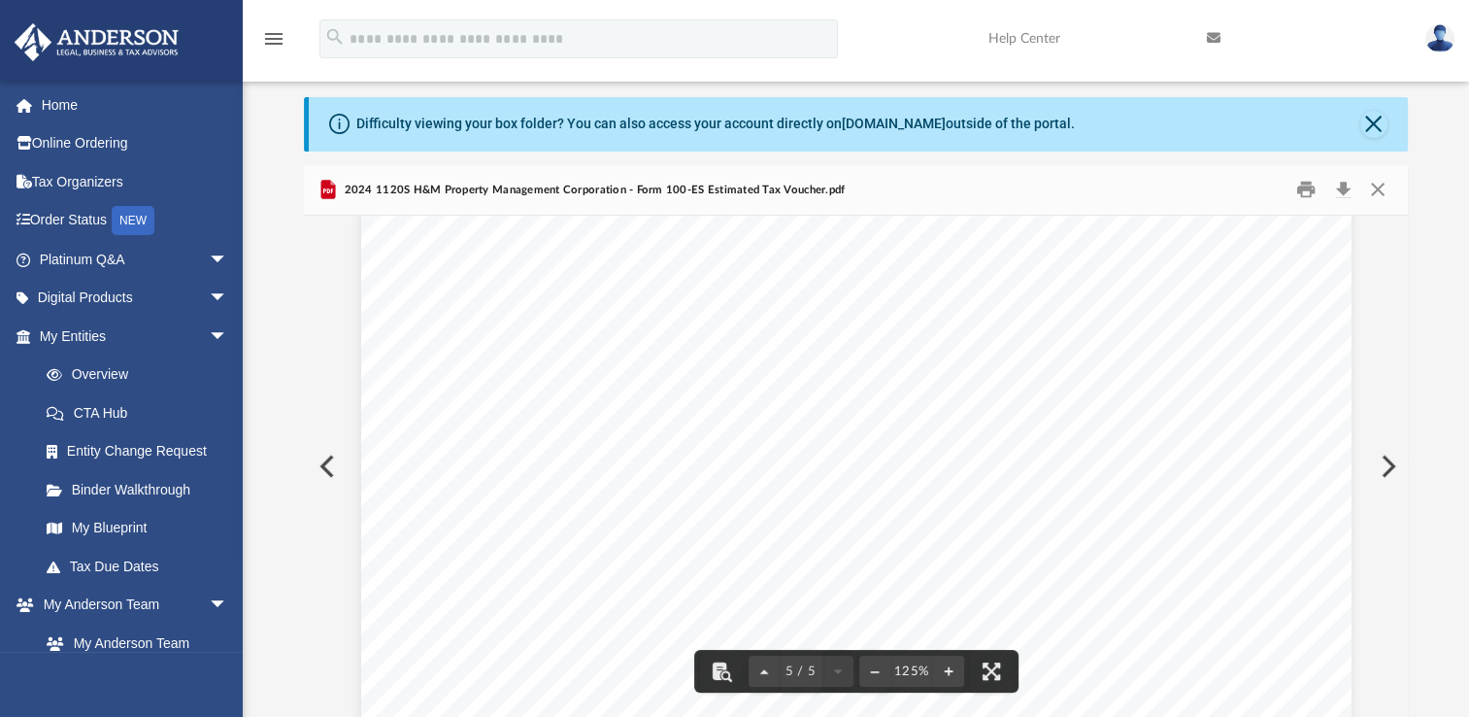
scroll to position [5827, 0]
click at [1383, 460] on button "Preview" at bounding box center [1386, 466] width 43 height 54
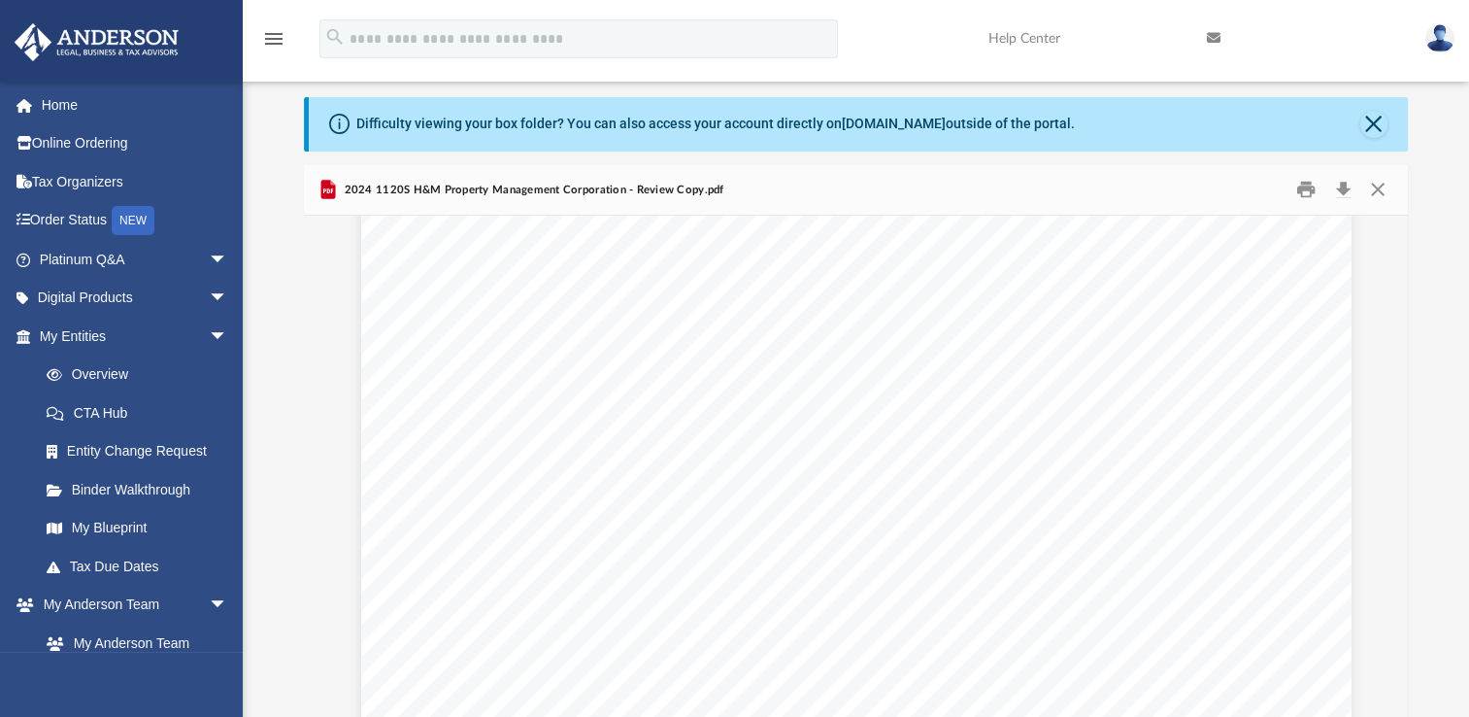
scroll to position [48459, 0]
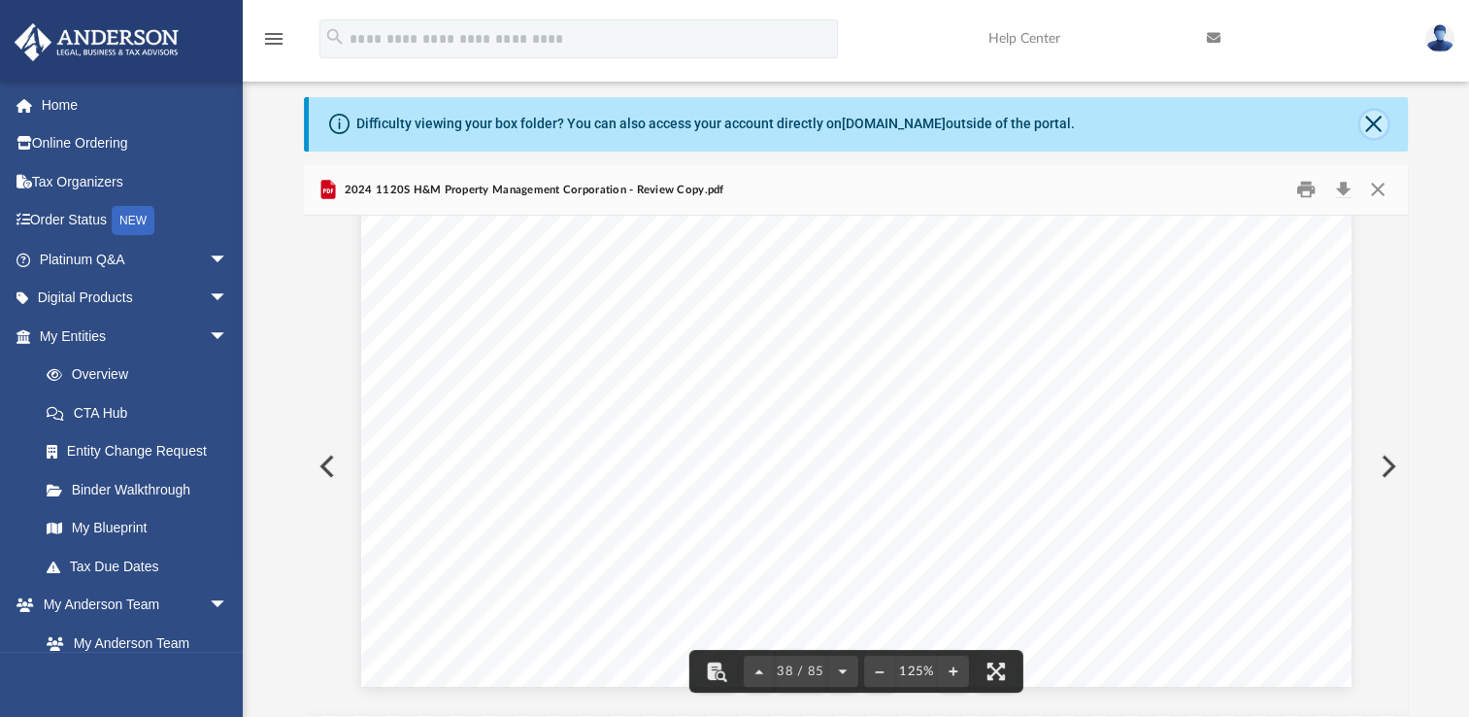
click at [1373, 120] on button "Close" at bounding box center [1374, 124] width 27 height 27
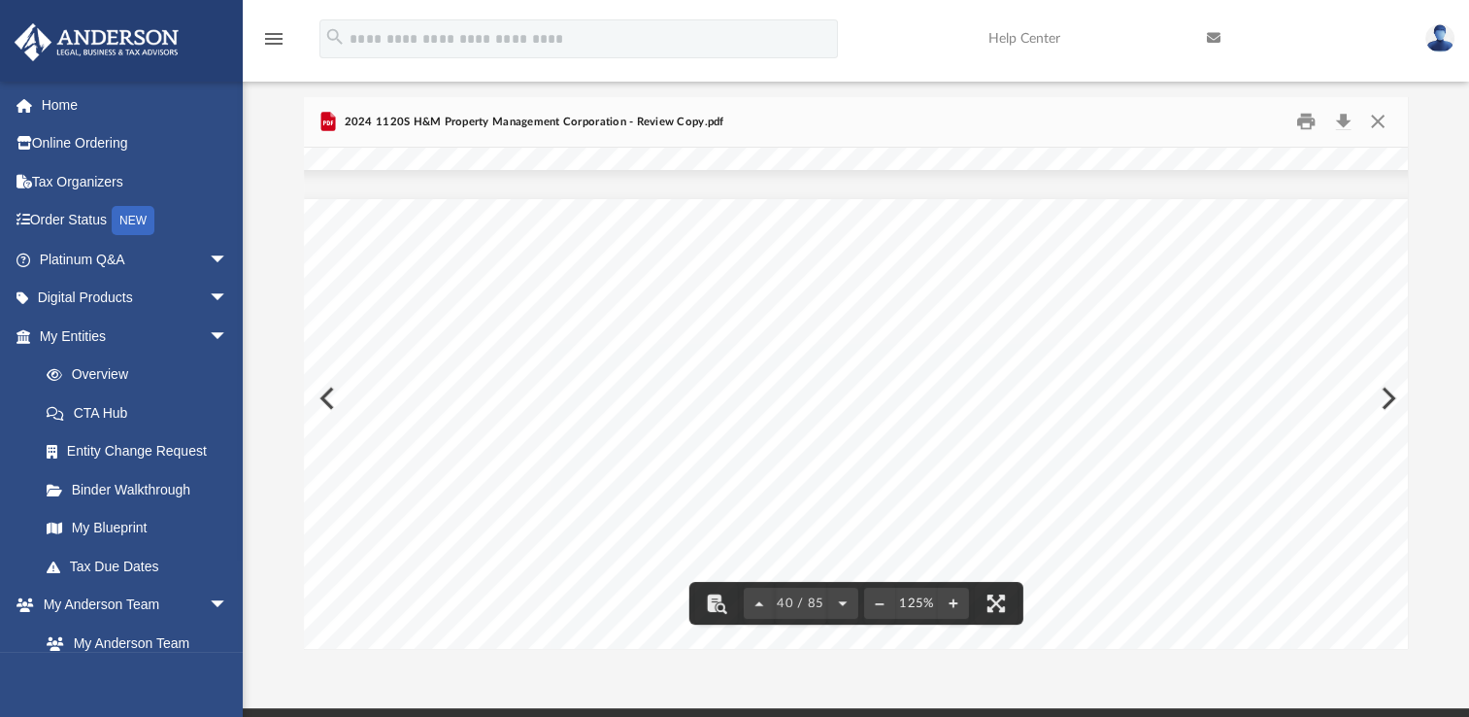
scroll to position [49915, 146]
drag, startPoint x: 571, startPoint y: 633, endPoint x: 463, endPoint y: 641, distance: 108.1
click at [463, 641] on div "Form 4797 (2024) (b) Date acquired (c) Date sold (mo., day, yr.) (mo., day, yr.…" at bounding box center [856, 398] width 1104 height 501
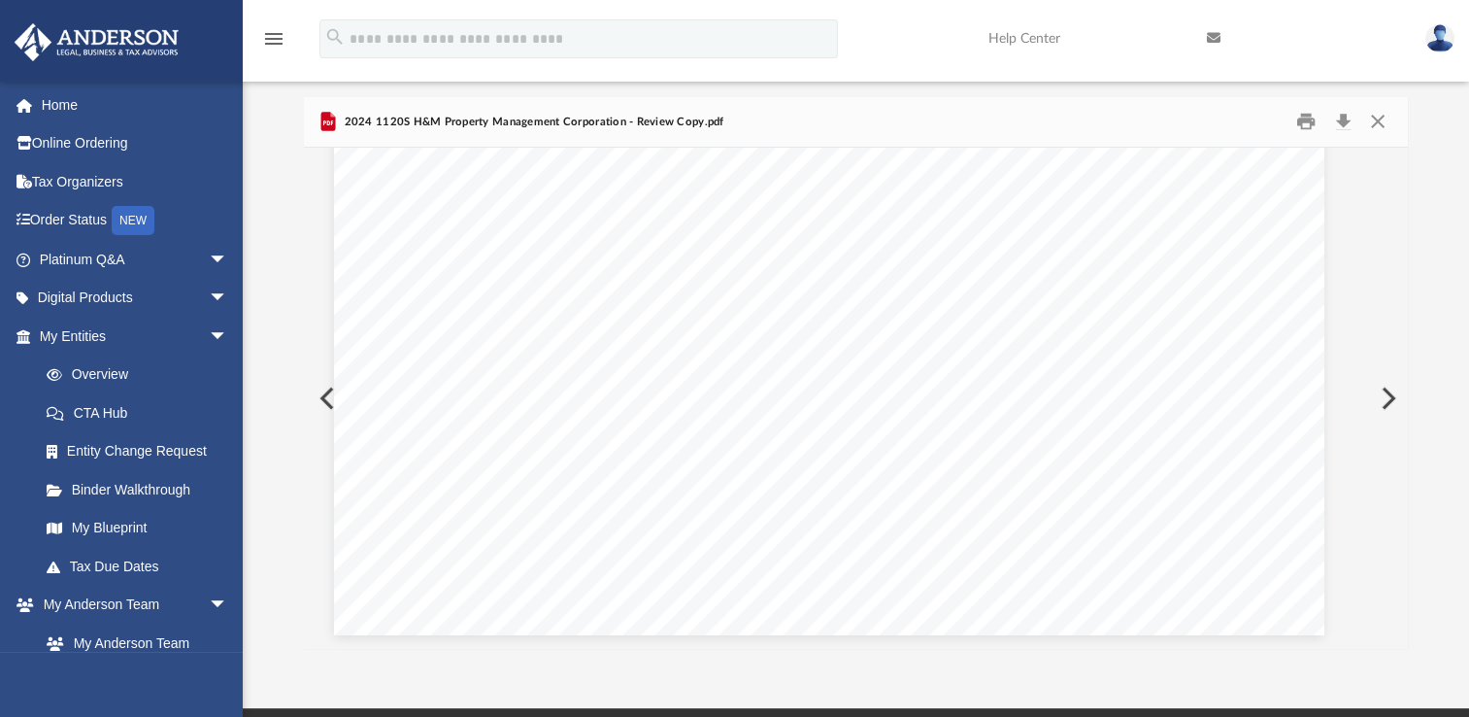
scroll to position [107162, 27]
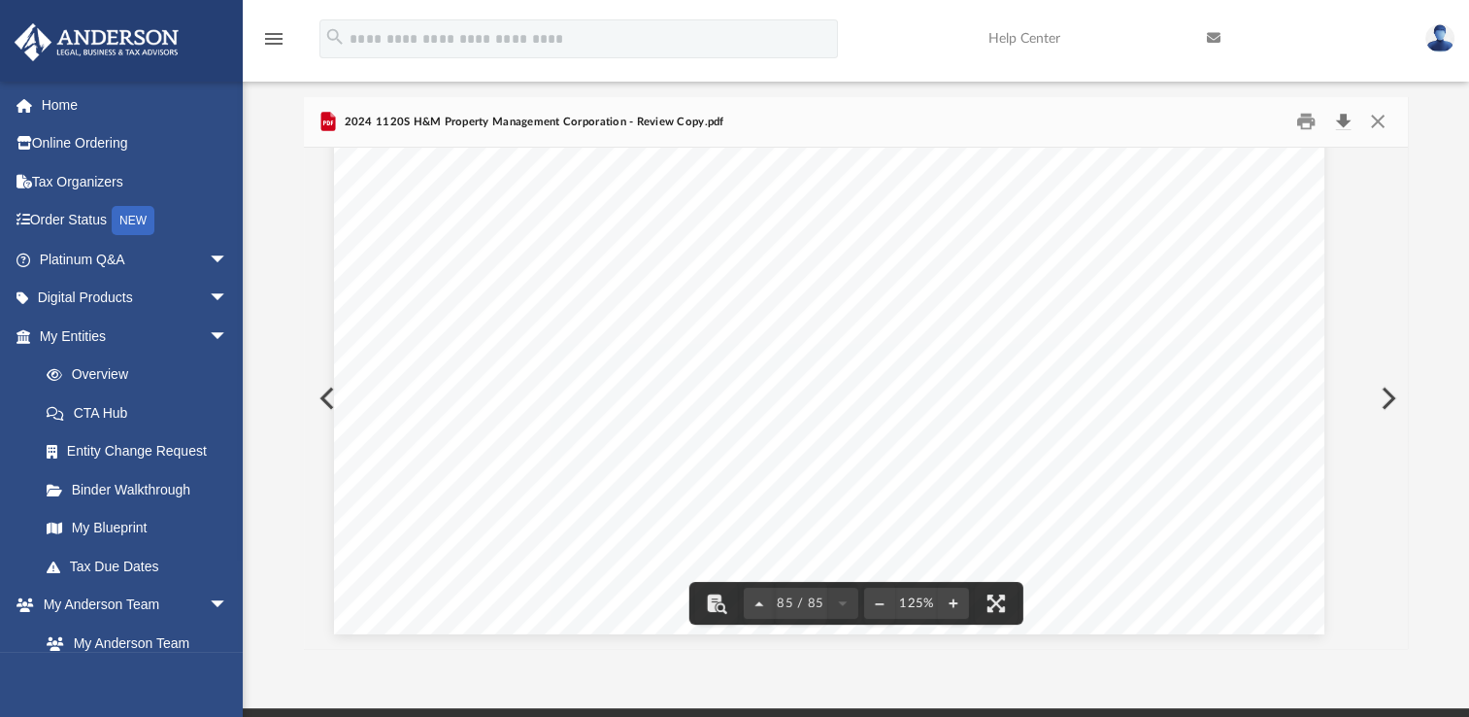
click at [1340, 120] on button "Download" at bounding box center [1343, 122] width 35 height 30
click at [1380, 396] on button "Preview" at bounding box center [1386, 398] width 43 height 54
click at [1374, 122] on button "Close" at bounding box center [1377, 122] width 35 height 30
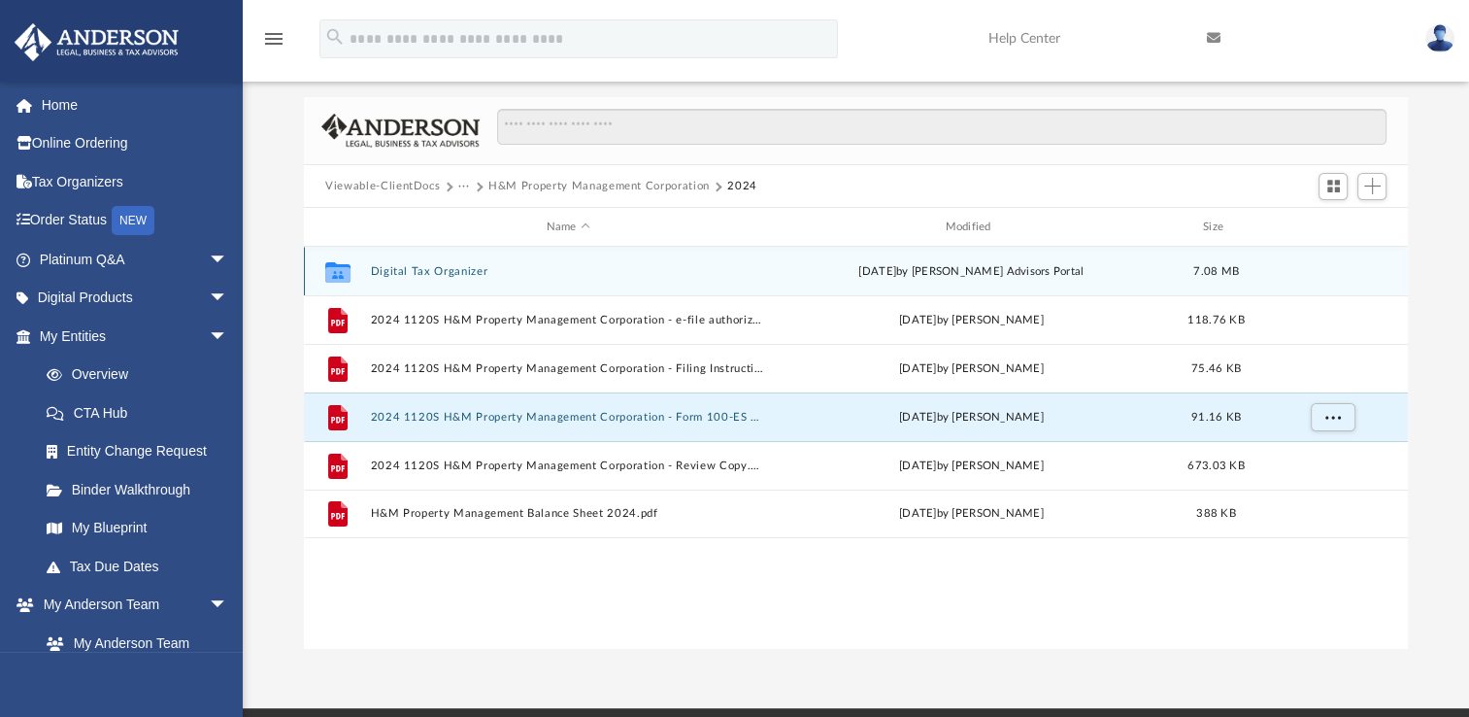
click at [423, 263] on div "Collaborated Folder Digital Tax Organizer [DATE] by [PERSON_NAME] Advisors Port…" at bounding box center [856, 271] width 1104 height 49
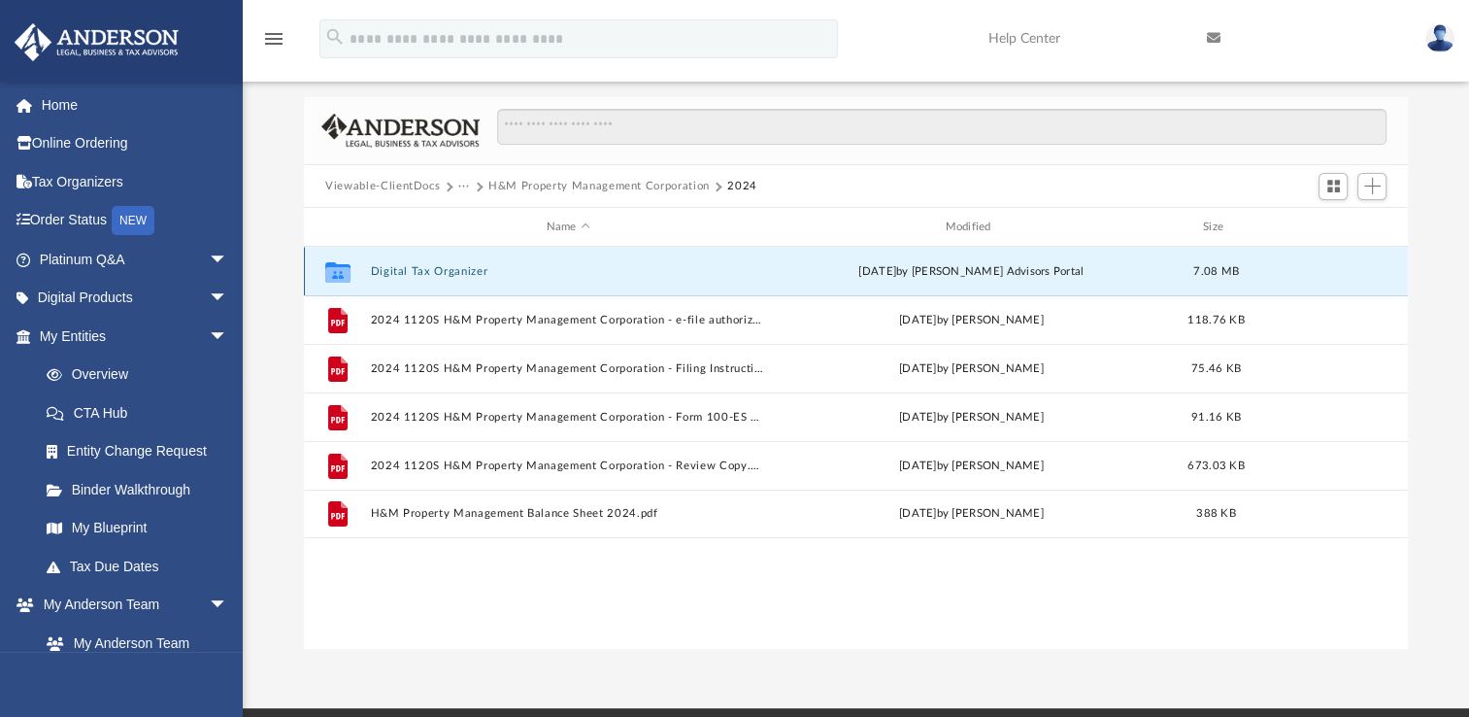
click at [423, 263] on div "Collaborated Folder Digital Tax Organizer [DATE] by [PERSON_NAME] Advisors Port…" at bounding box center [856, 271] width 1104 height 49
